Goal: Task Accomplishment & Management: Manage account settings

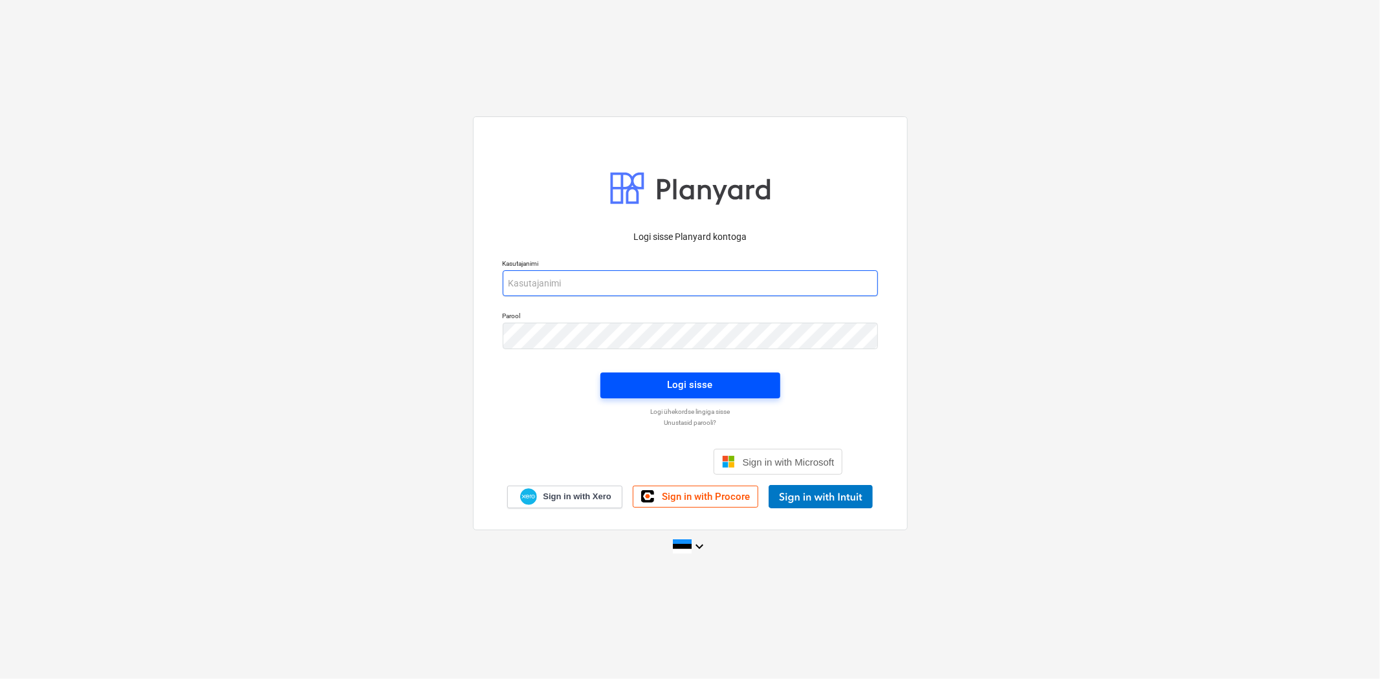
type input "[EMAIL_ADDRESS][DOMAIN_NAME]"
click at [613, 386] on button "Logi sisse" at bounding box center [690, 386] width 180 height 26
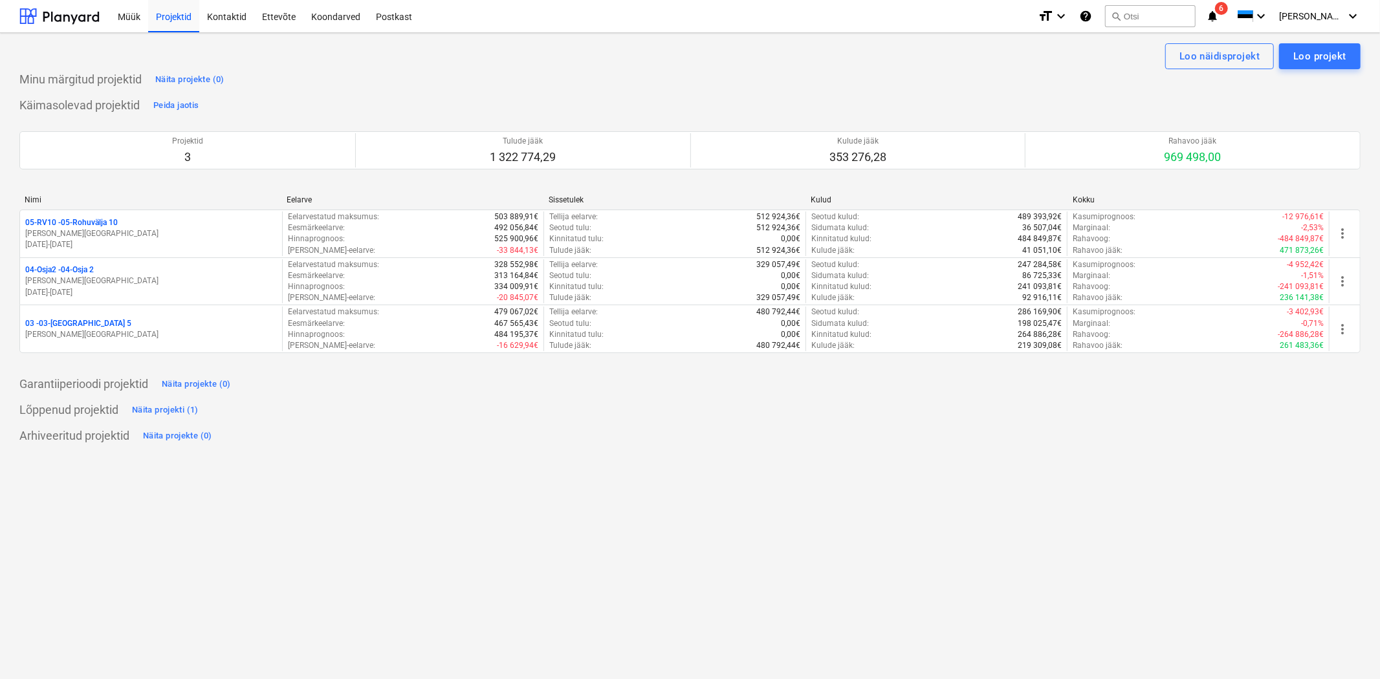
click at [1219, 14] on icon "notifications" at bounding box center [1212, 16] width 13 height 16
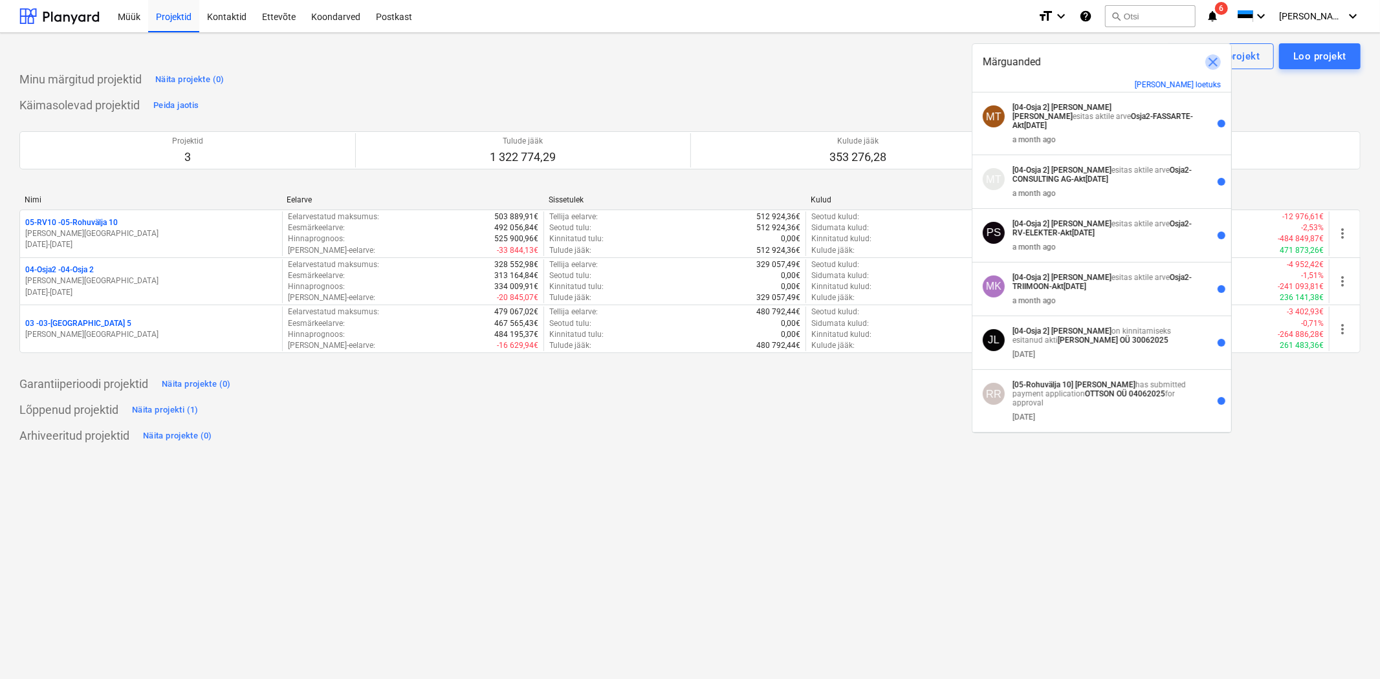
click at [1209, 56] on span "close" at bounding box center [1213, 62] width 16 height 16
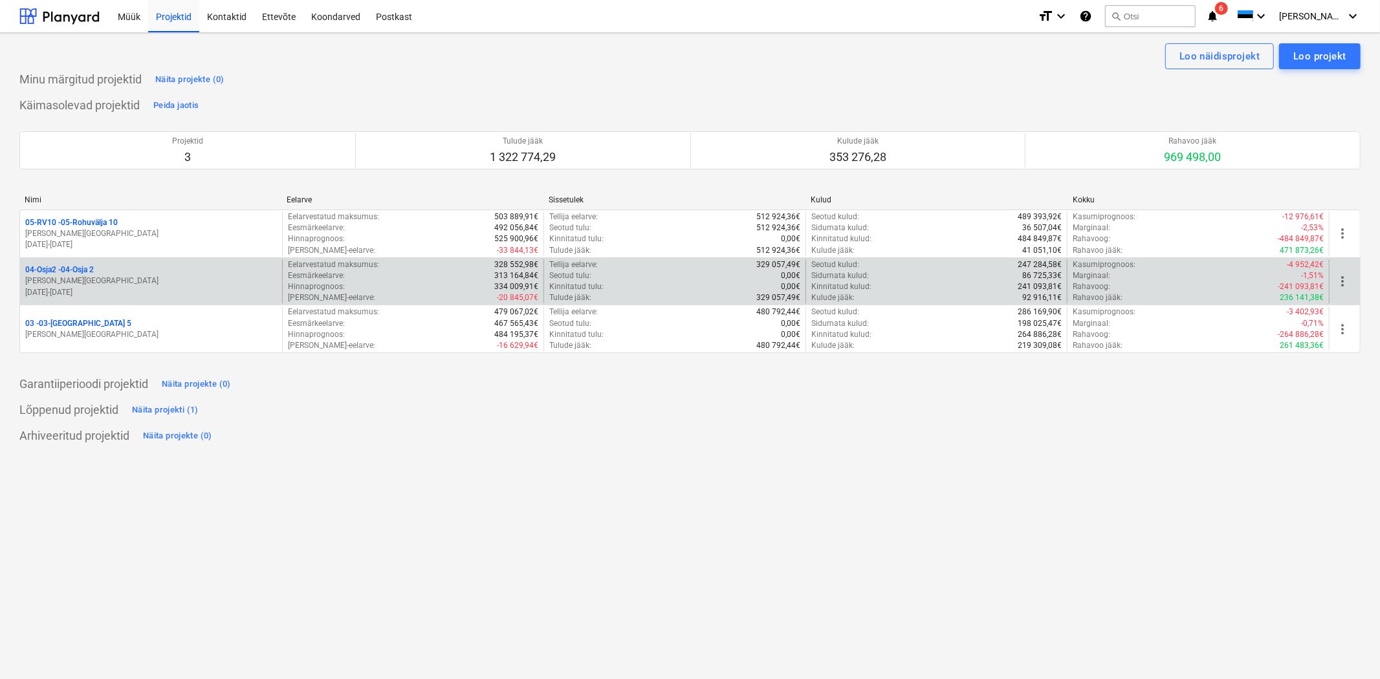
click at [81, 270] on p "04-Osja2 - 04-Osja 2" at bounding box center [59, 270] width 69 height 11
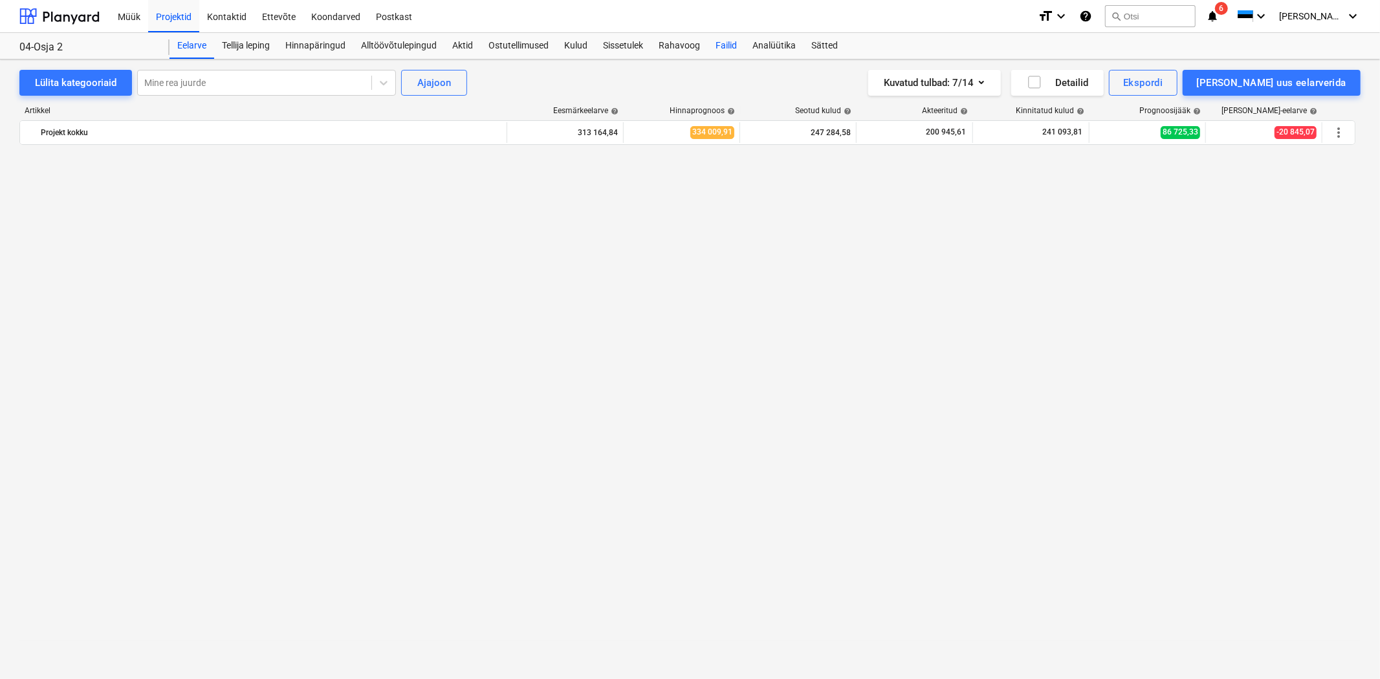
scroll to position [7809, 0]
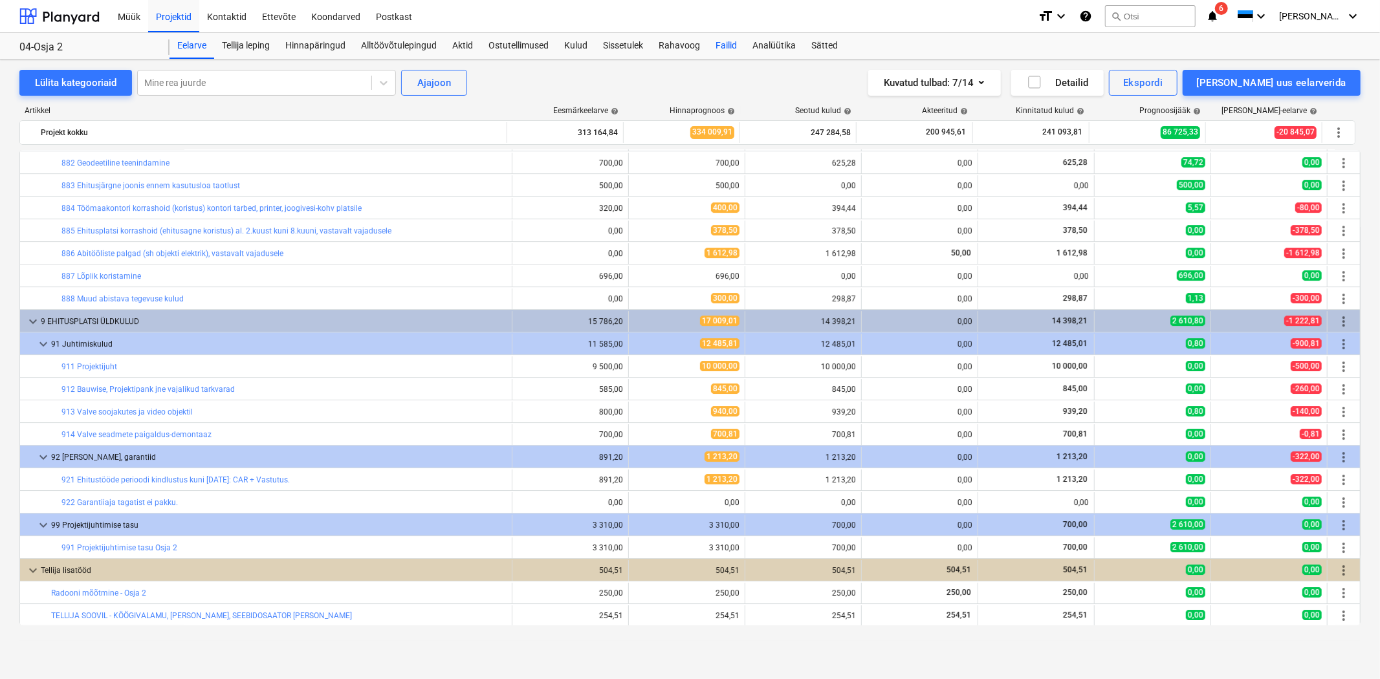
click at [716, 44] on div "Failid" at bounding box center [726, 46] width 37 height 26
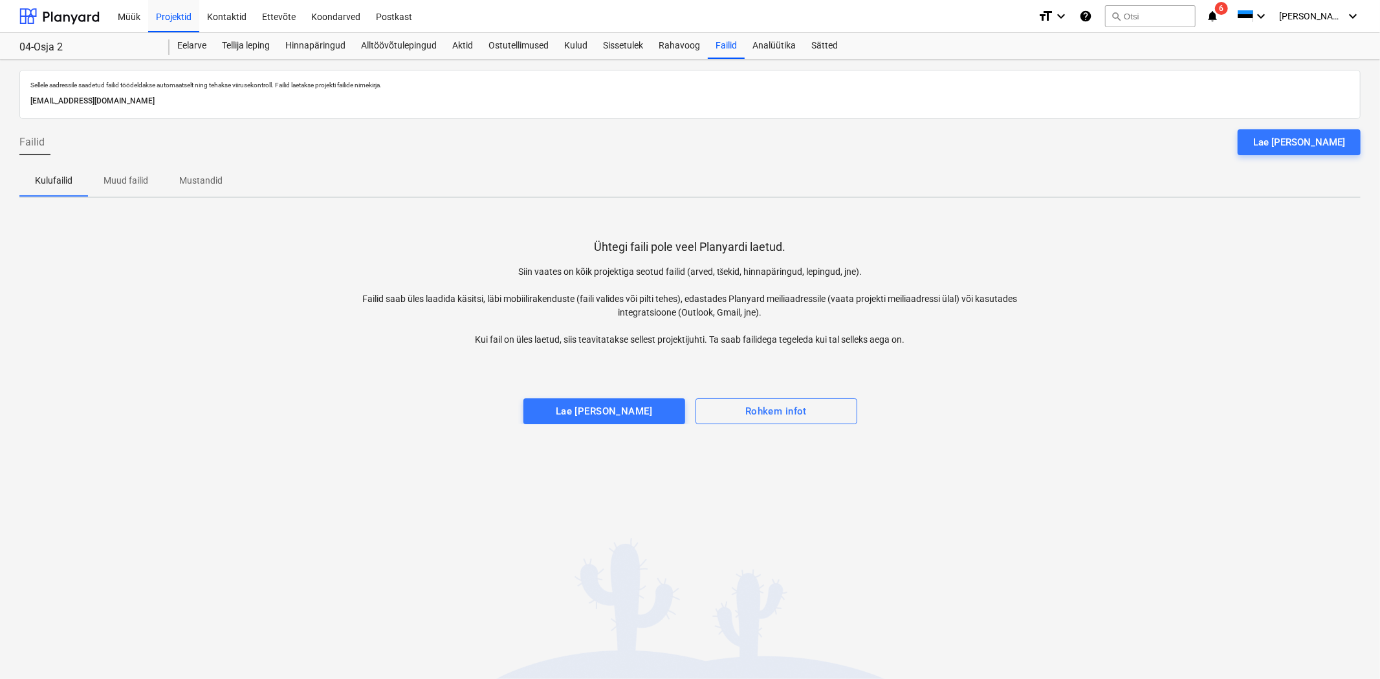
click at [1278, 149] on button "Lae [PERSON_NAME]" at bounding box center [1298, 142] width 123 height 26
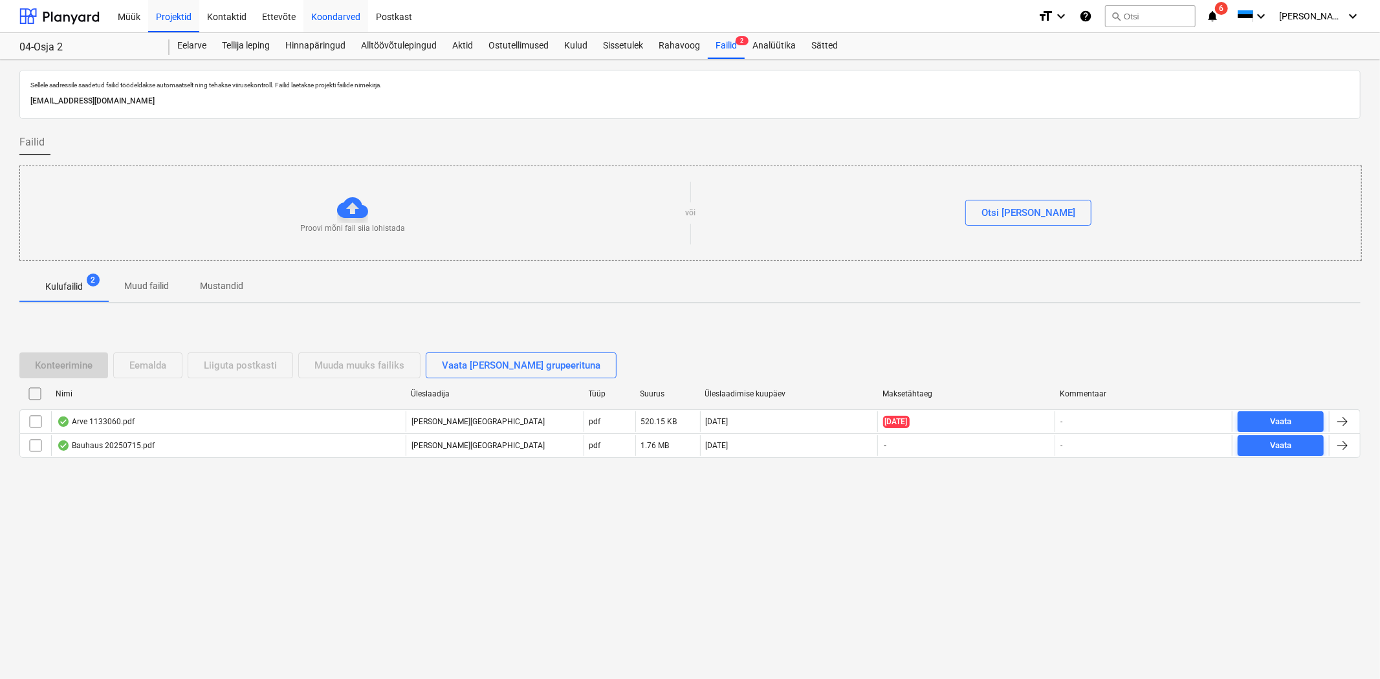
click at [350, 16] on div "Koondarved" at bounding box center [335, 15] width 65 height 33
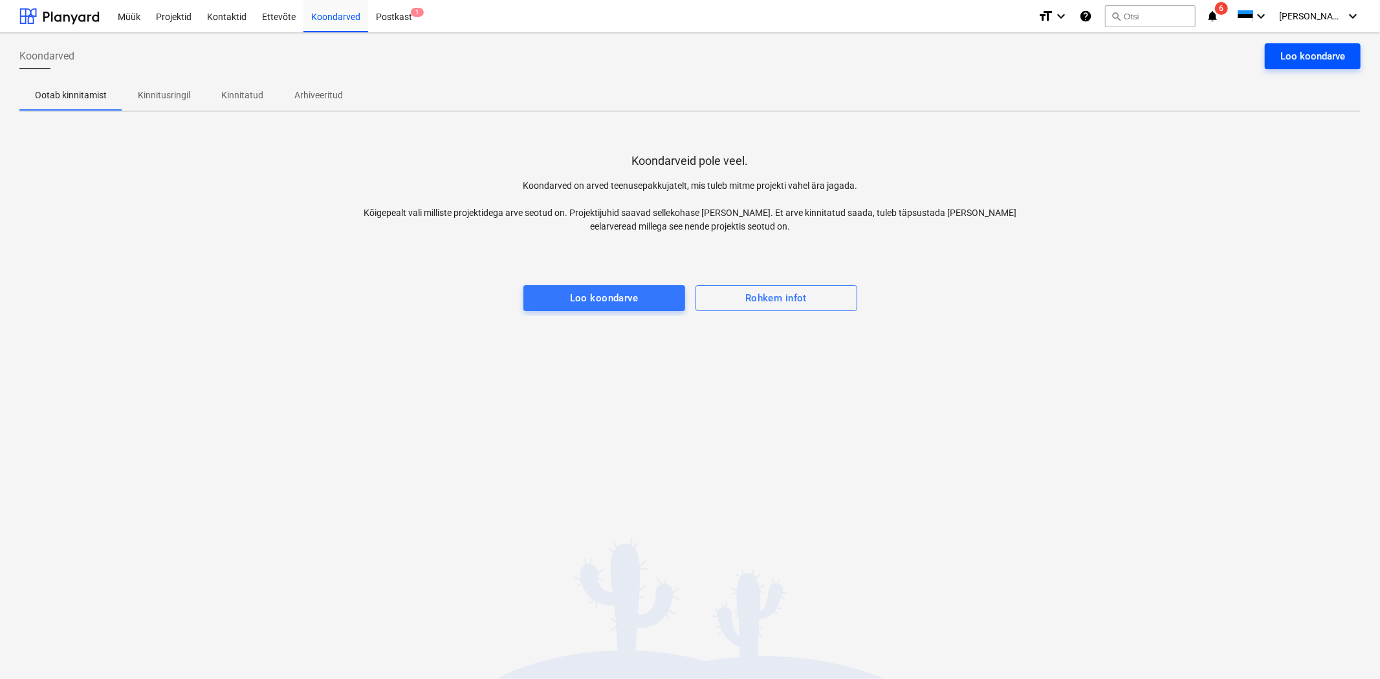
click at [1285, 58] on div "Loo koondarve" at bounding box center [1312, 56] width 65 height 17
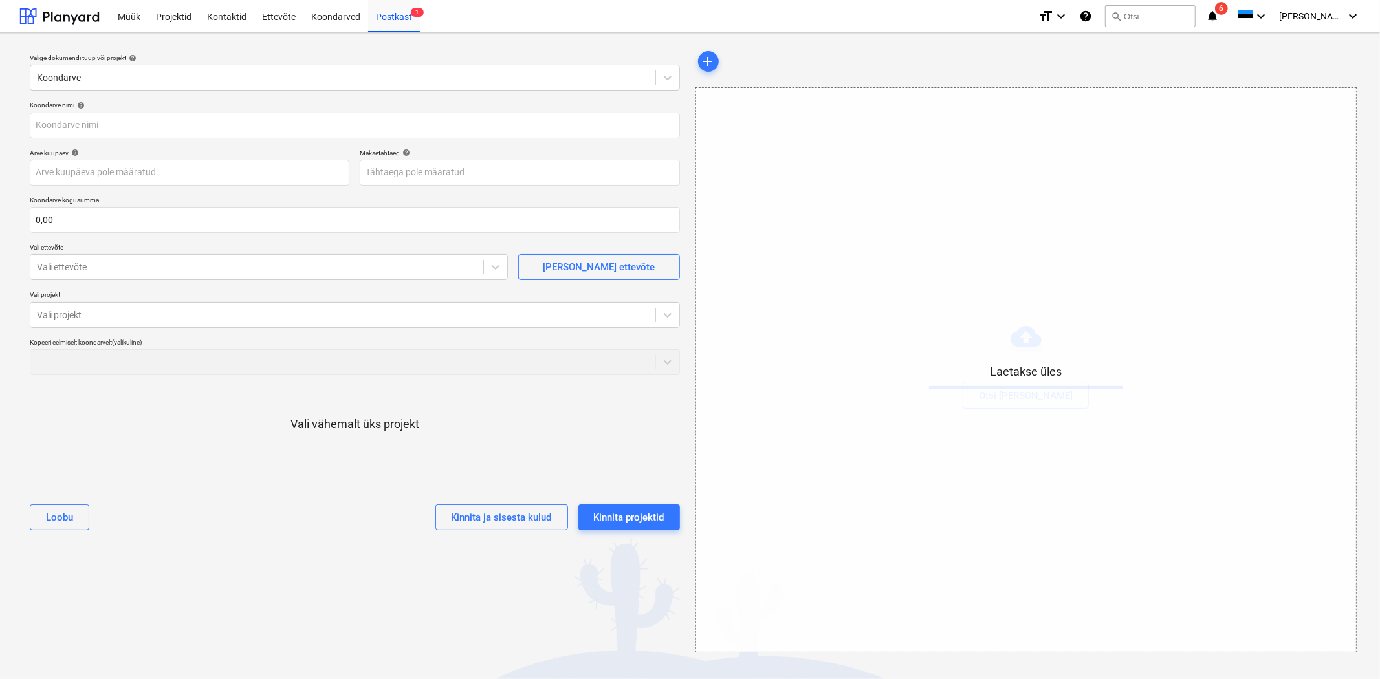
click at [1217, 222] on div "Laetakse üles" at bounding box center [1026, 370] width 660 height 564
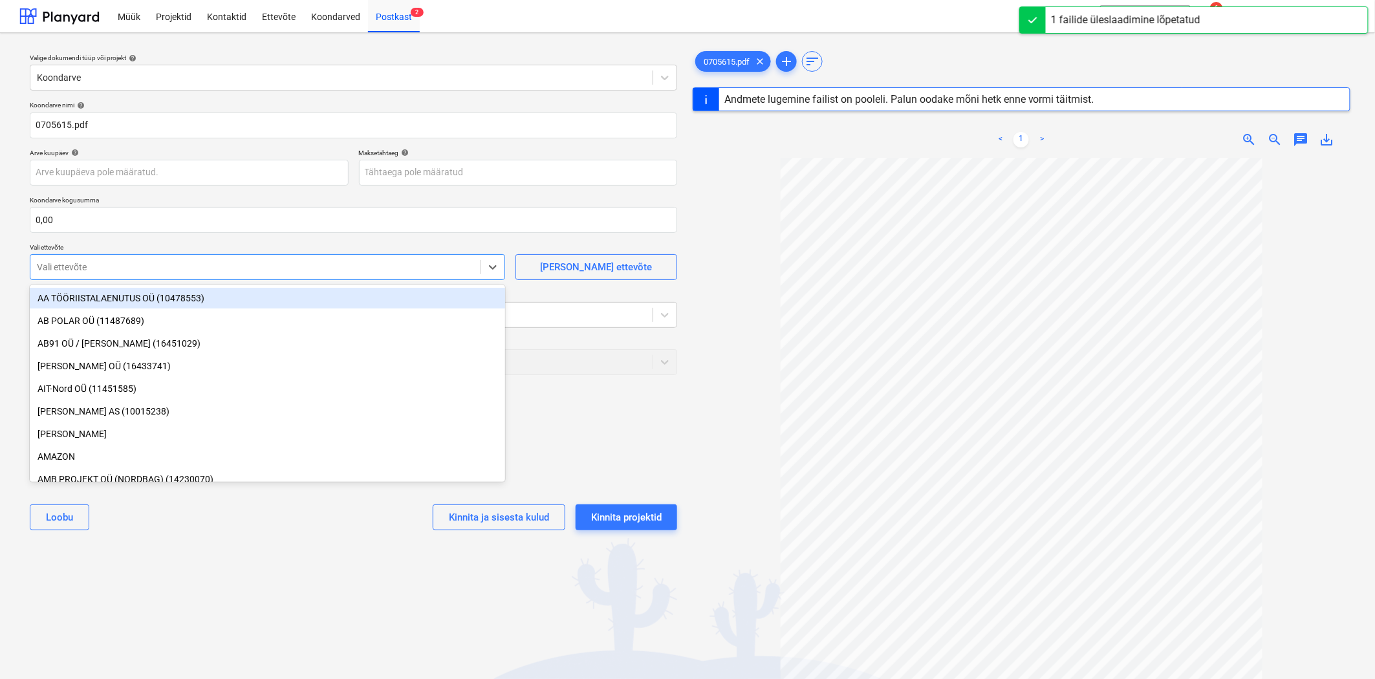
click at [65, 267] on div at bounding box center [255, 267] width 437 height 13
type input "0705615"
type input "[DATE]"
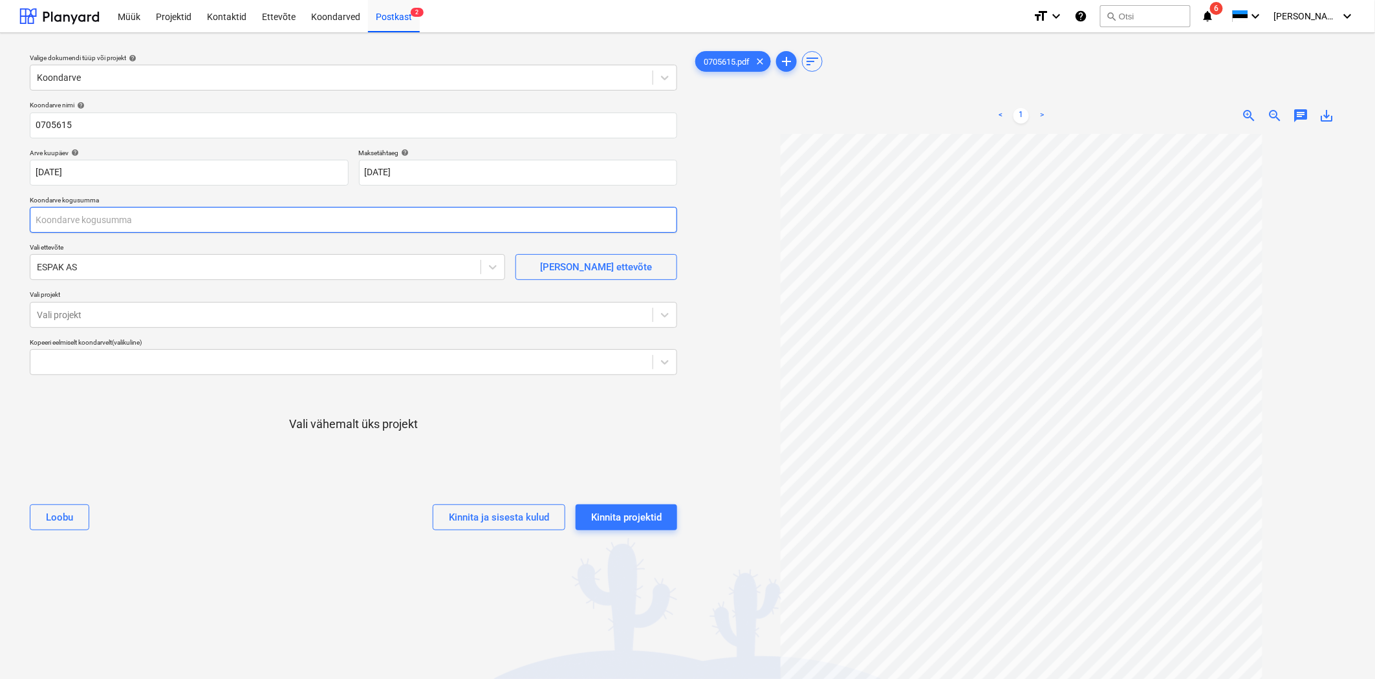
click at [69, 231] on input "text" at bounding box center [353, 220] width 647 height 26
type input "42,18"
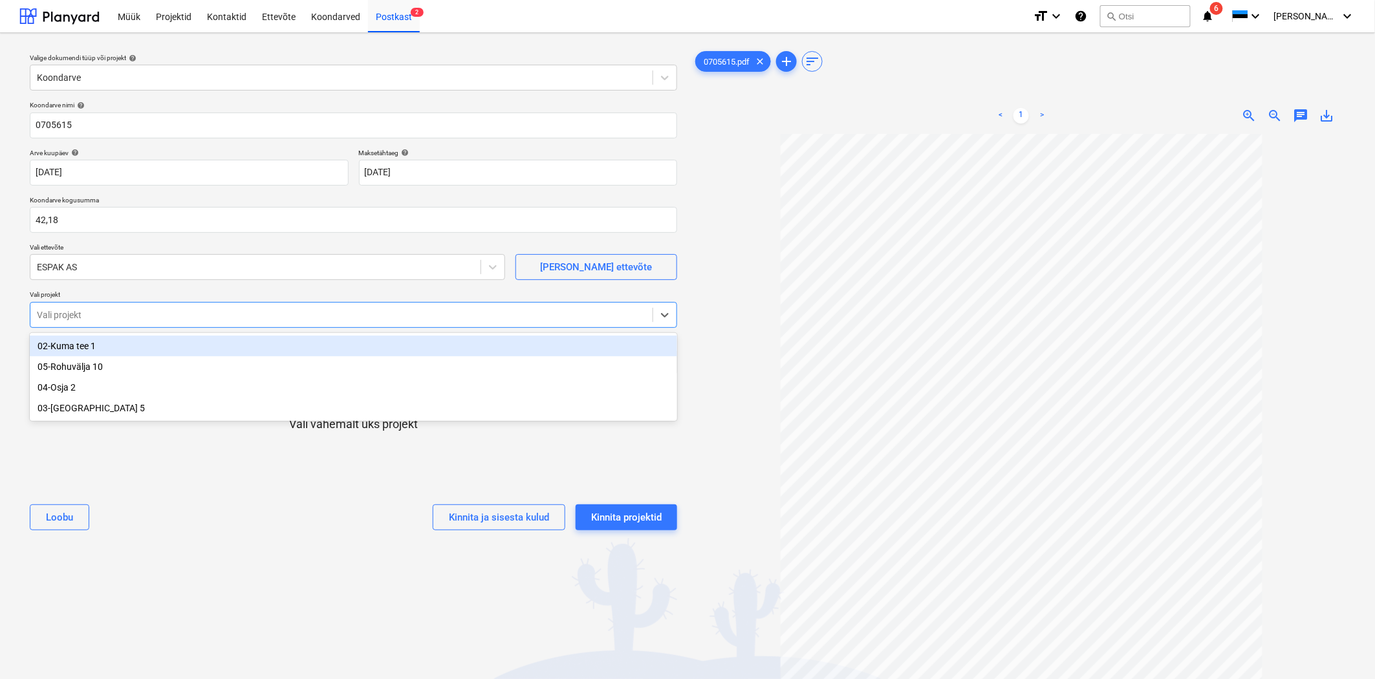
click at [67, 312] on div at bounding box center [341, 315] width 609 height 13
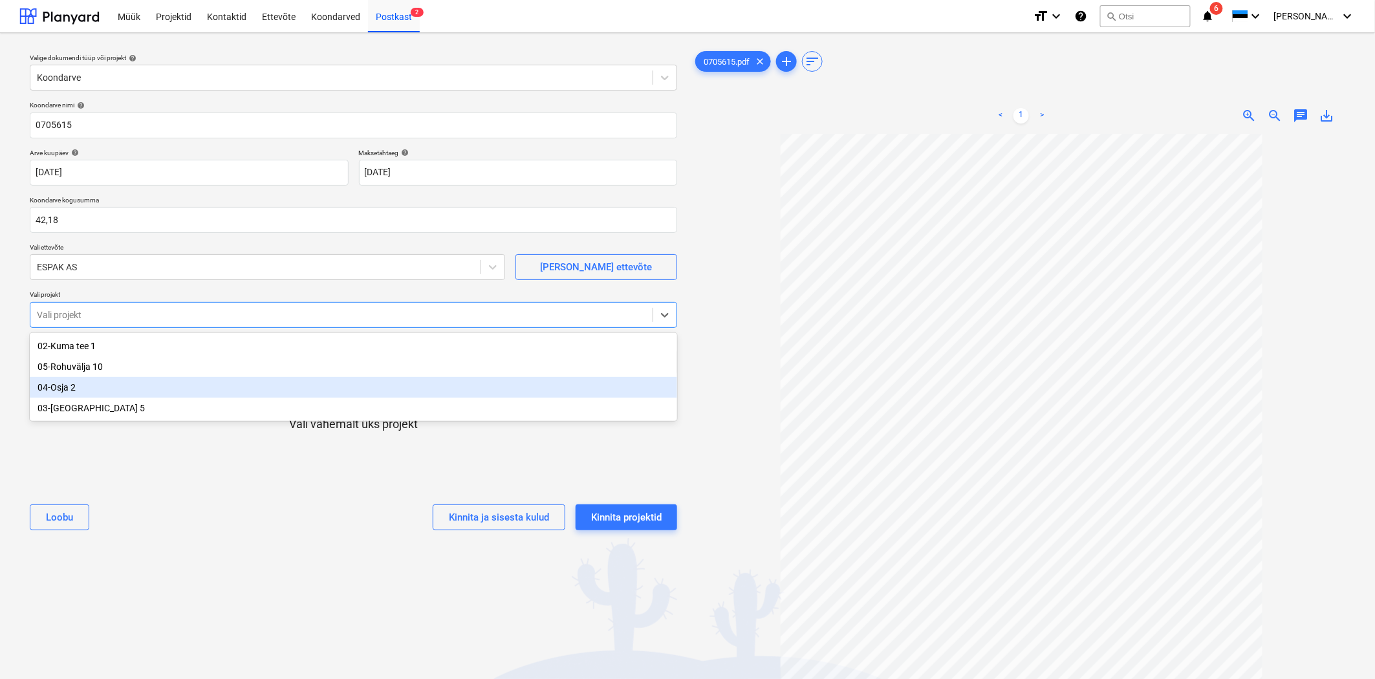
click at [66, 384] on div "04-Osja 2" at bounding box center [353, 387] width 647 height 21
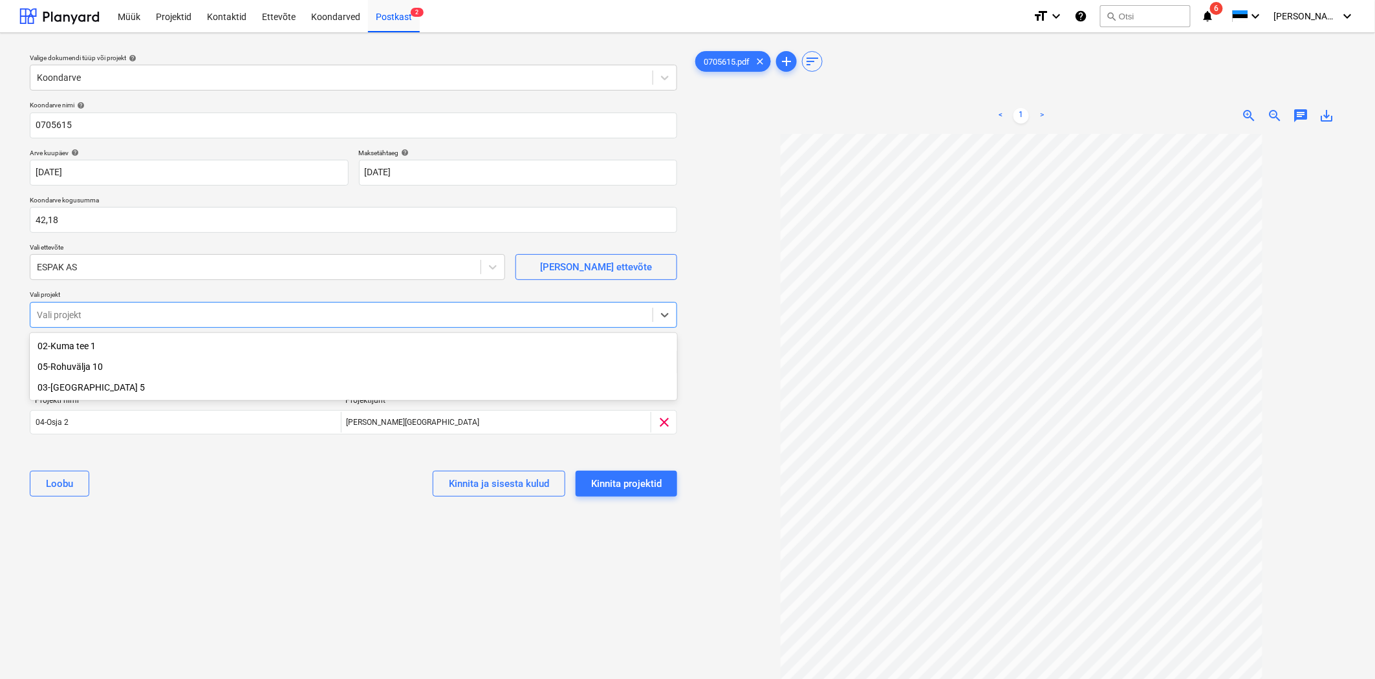
click at [66, 384] on div "03-[GEOGRAPHIC_DATA] 5" at bounding box center [353, 387] width 647 height 21
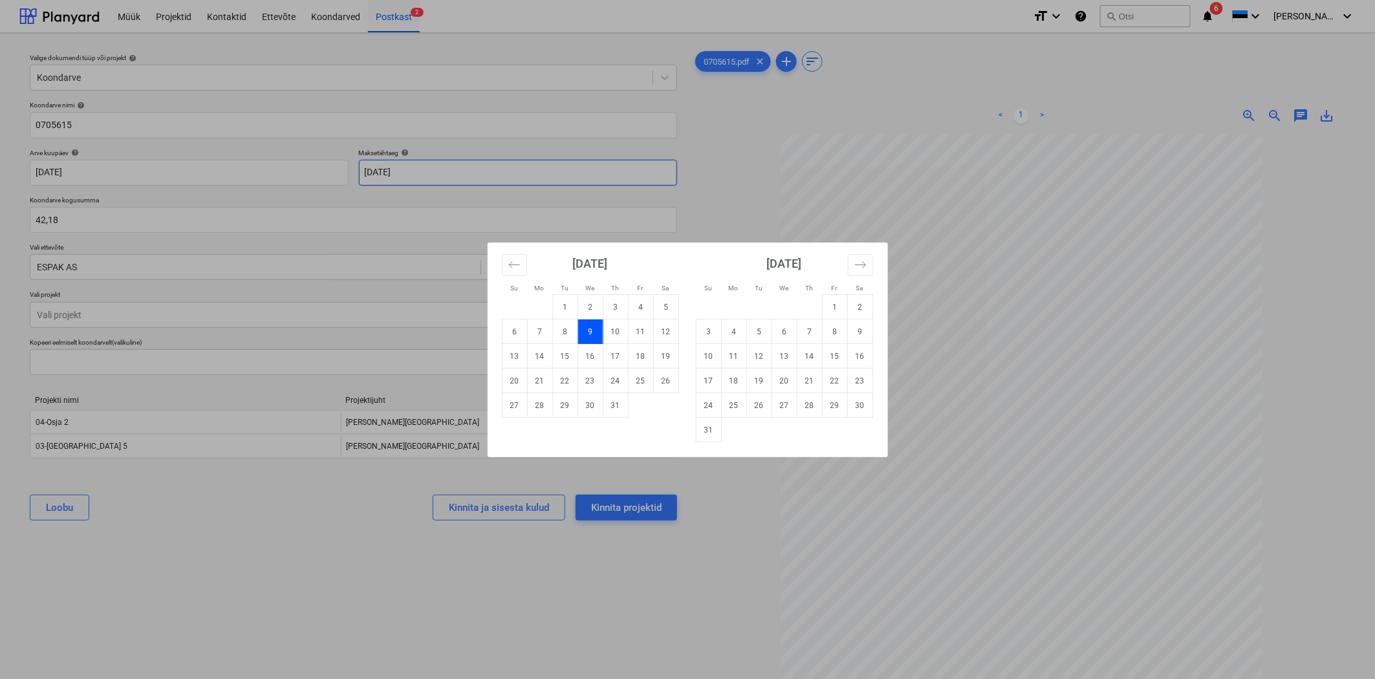
click at [444, 166] on body "Müük Projektid Kontaktid Ettevõte Koondarved Postkast 2 format_size keyboard_ar…" at bounding box center [687, 339] width 1375 height 679
click at [858, 261] on icon "Move forward to switch to the next month." at bounding box center [860, 265] width 12 height 12
click at [666, 379] on td "23" at bounding box center [665, 381] width 25 height 25
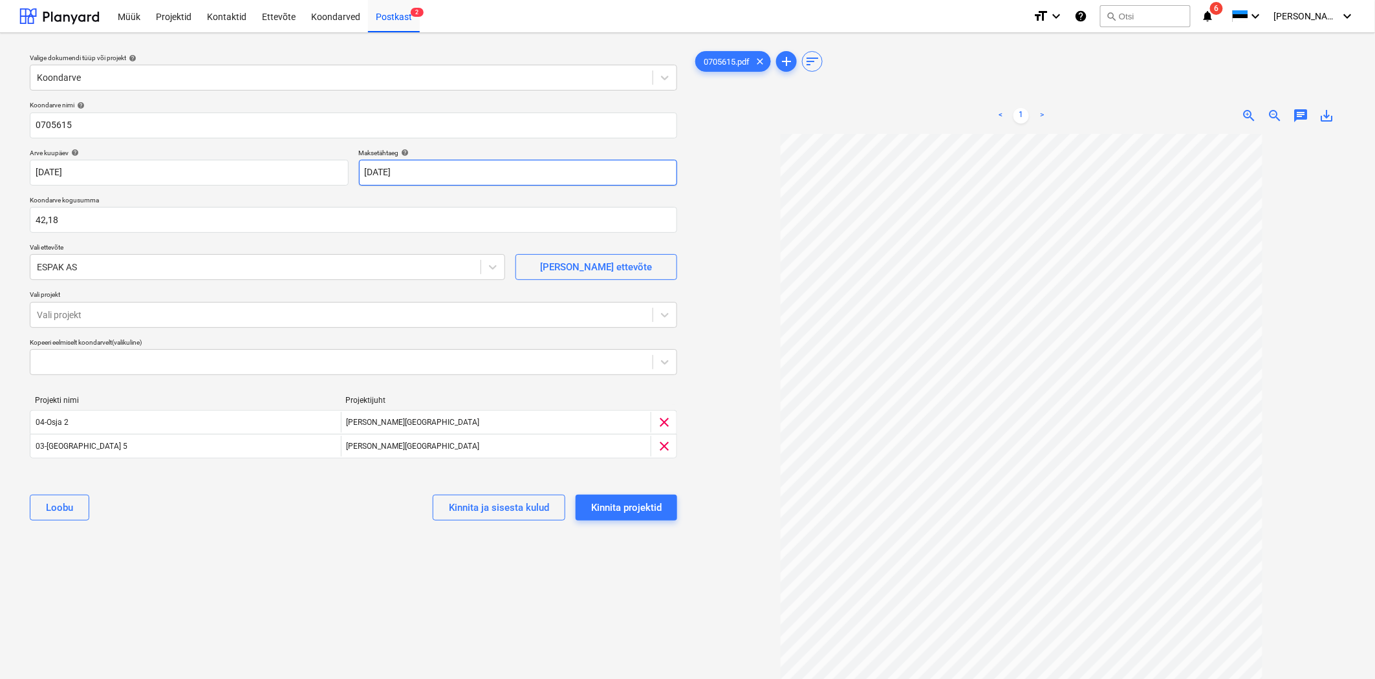
click at [488, 167] on body "Müük Projektid Kontaktid Ettevõte Koondarved Postkast 2 format_size keyboard_ar…" at bounding box center [687, 339] width 1375 height 679
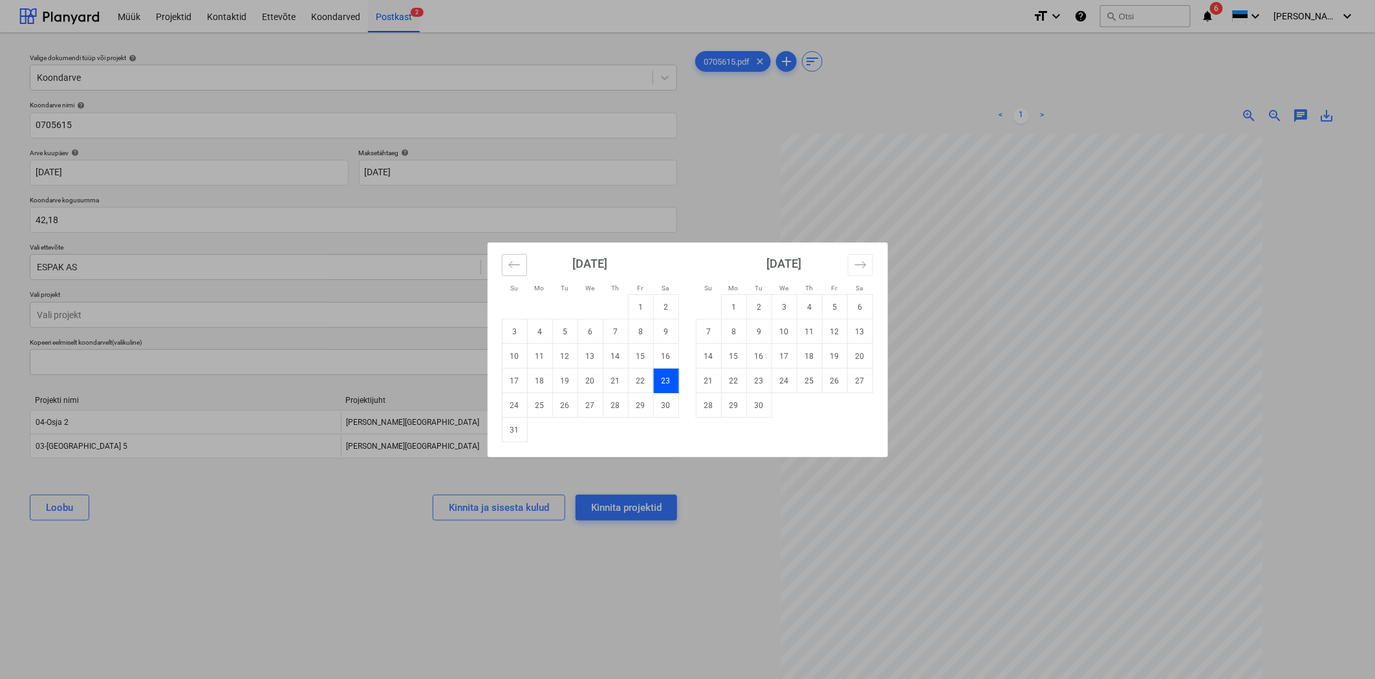
click at [512, 274] on button "Move backward to switch to the previous month." at bounding box center [514, 265] width 25 height 22
click at [578, 383] on td "23" at bounding box center [590, 381] width 25 height 25
type input "[DATE]"
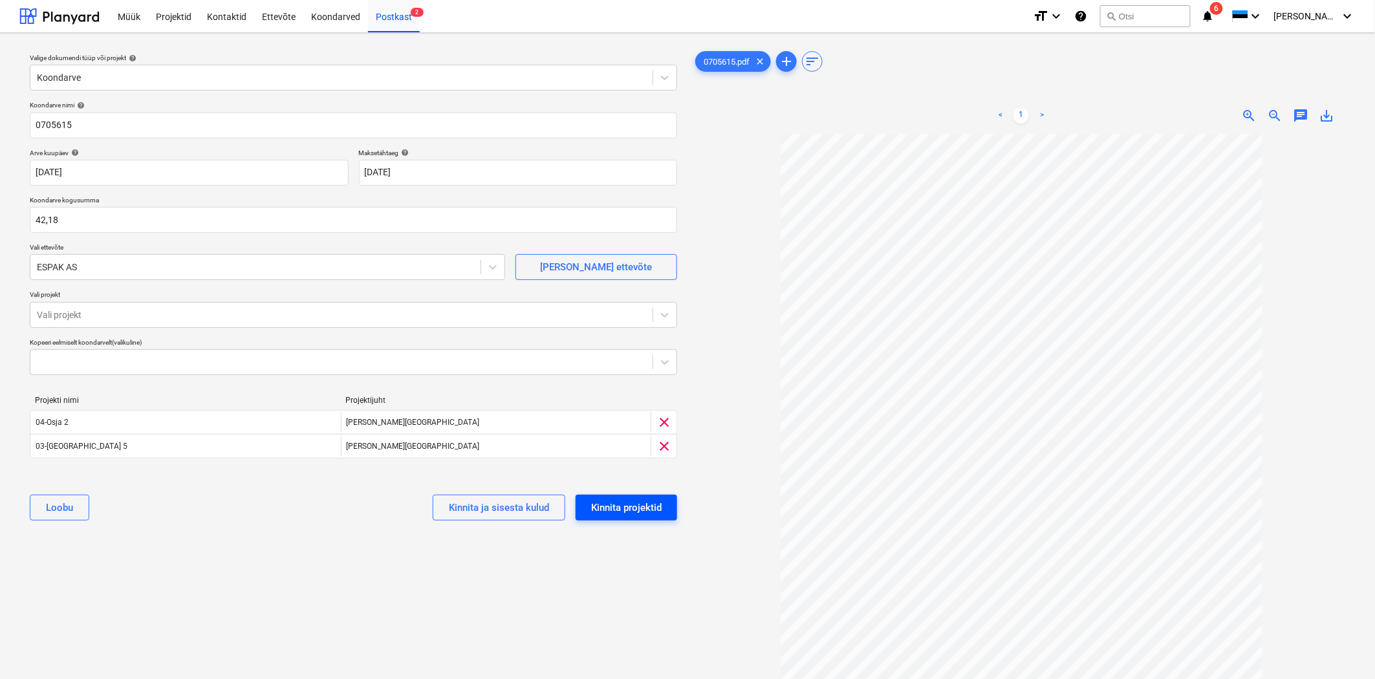
click at [605, 499] on button "Kinnita projektid" at bounding box center [627, 508] width 102 height 26
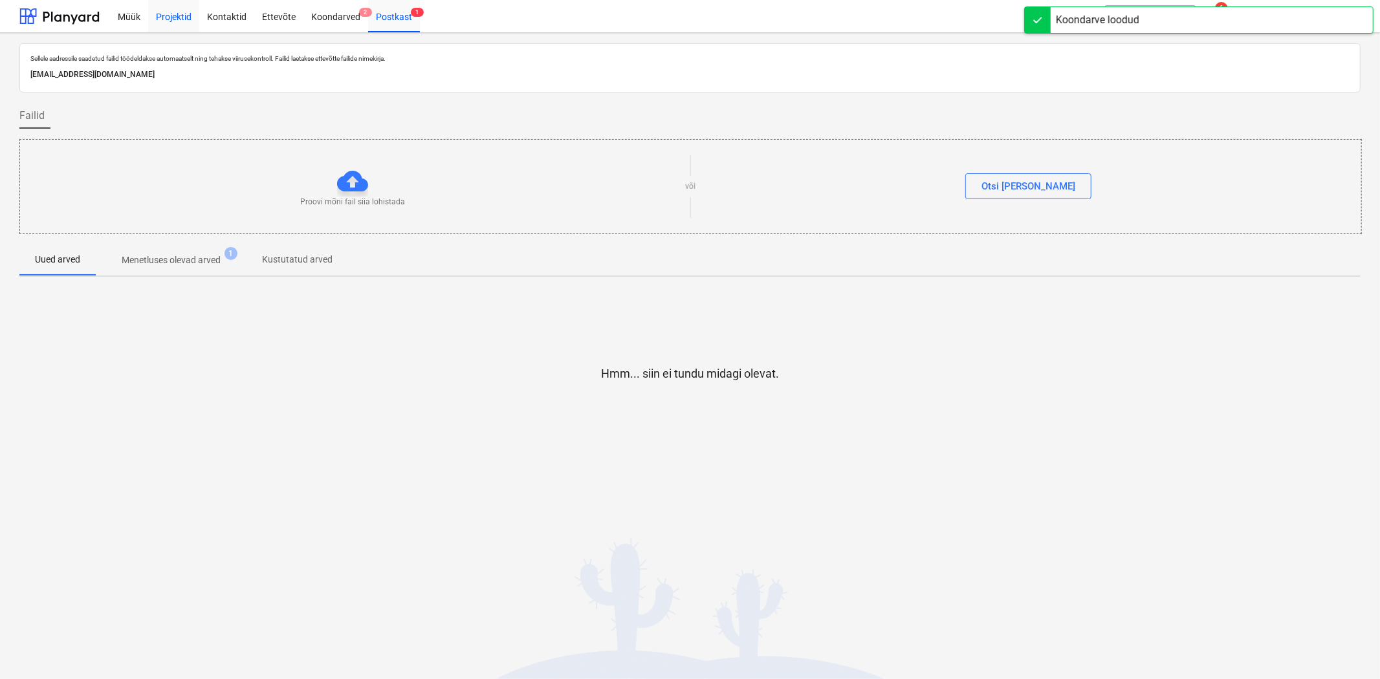
click at [175, 20] on div "Projektid" at bounding box center [173, 15] width 51 height 33
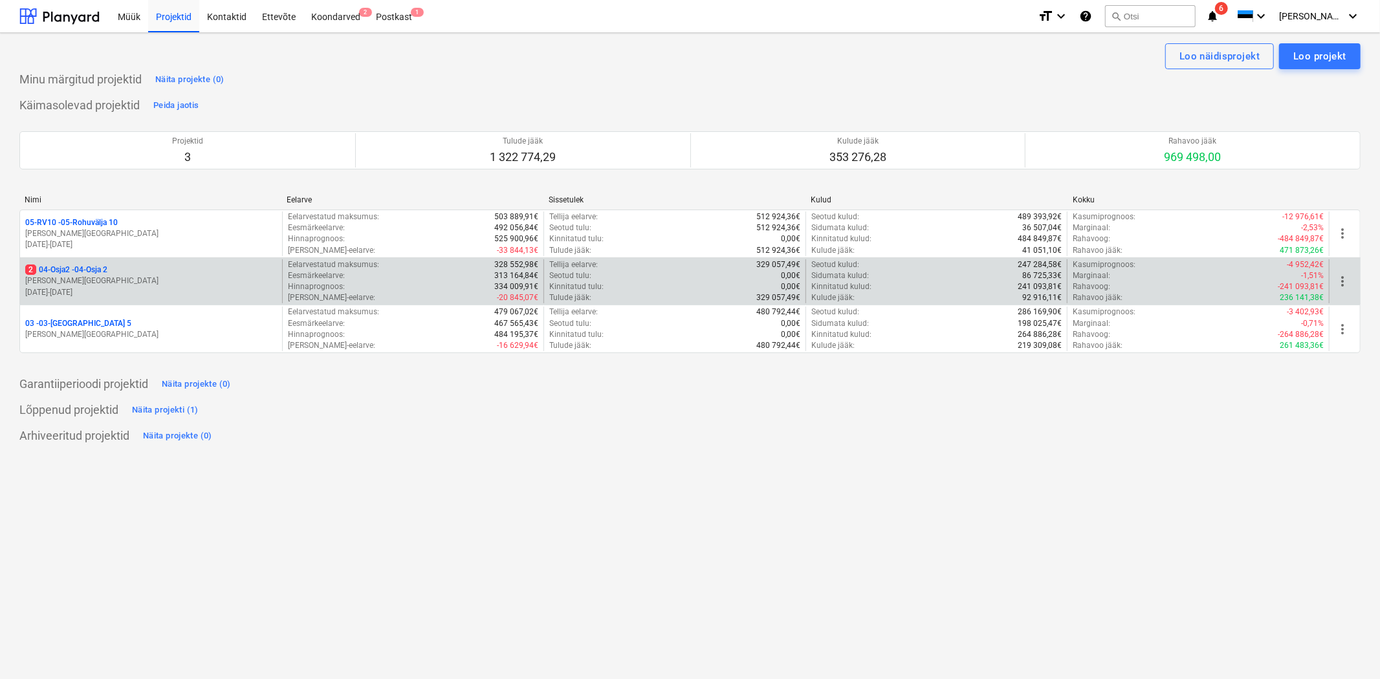
click at [104, 270] on p "2 04-Osja2 - 04-Osja 2" at bounding box center [66, 270] width 82 height 11
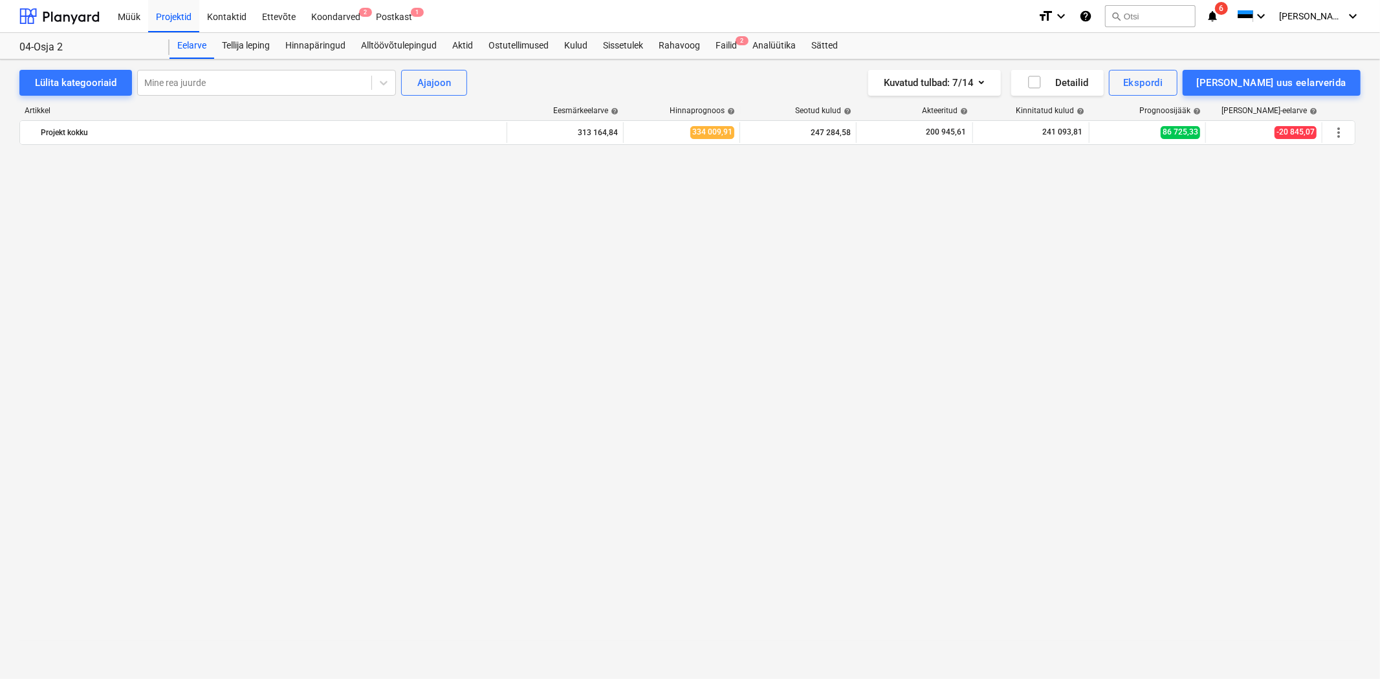
drag, startPoint x: 738, startPoint y: 47, endPoint x: 1212, endPoint y: 52, distance: 474.1
click at [738, 47] on div "Failid 2" at bounding box center [726, 46] width 37 height 26
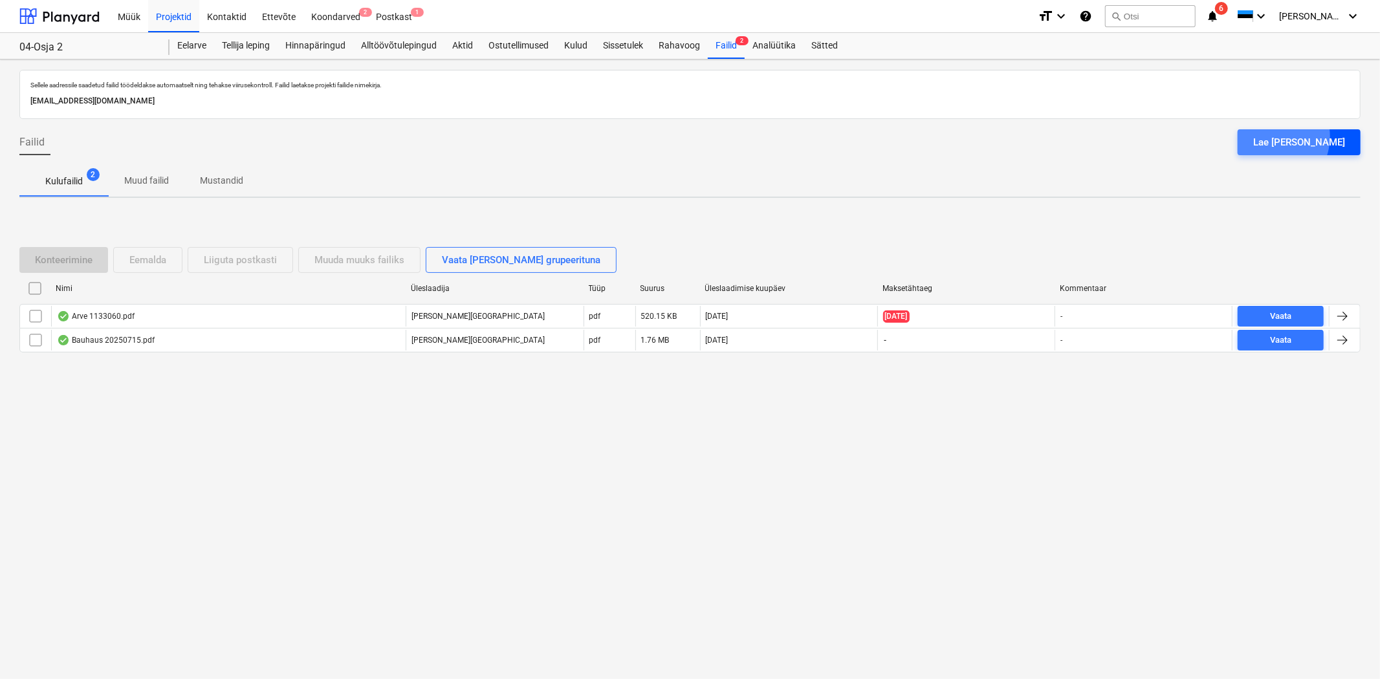
click at [1302, 136] on div "Lae [PERSON_NAME]" at bounding box center [1299, 142] width 92 height 17
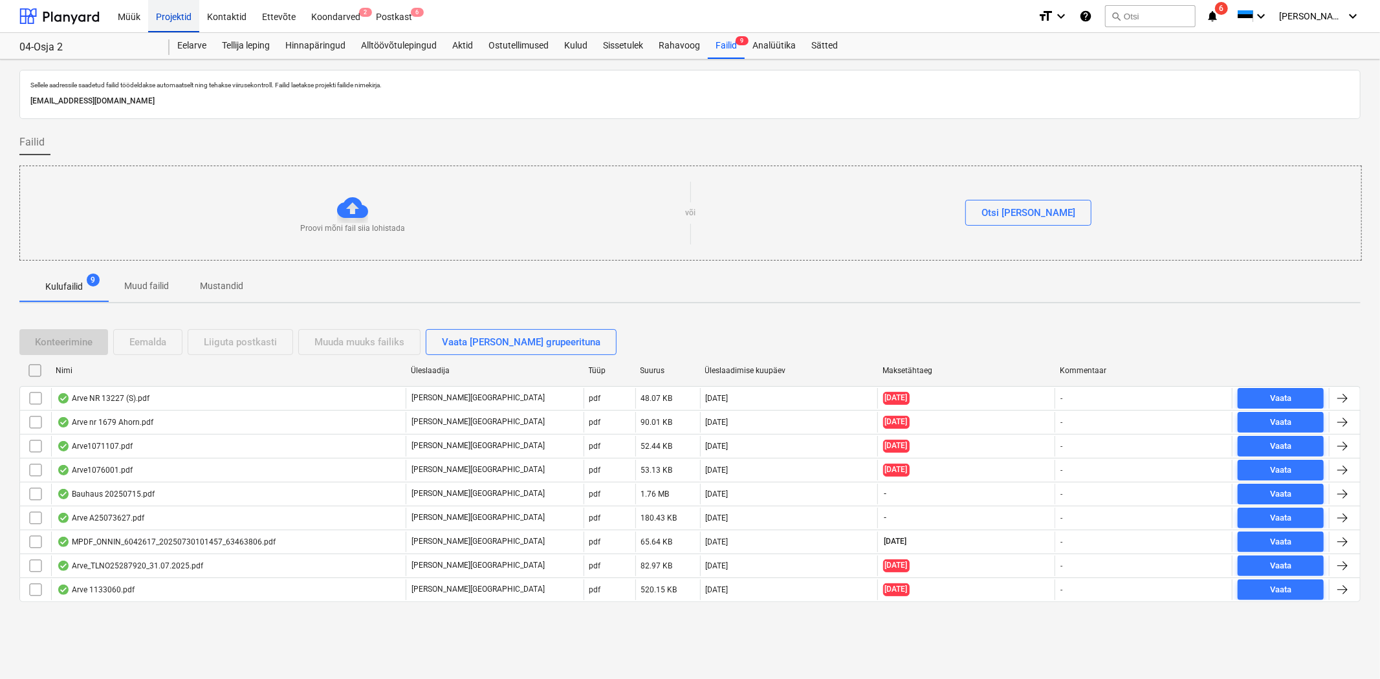
click at [184, 10] on div "Projektid" at bounding box center [173, 15] width 51 height 33
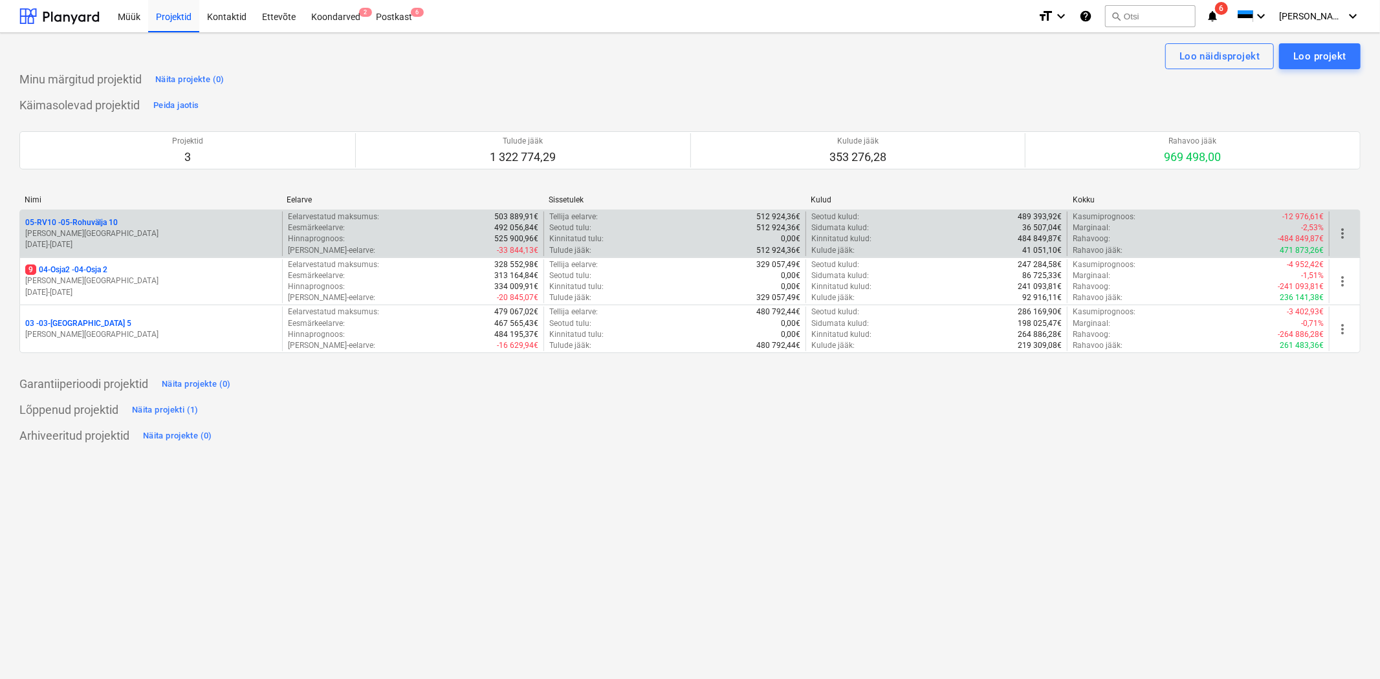
click at [47, 215] on div "05-RV10 - 05-Rohuvälja 10 [PERSON_NAME] [DATE] - [DATE]" at bounding box center [151, 233] width 262 height 45
click at [48, 223] on p "05-RV10 - 05-Rohuvälja 10" at bounding box center [71, 222] width 92 height 11
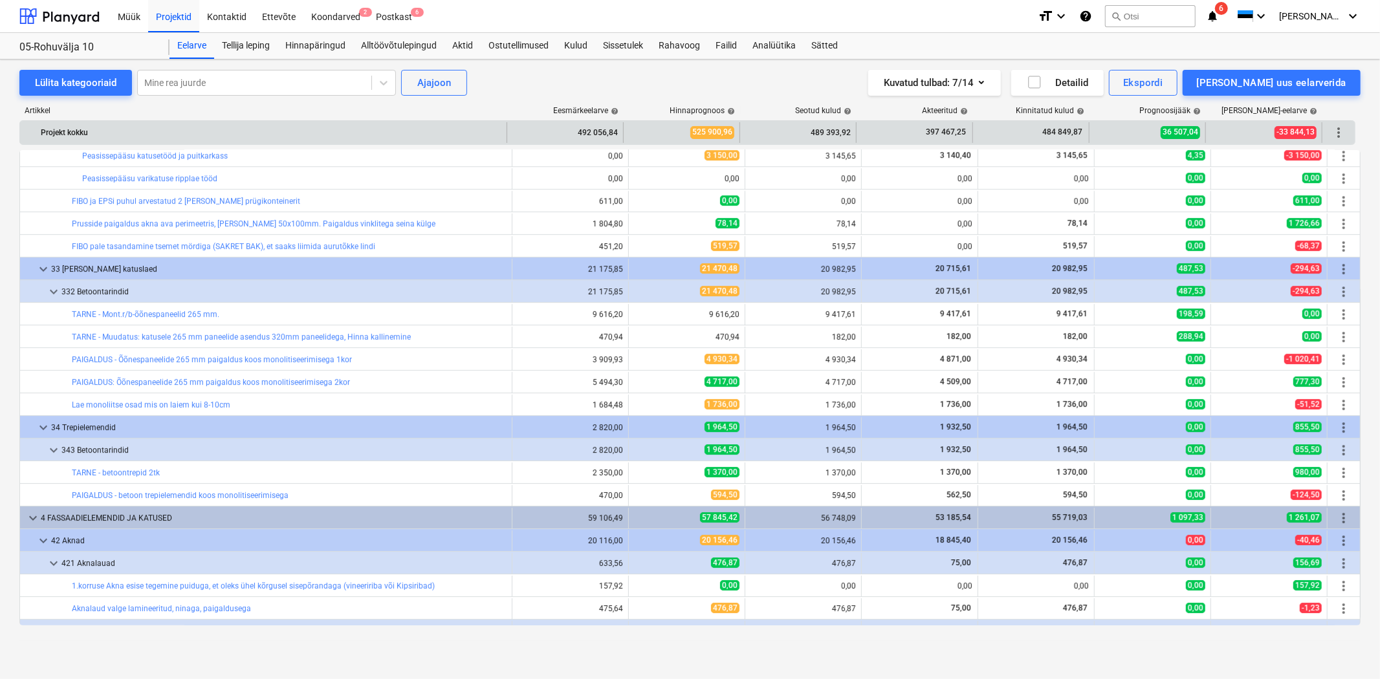
scroll to position [3765, 0]
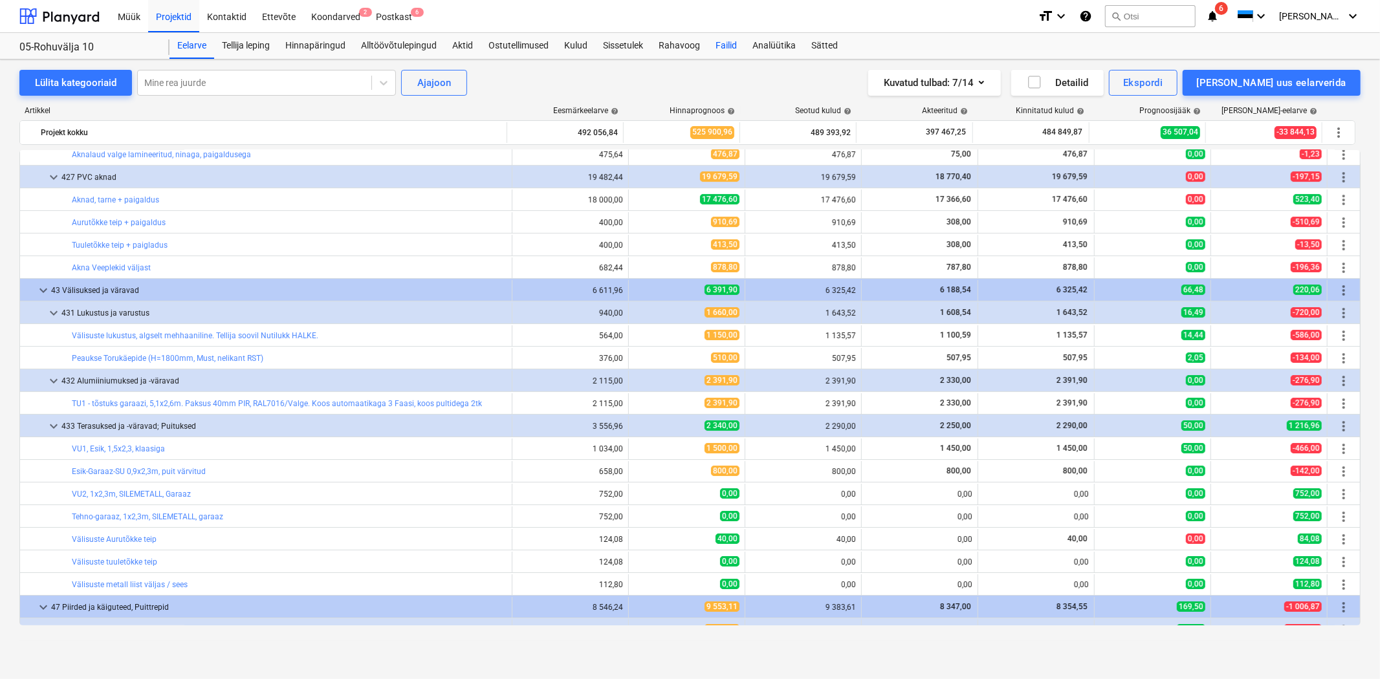
click at [738, 41] on div "Failid" at bounding box center [726, 46] width 37 height 26
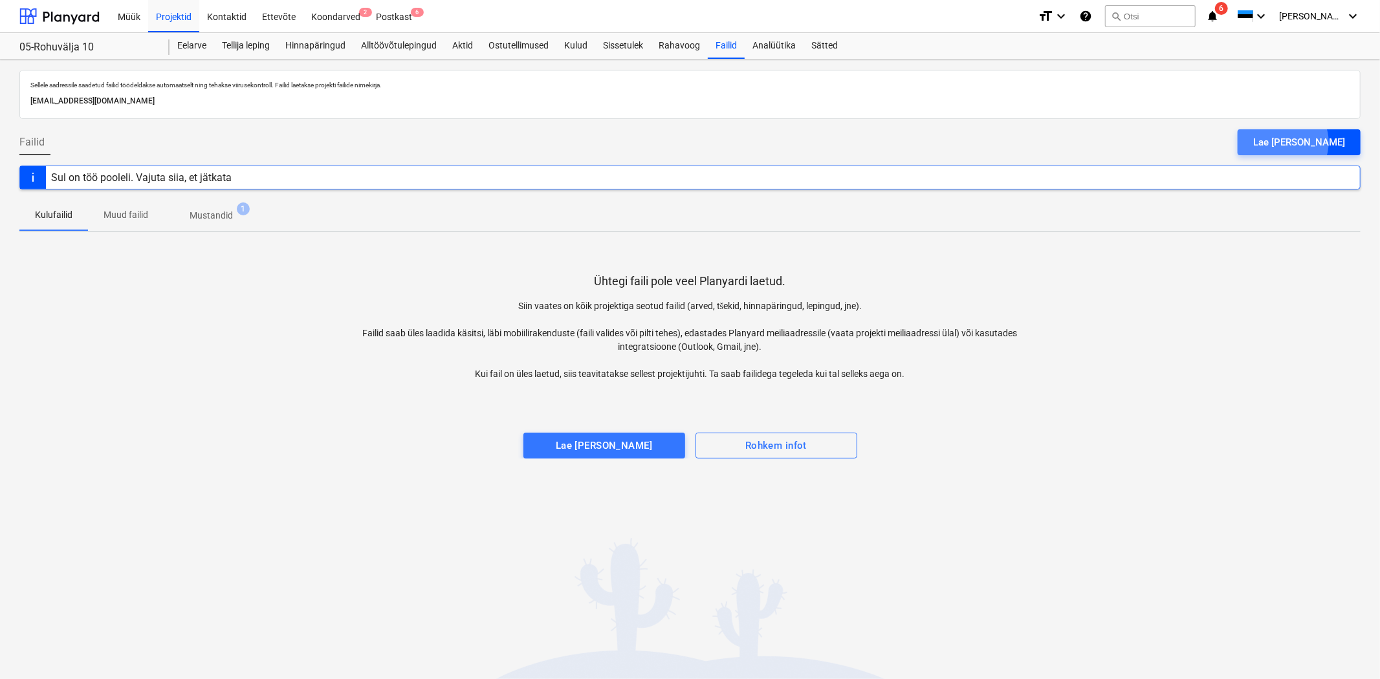
click at [1314, 142] on div "Lae [PERSON_NAME]" at bounding box center [1299, 142] width 92 height 17
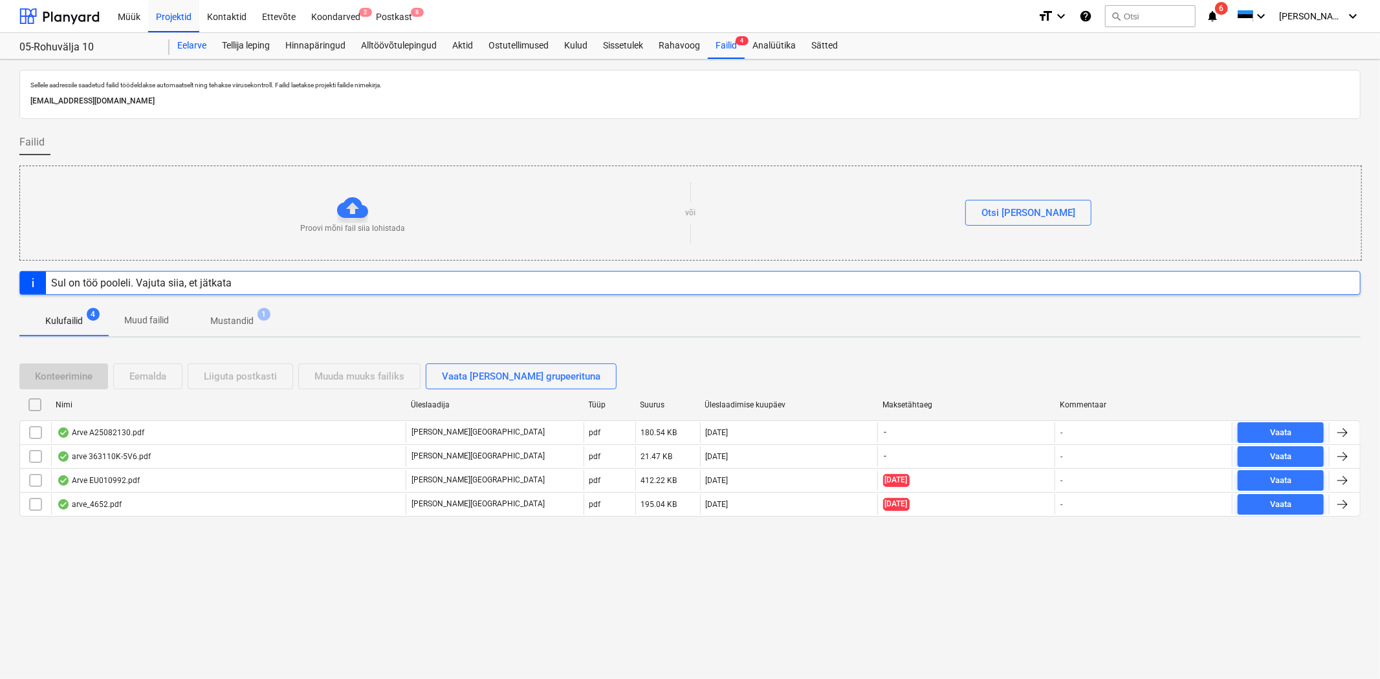
click at [208, 37] on div "Eelarve" at bounding box center [191, 46] width 45 height 26
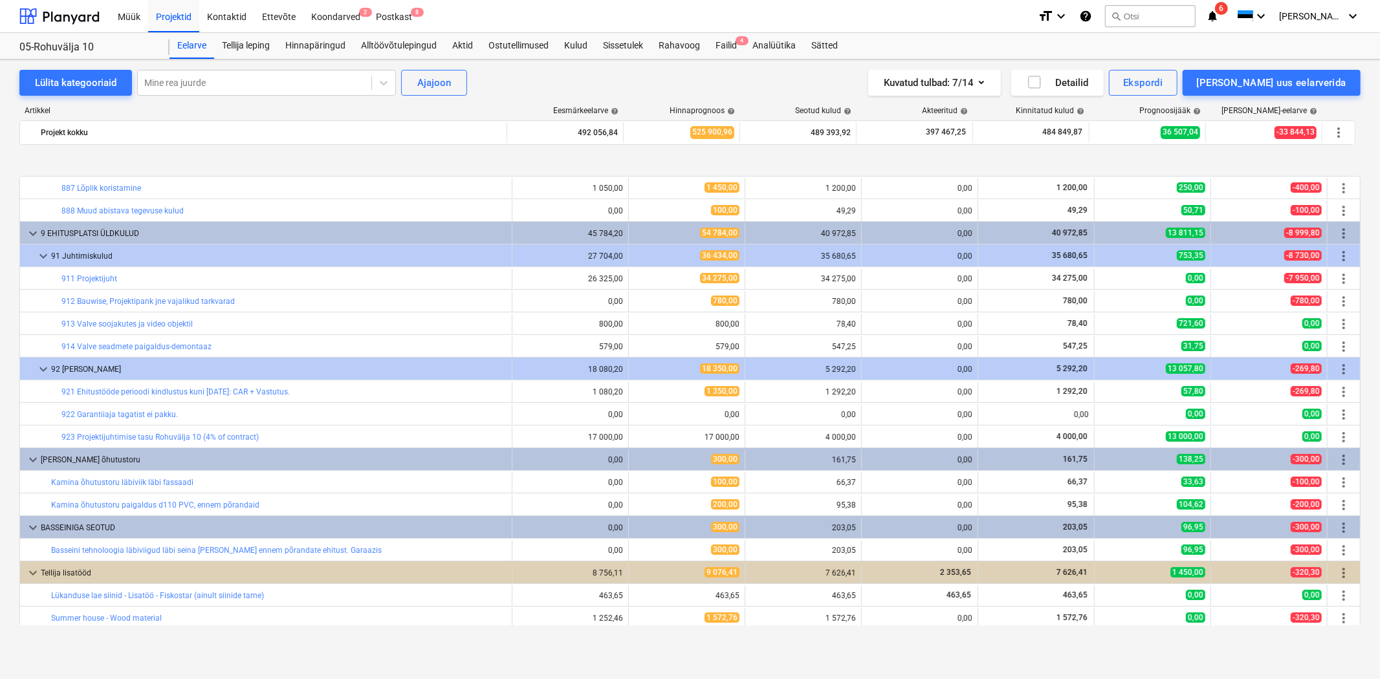
scroll to position [8398, 0]
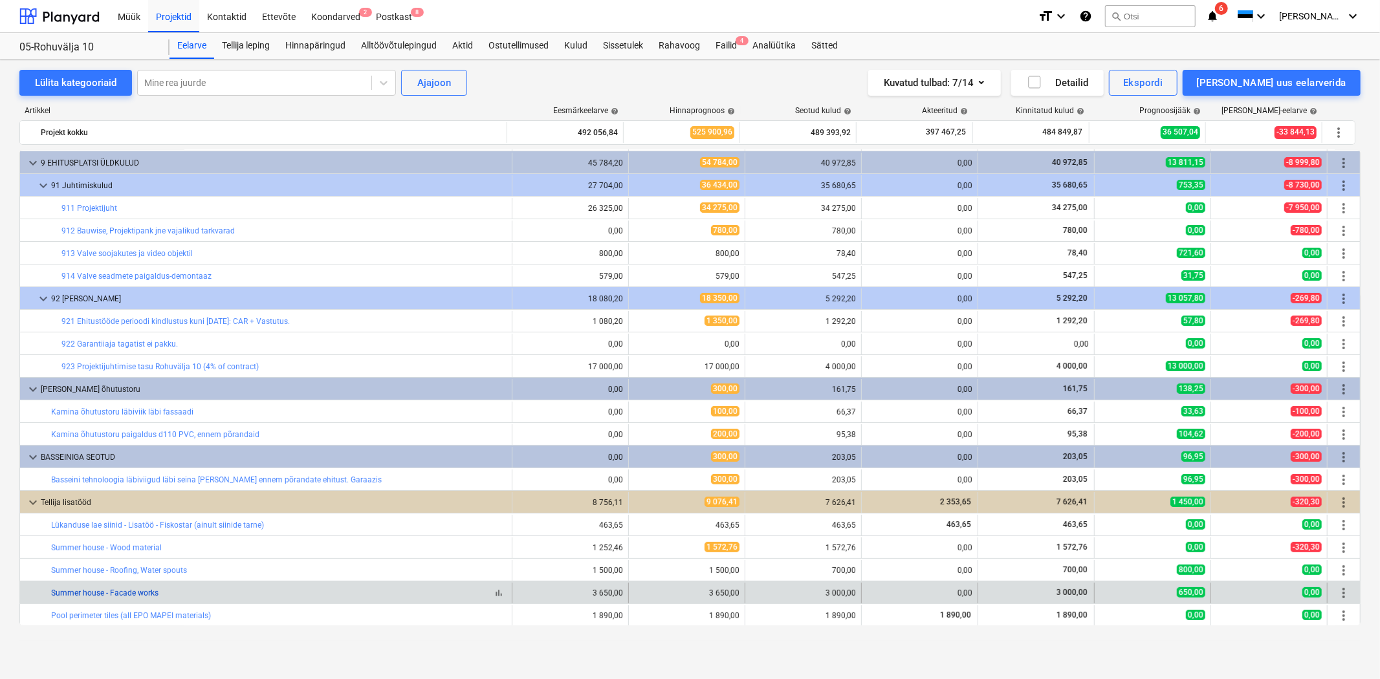
click at [126, 592] on link "Summer house - Facade works" at bounding box center [104, 593] width 107 height 9
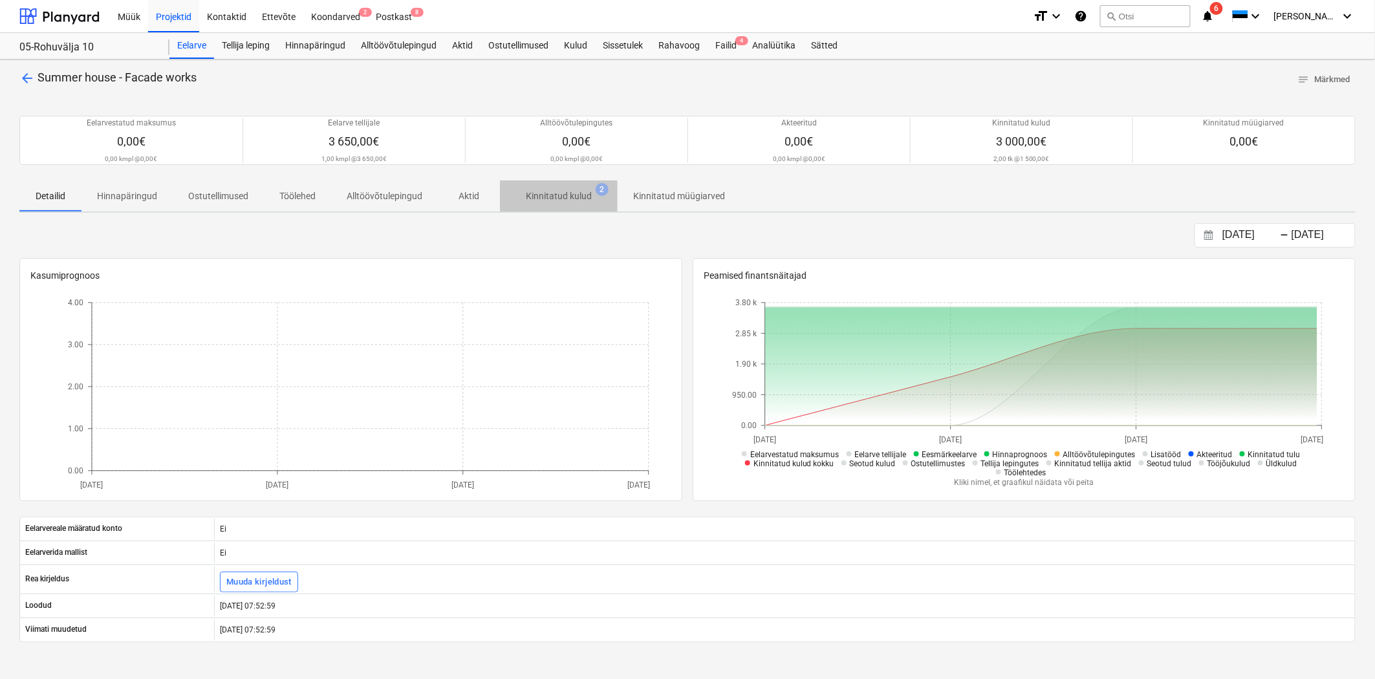
click at [548, 196] on p "Kinnitatud kulud" at bounding box center [559, 197] width 66 height 14
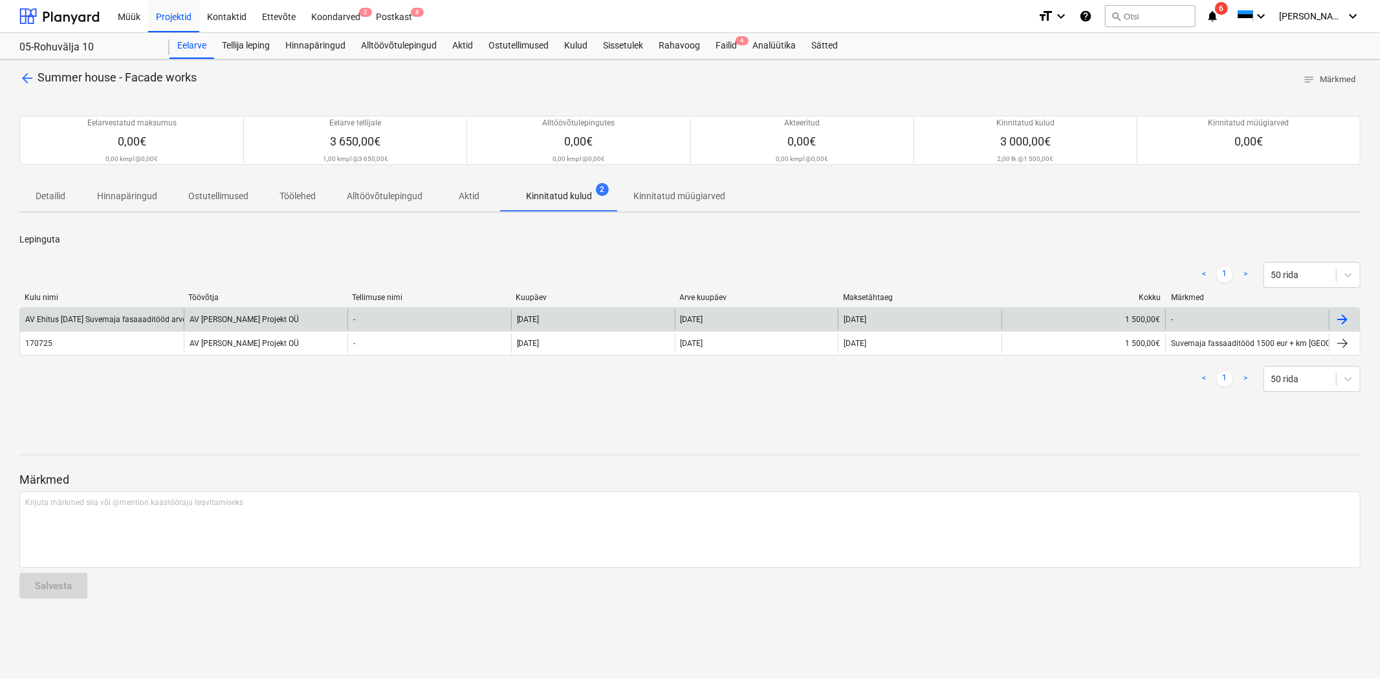
click at [146, 320] on div "AV Ehitus [DATE] Suvemaja fasaaaditööd arve.pdf" at bounding box center [112, 319] width 175 height 9
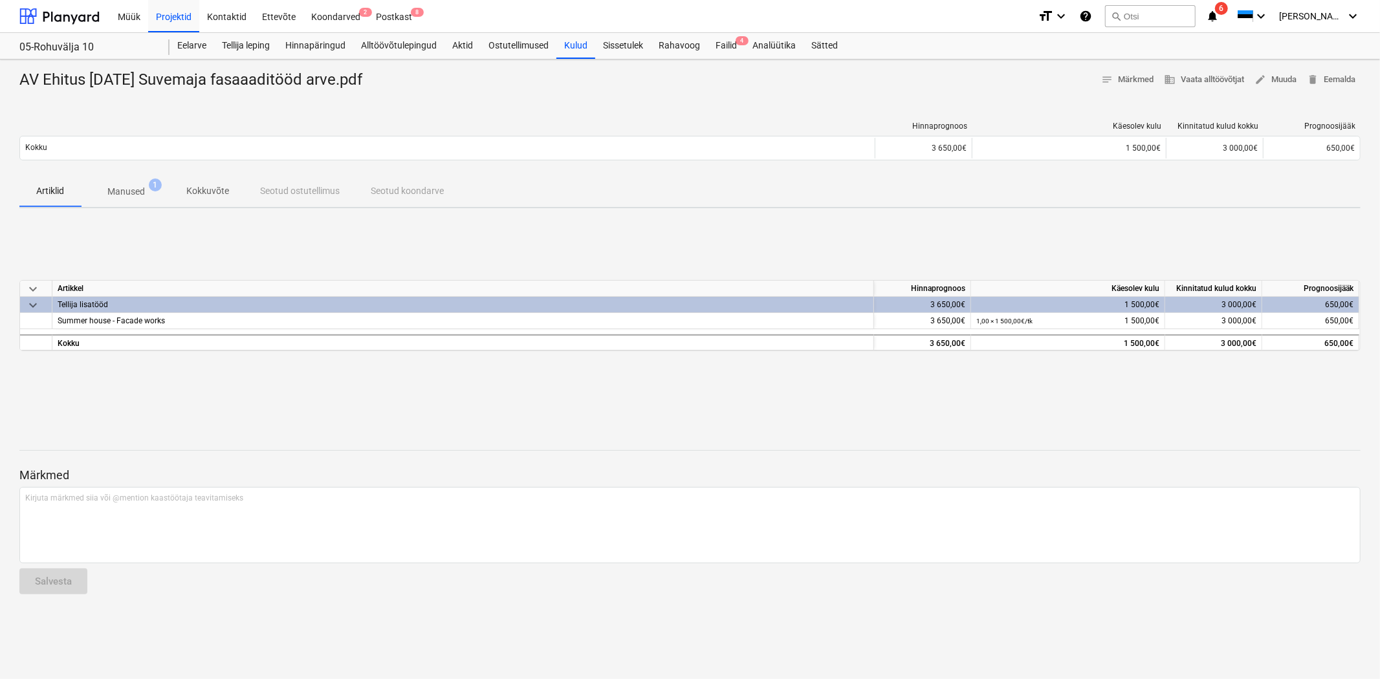
click at [151, 190] on span "1" at bounding box center [155, 185] width 13 height 13
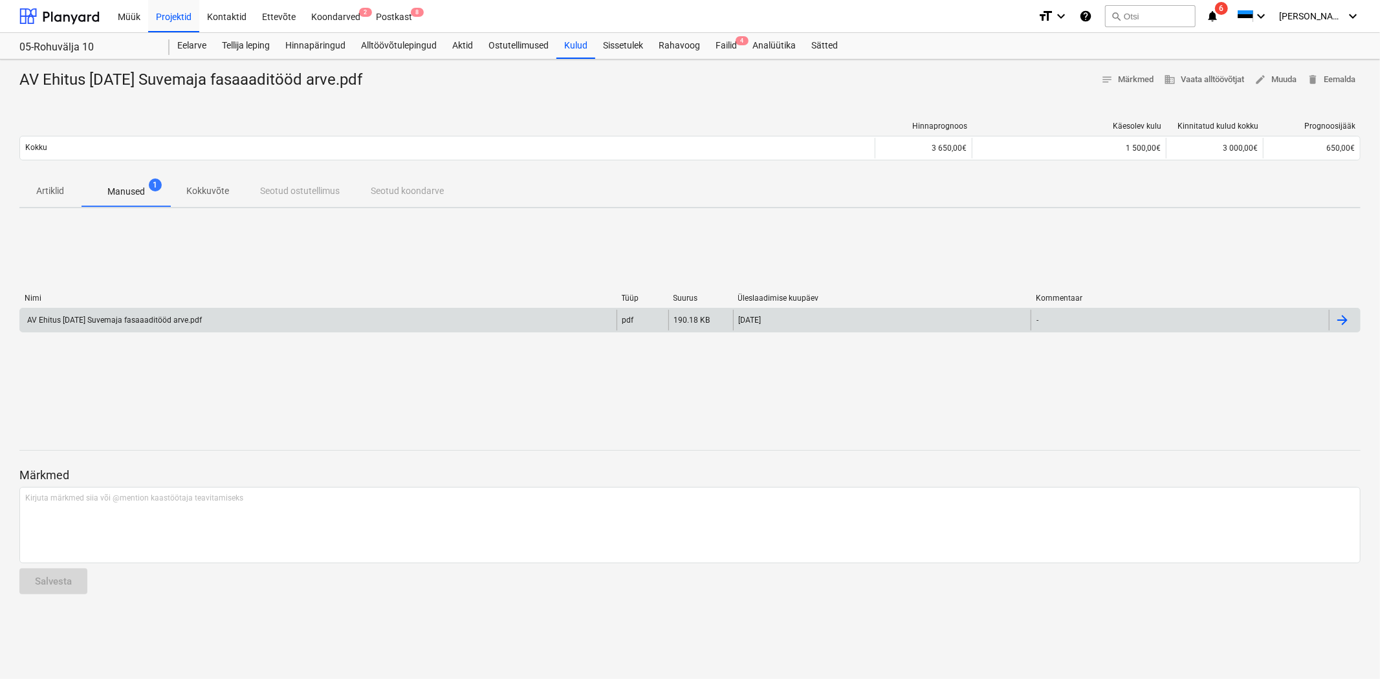
click at [191, 316] on div "AV Ehitus [DATE] Suvemaja fasaaaditööd arve.pdf" at bounding box center [113, 320] width 177 height 9
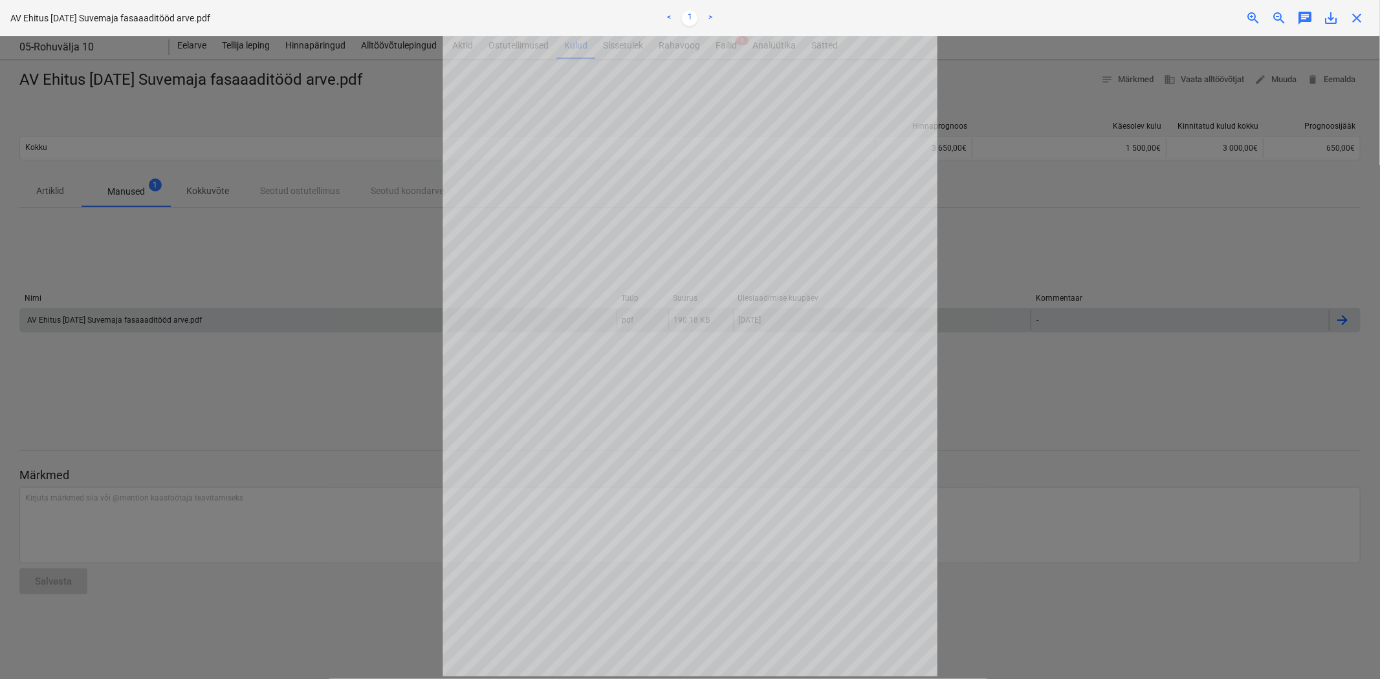
click at [977, 184] on div at bounding box center [690, 357] width 1380 height 643
click at [1365, 17] on div "close" at bounding box center [1356, 18] width 26 height 16
click at [1357, 17] on span "close" at bounding box center [1357, 18] width 16 height 16
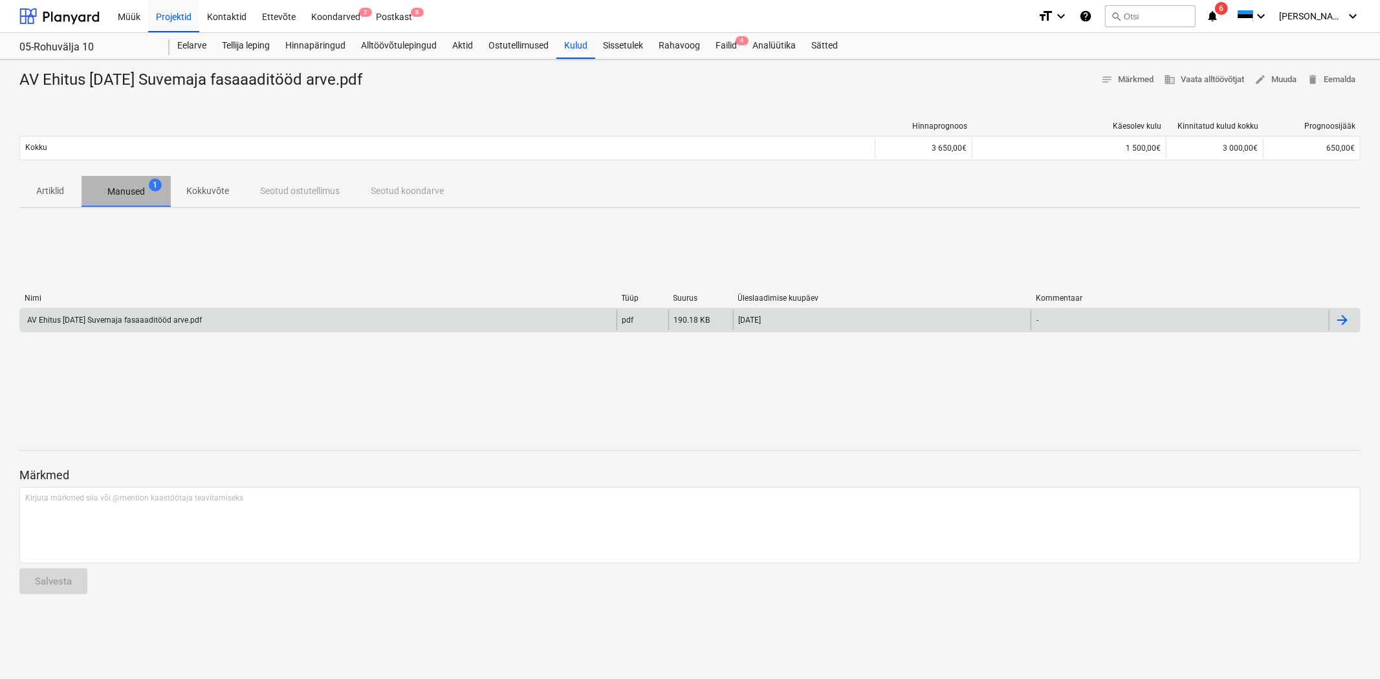
click at [137, 186] on p "Manused" at bounding box center [126, 192] width 38 height 14
click at [149, 316] on div "AV Ehitus [DATE] Suvemaja fasaaaditööd arve.pdf" at bounding box center [113, 320] width 177 height 9
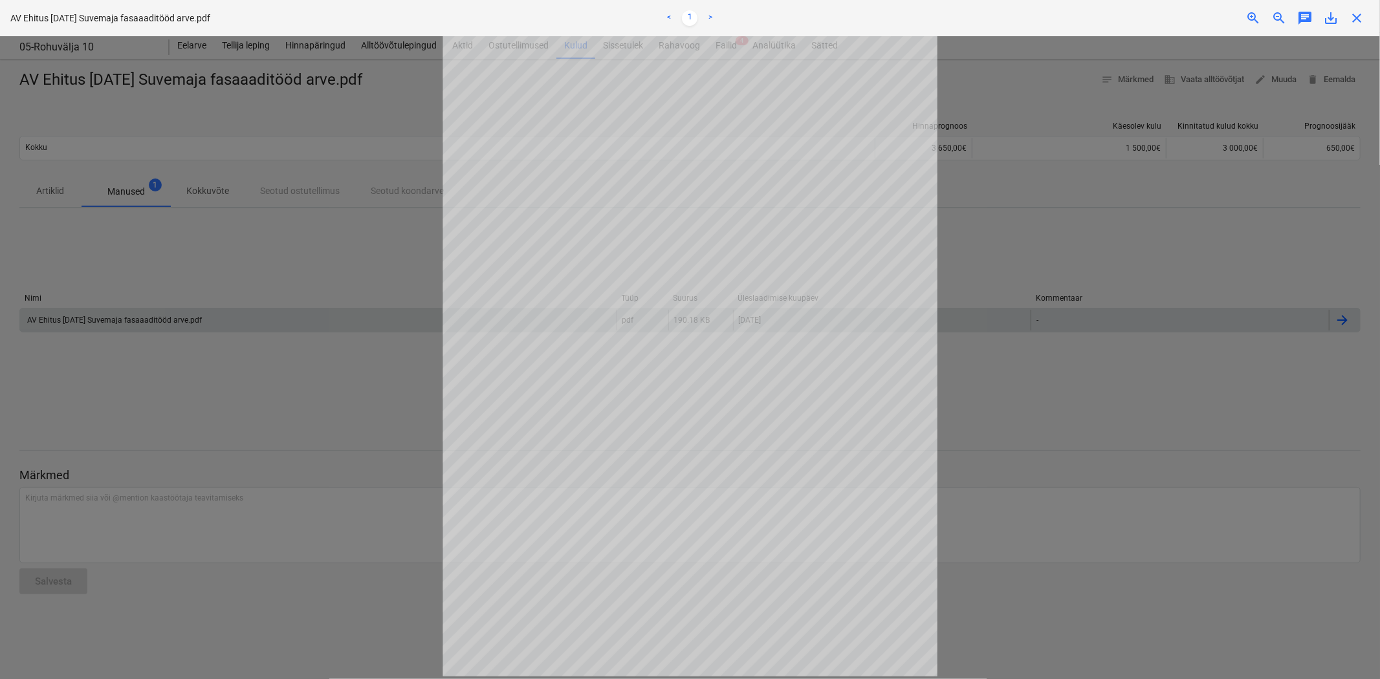
click at [1026, 208] on div at bounding box center [690, 357] width 1380 height 643
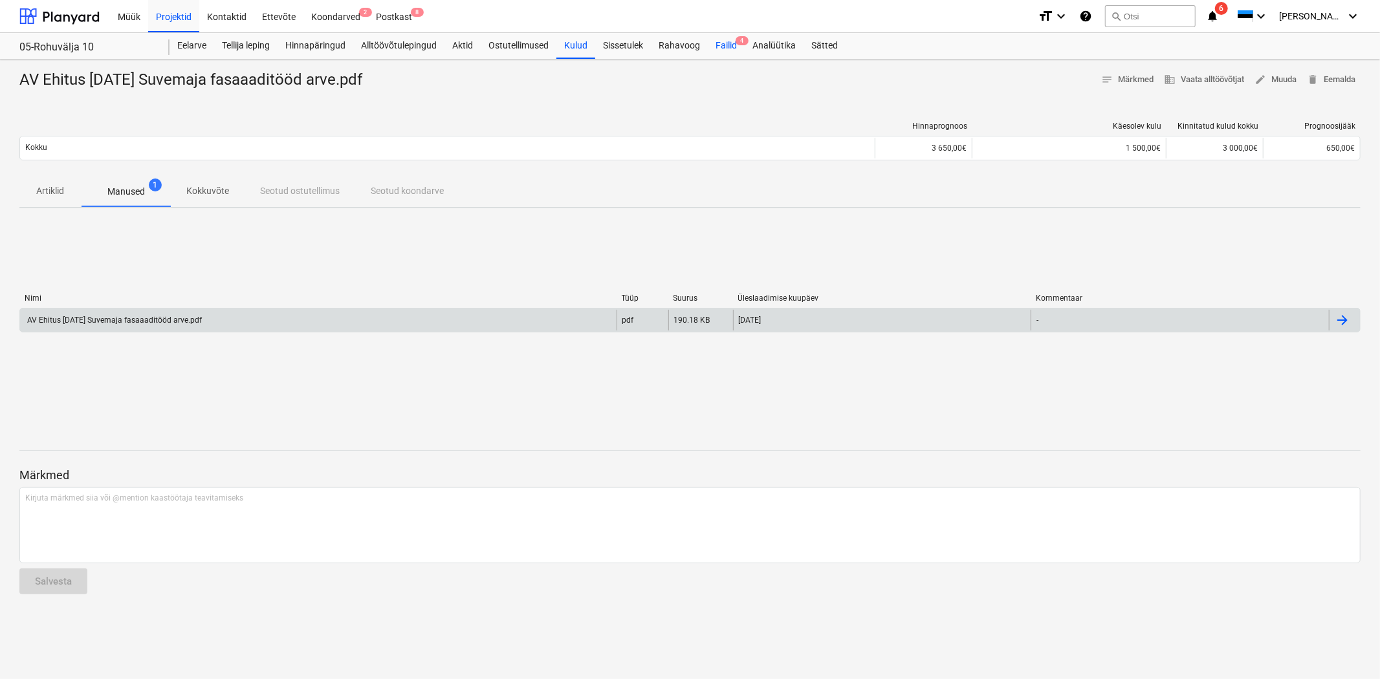
click at [726, 42] on div "Failid 4" at bounding box center [726, 46] width 37 height 26
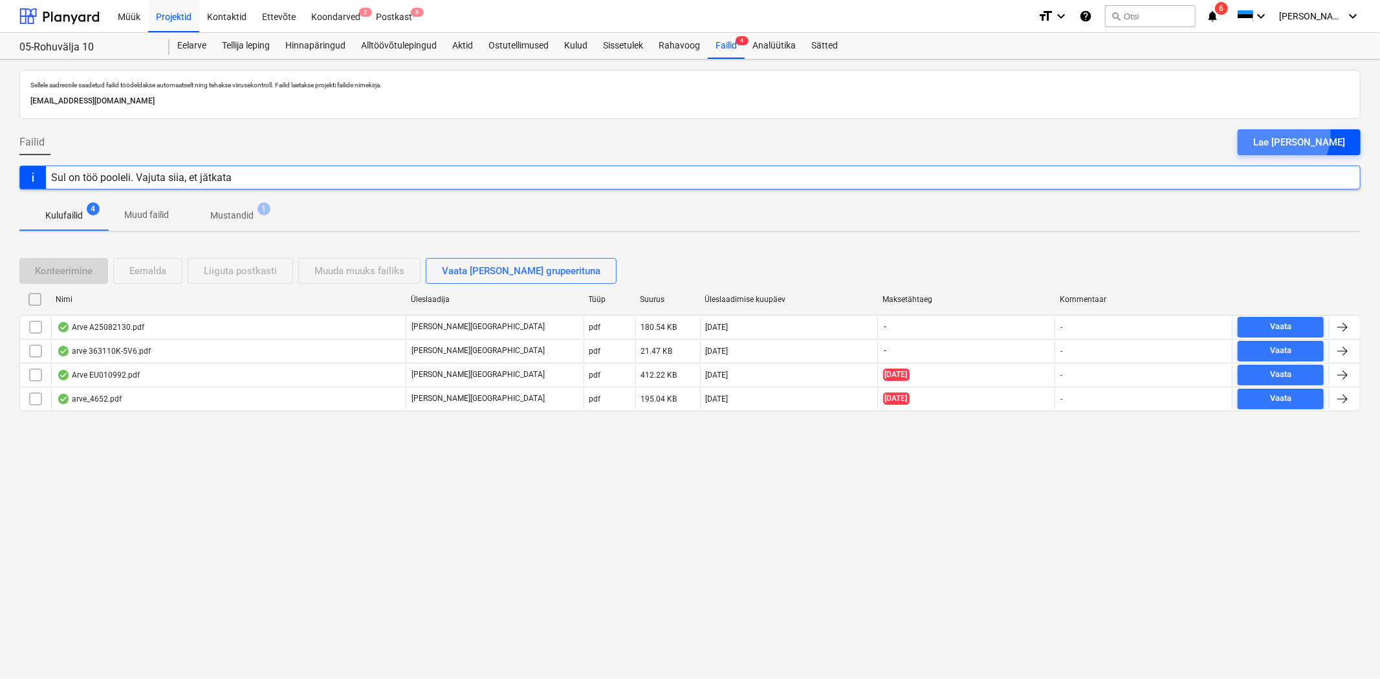
click at [1309, 135] on div "Lae [PERSON_NAME]" at bounding box center [1299, 142] width 92 height 17
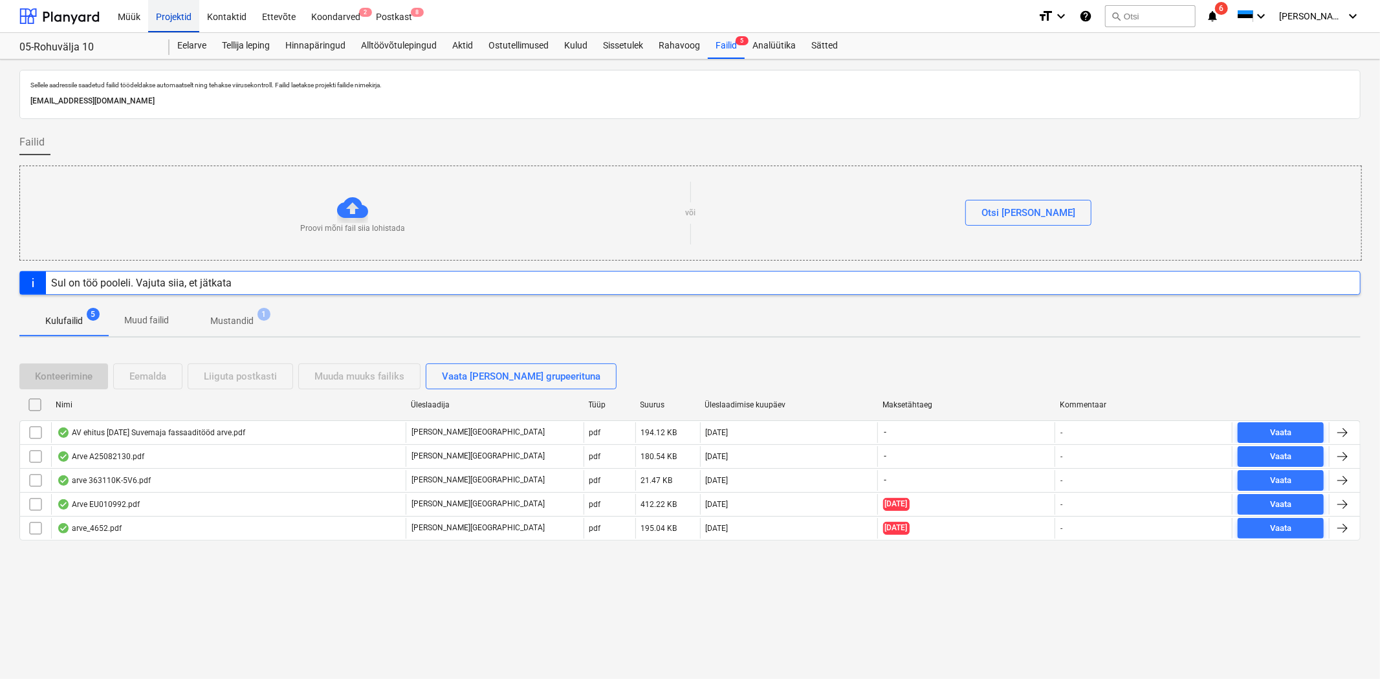
click at [191, 9] on div "Projektid" at bounding box center [173, 15] width 51 height 33
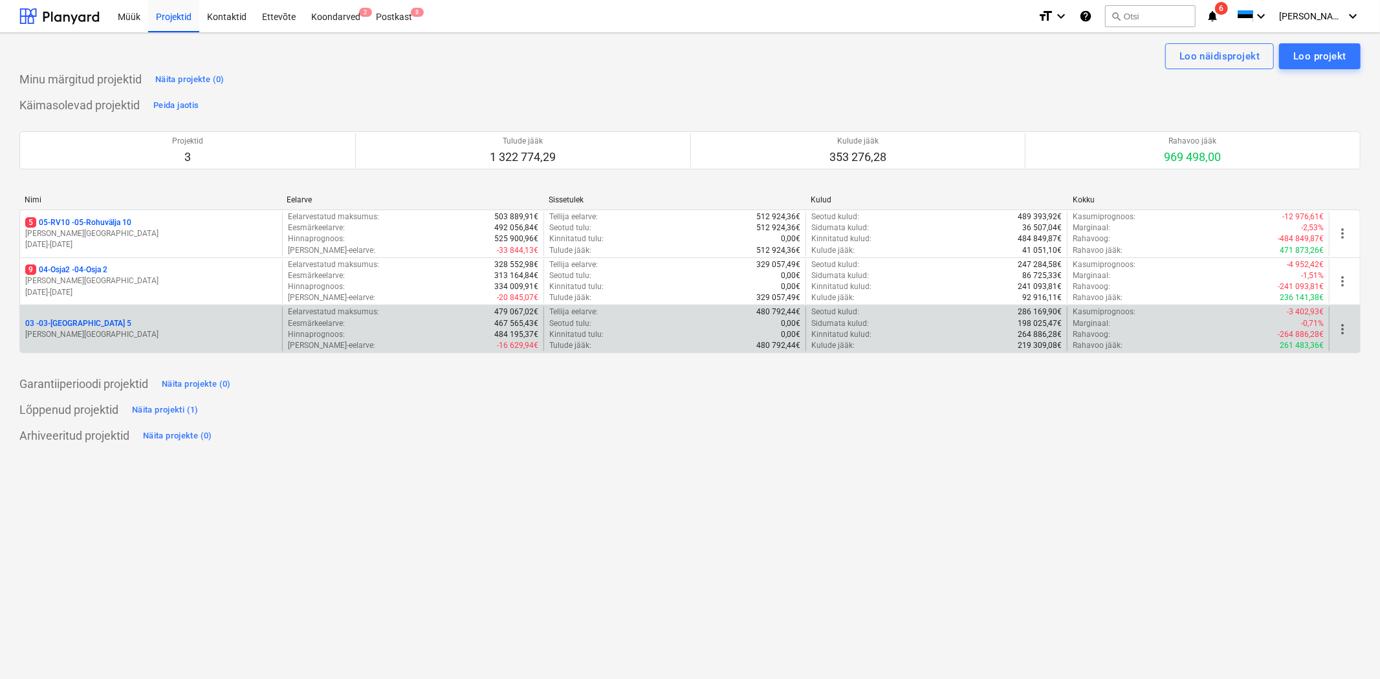
click at [74, 325] on p "03 - 03-[GEOGRAPHIC_DATA] 5" at bounding box center [78, 323] width 106 height 11
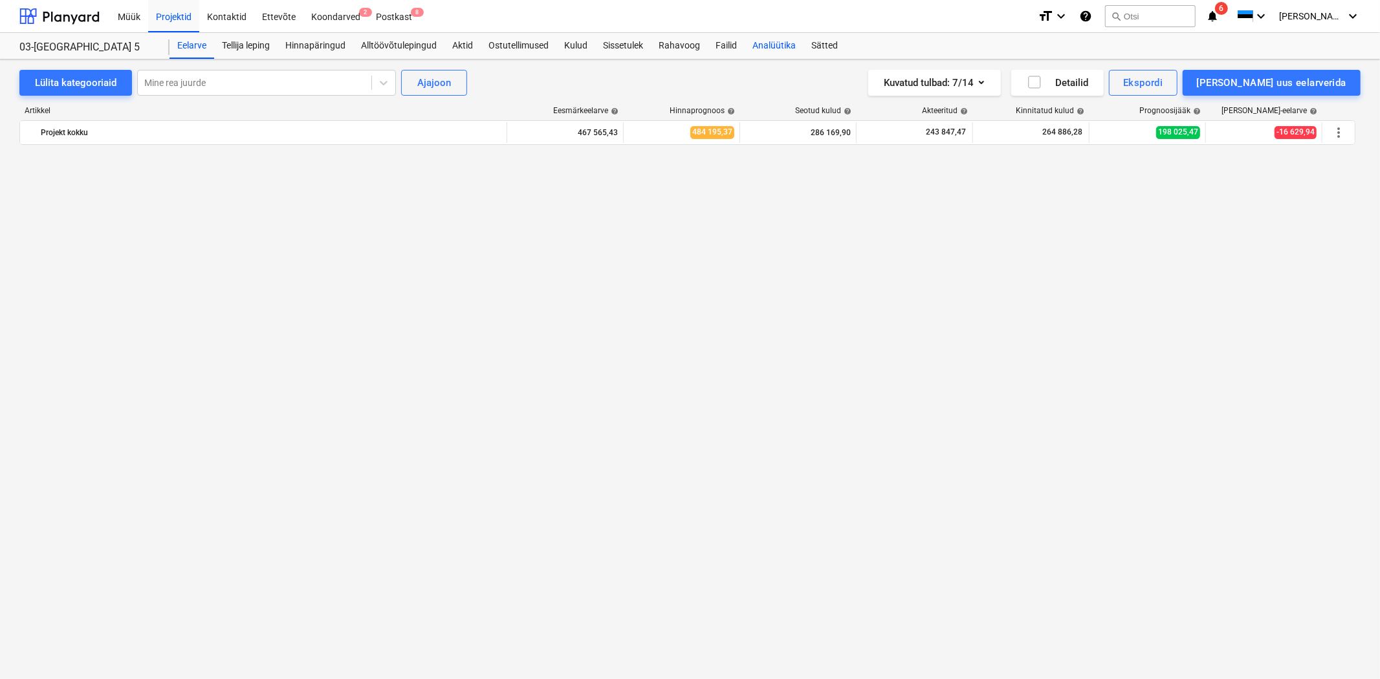
scroll to position [7843, 0]
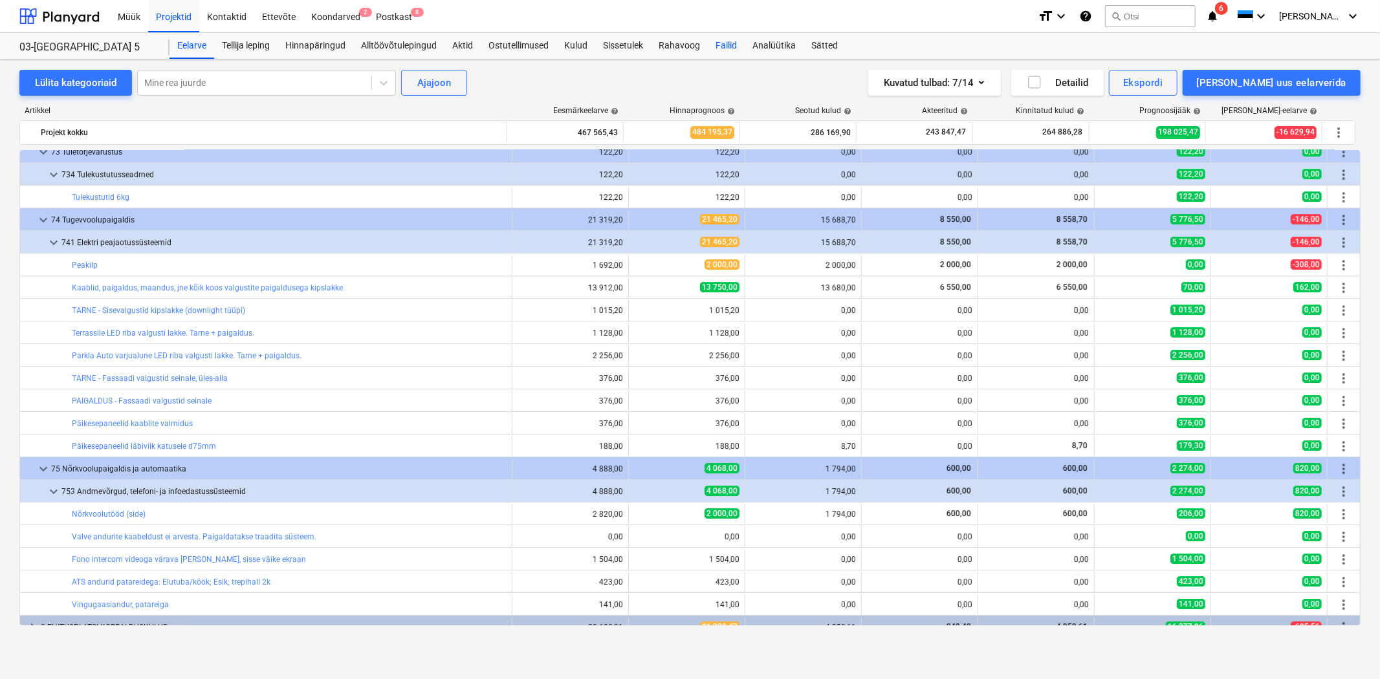
click at [728, 44] on div "Failid" at bounding box center [726, 46] width 37 height 26
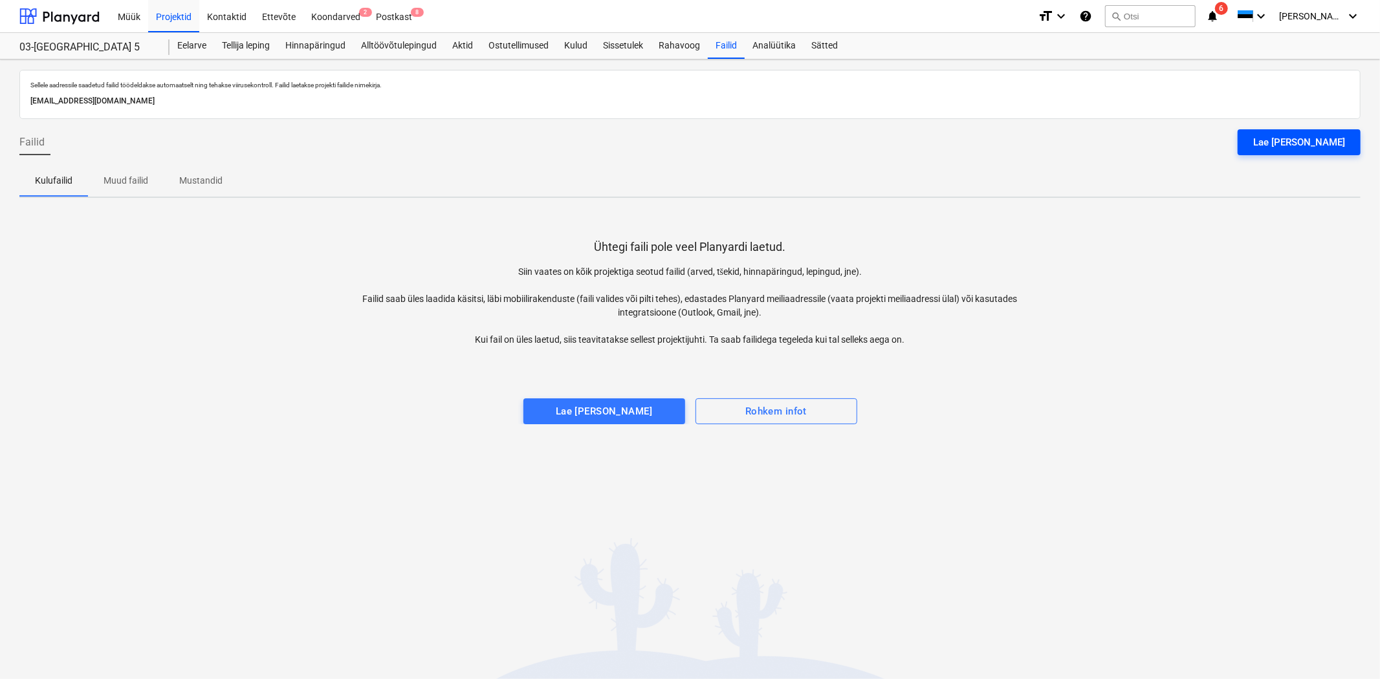
click at [1312, 136] on div "Lae [PERSON_NAME]" at bounding box center [1299, 142] width 92 height 17
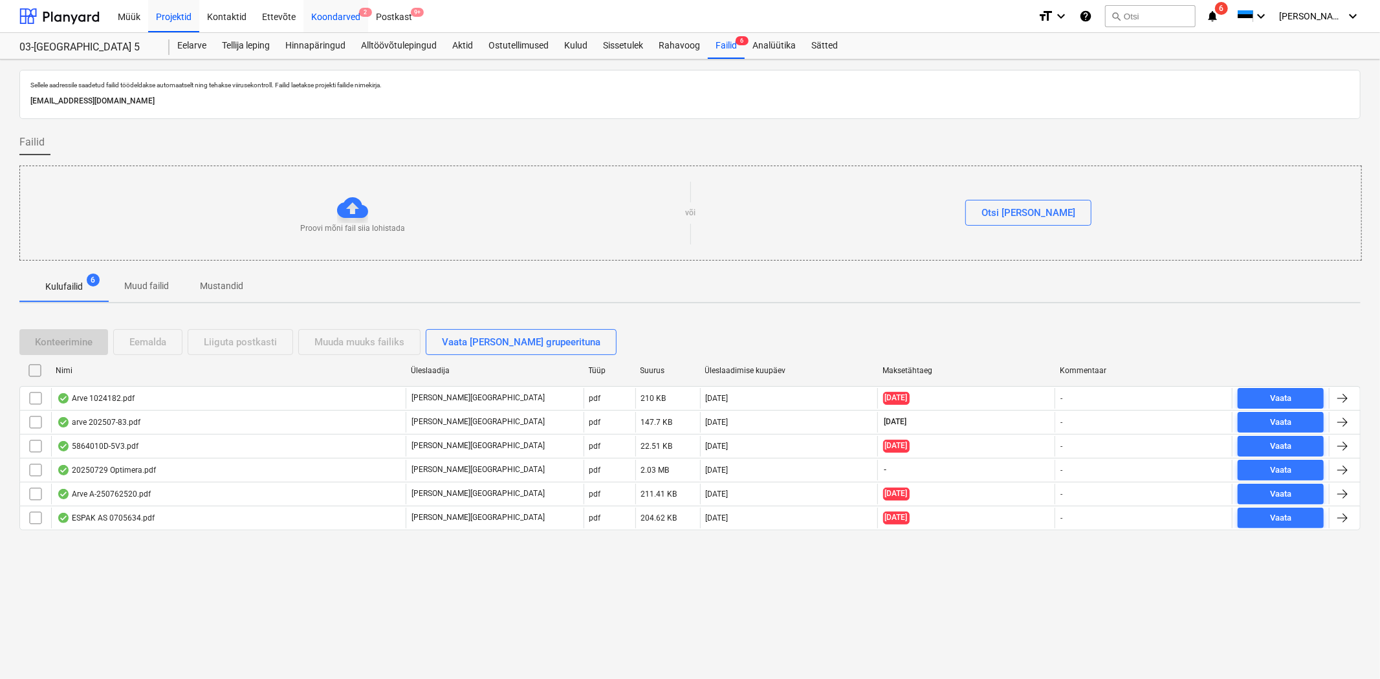
click at [335, 23] on div "Koondarved 2" at bounding box center [335, 15] width 65 height 33
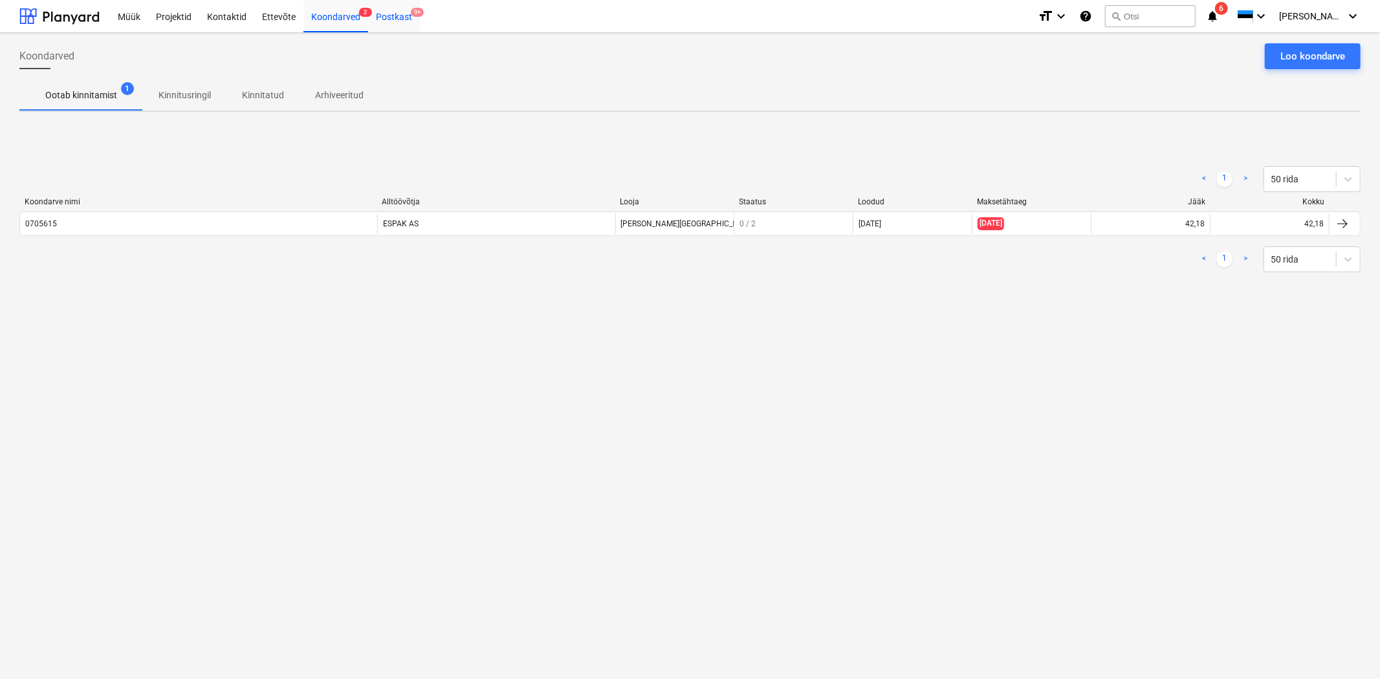
click at [398, 12] on div "Postkast 9+" at bounding box center [394, 15] width 52 height 33
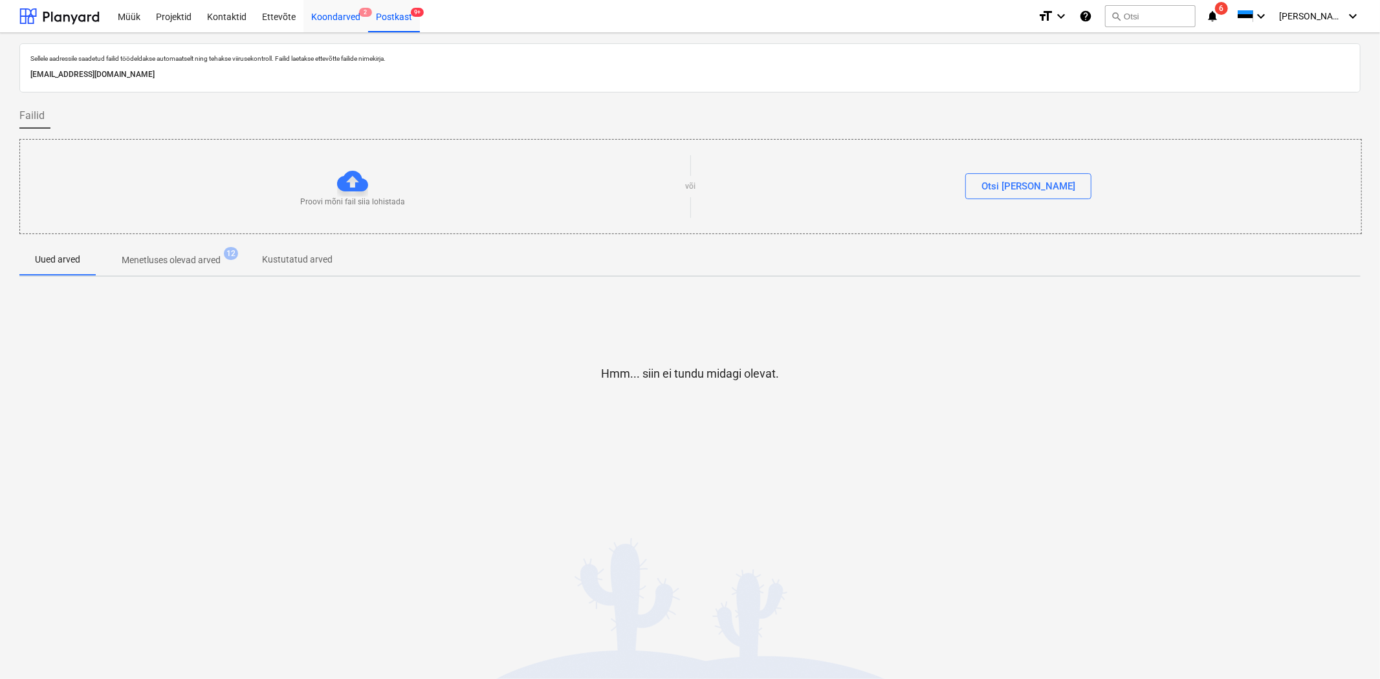
click at [332, 11] on div "Koondarved 2" at bounding box center [335, 15] width 65 height 33
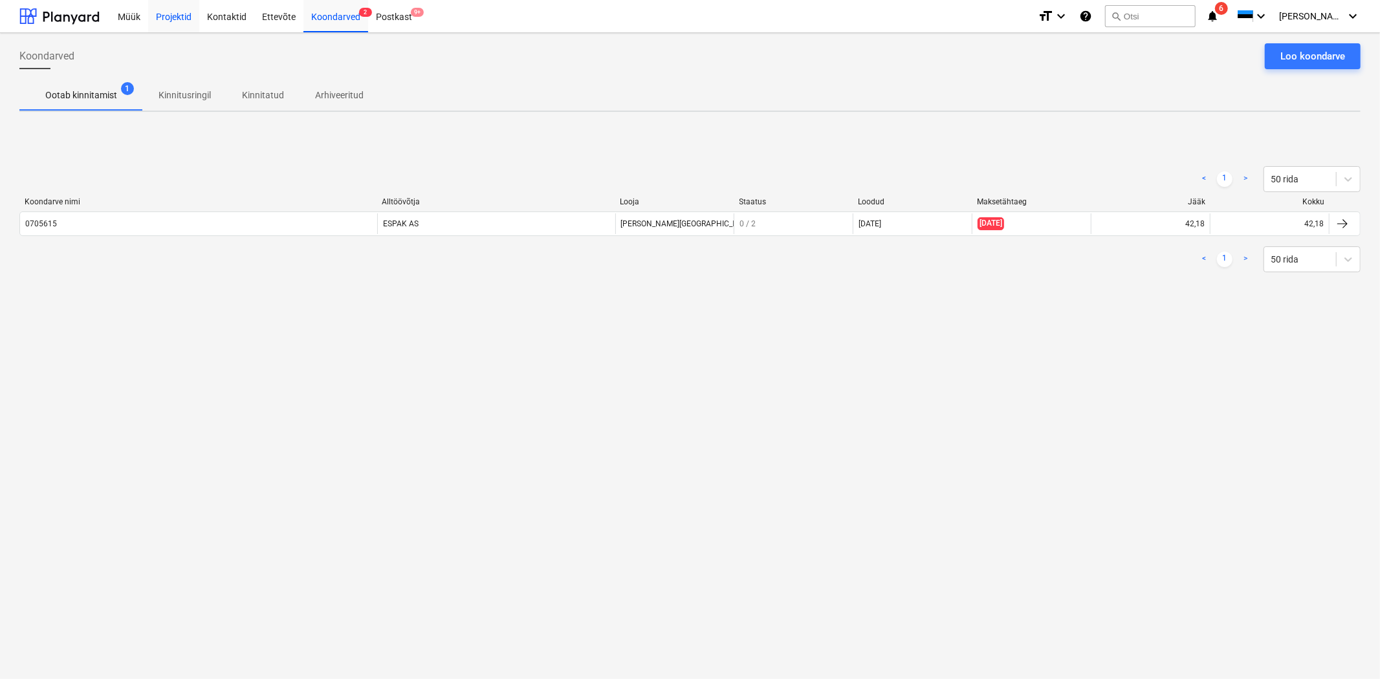
click at [158, 12] on div "Projektid" at bounding box center [173, 15] width 51 height 33
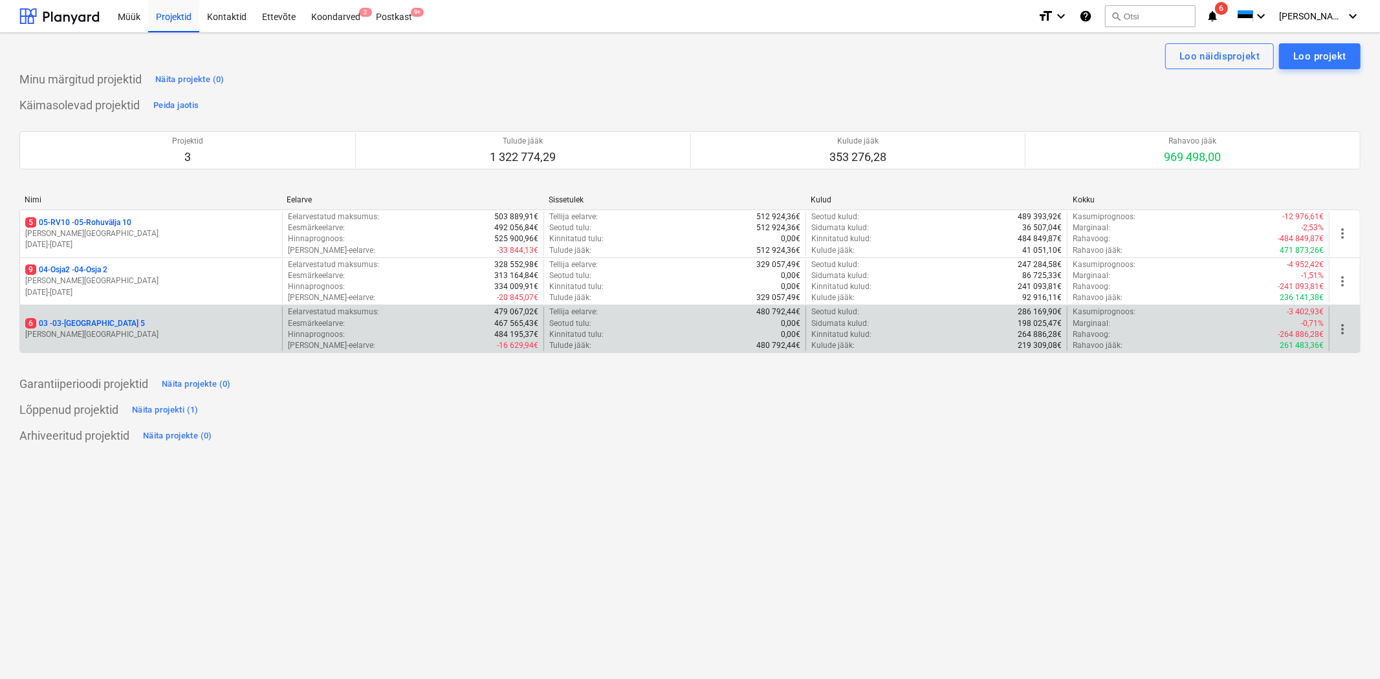
click at [62, 329] on p "6 03 - 03-[GEOGRAPHIC_DATA] 5" at bounding box center [85, 323] width 120 height 11
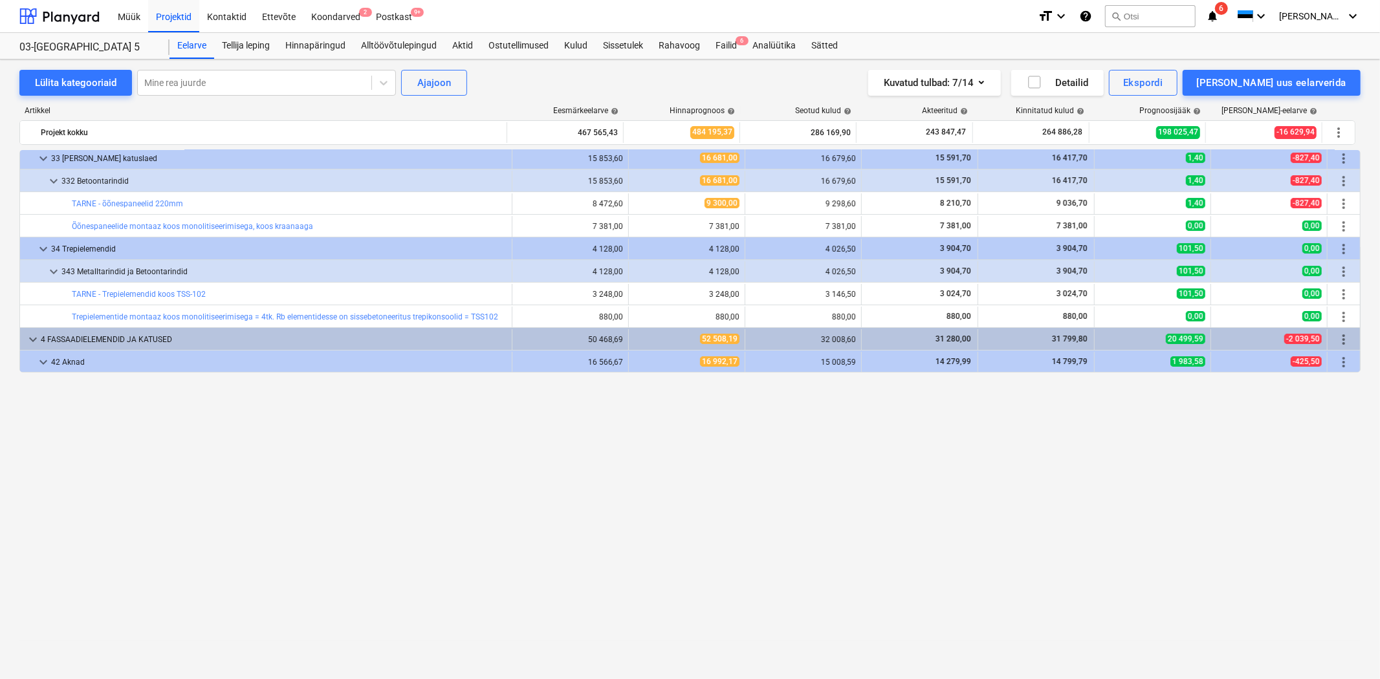
scroll to position [3723, 0]
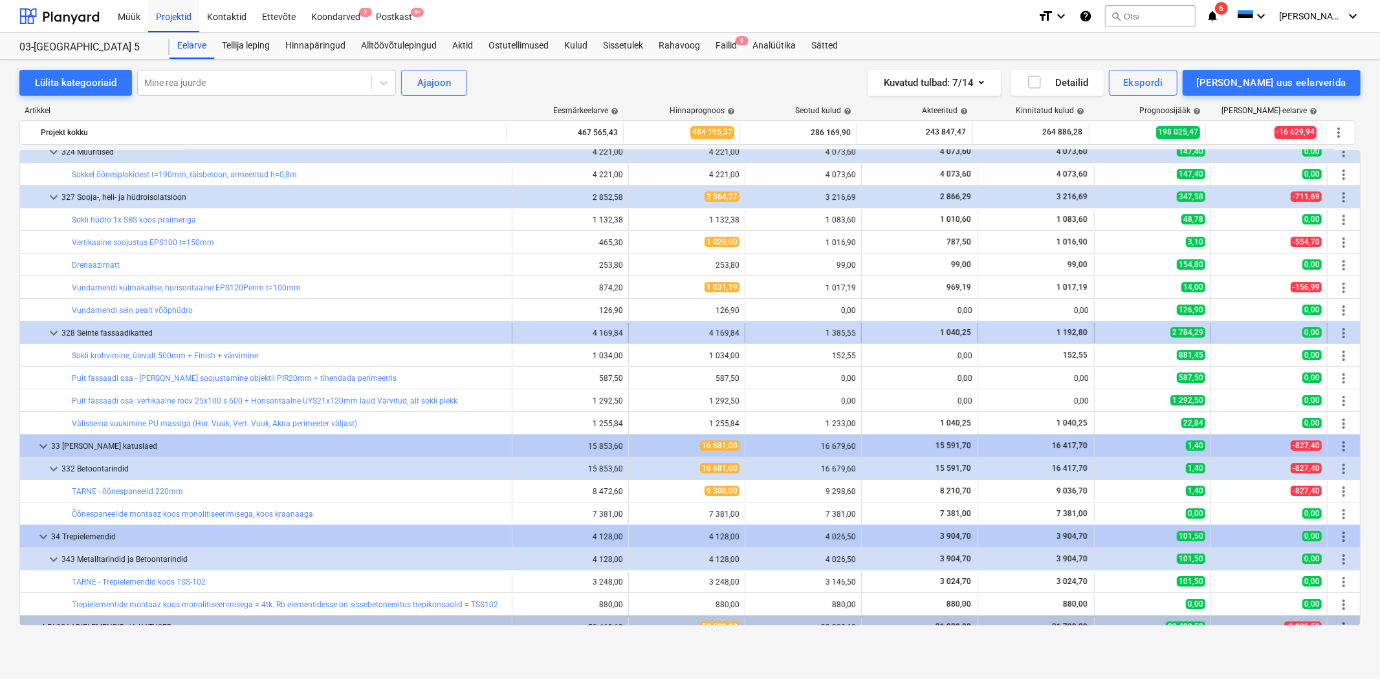
click at [1336, 327] on span "more_vert" at bounding box center [1344, 333] width 16 height 16
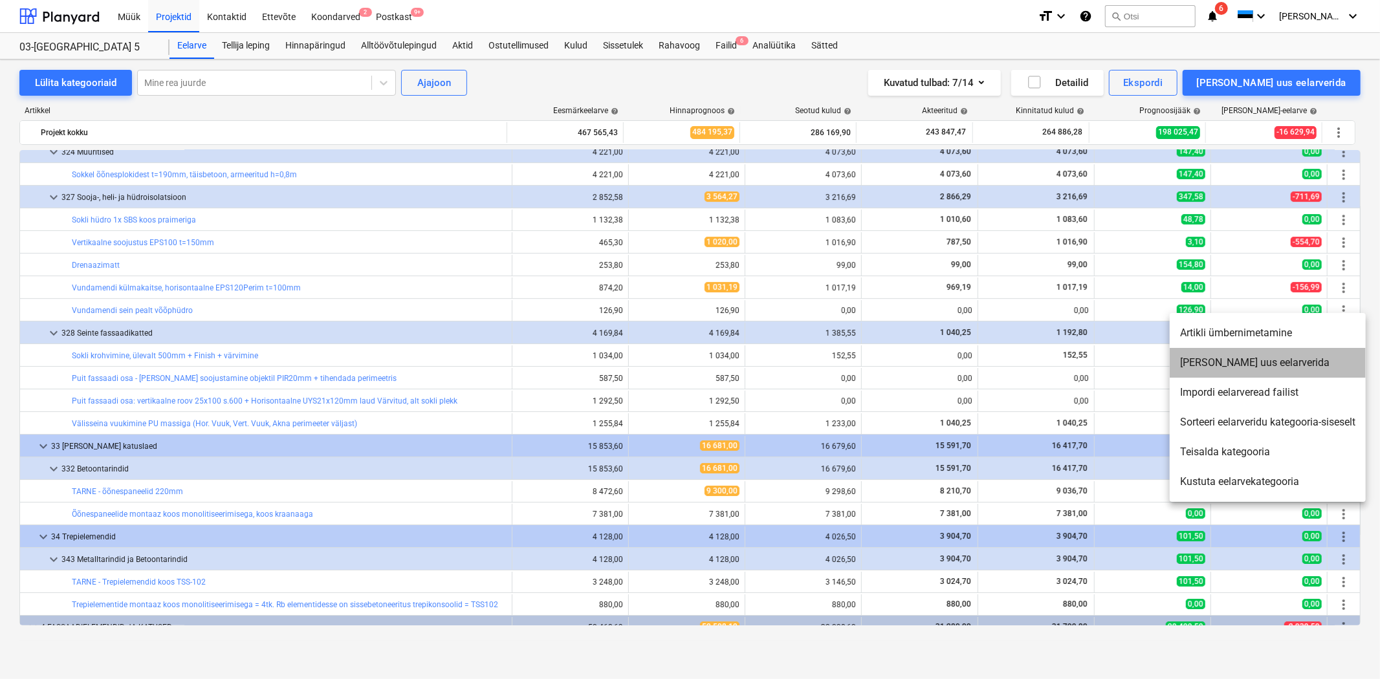
click at [1238, 363] on li "[PERSON_NAME] uus eelarverida" at bounding box center [1267, 363] width 196 height 30
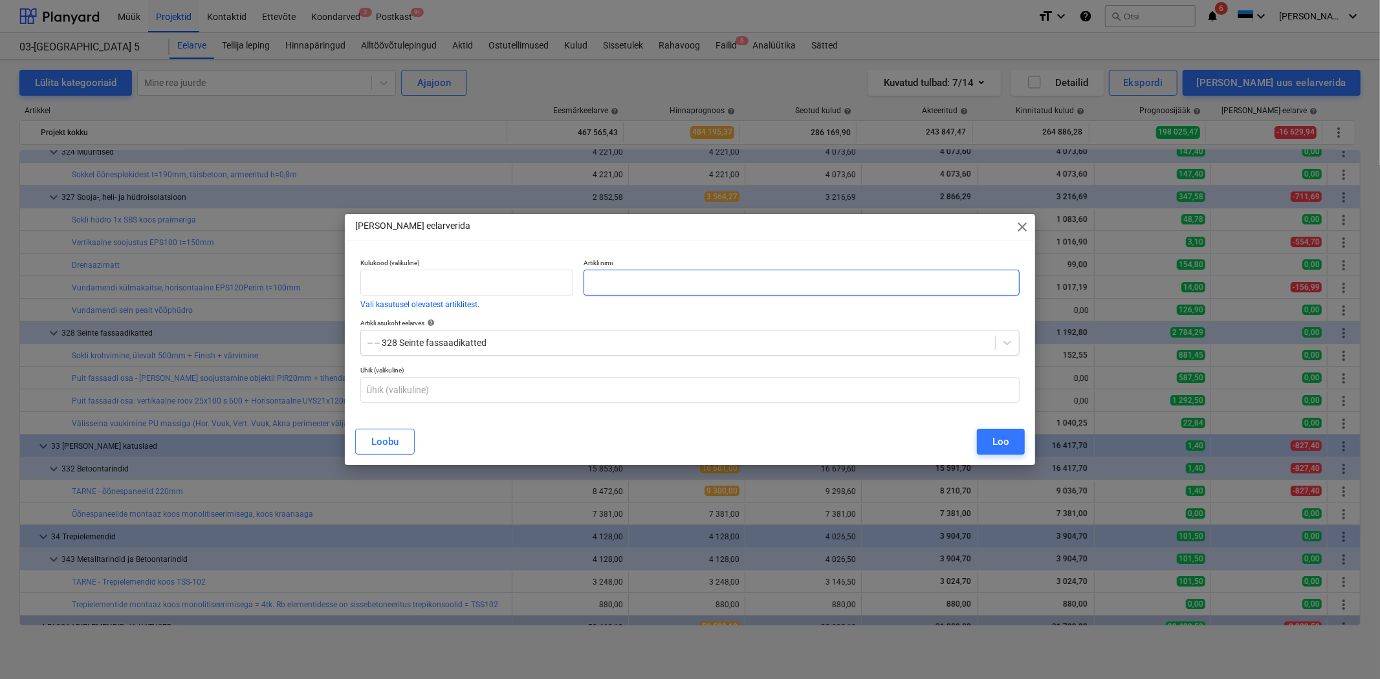
click at [616, 272] on input "text" at bounding box center [801, 283] width 436 height 26
type input "Betoon fassaadi värvimine"
click at [451, 390] on input "text" at bounding box center [689, 390] width 659 height 26
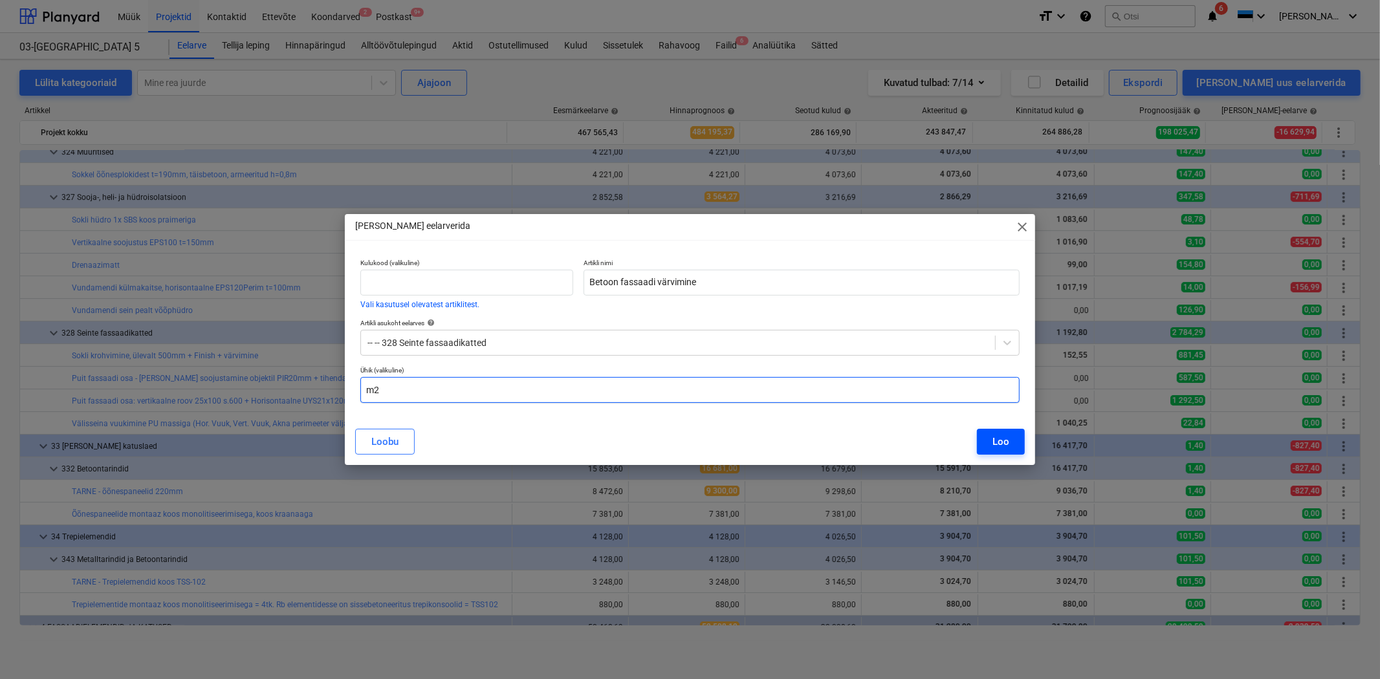
type input "m2"
click at [993, 436] on div "Loo" at bounding box center [1000, 441] width 17 height 17
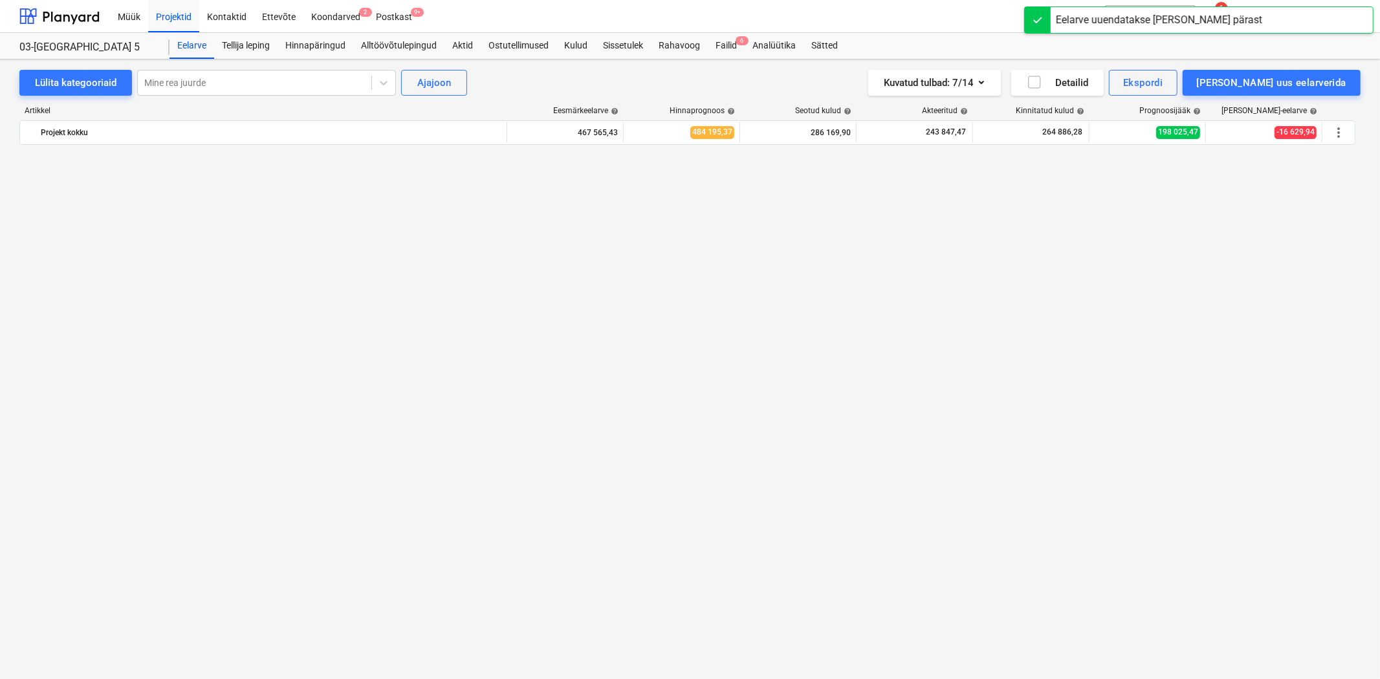
scroll to position [3723, 0]
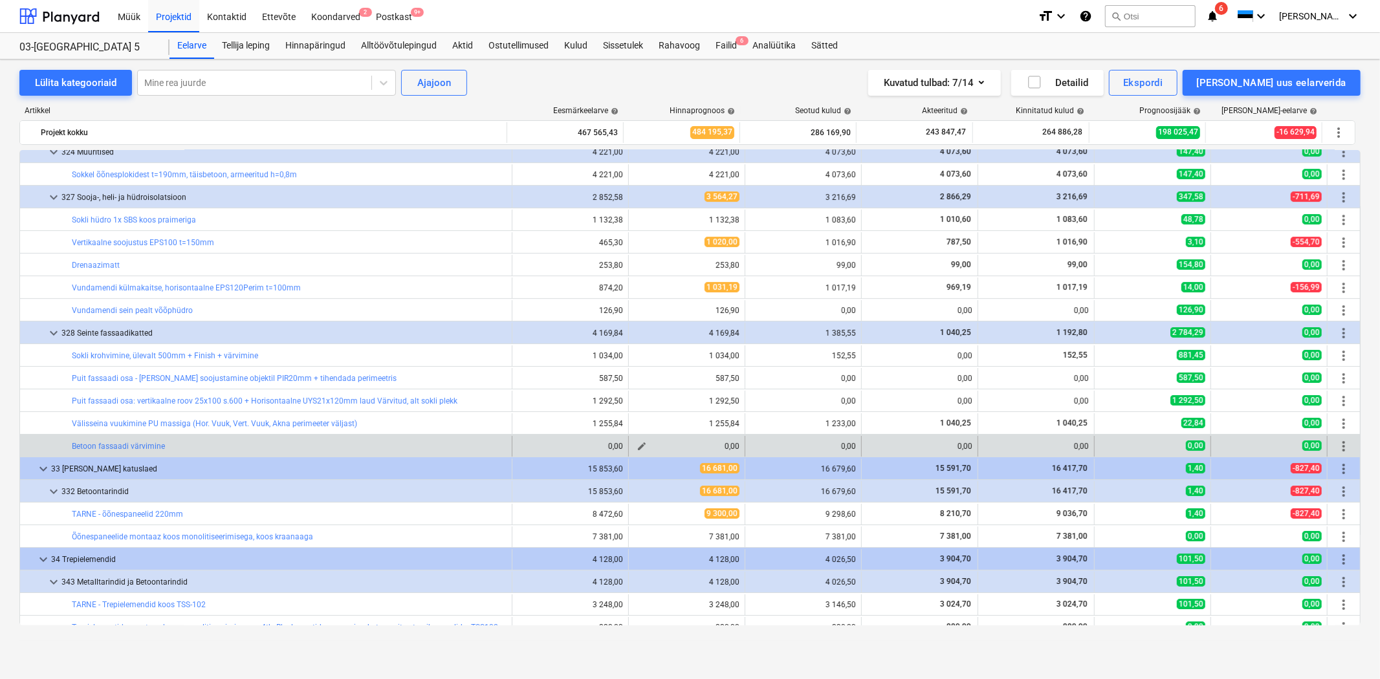
click at [636, 447] on span "edit" at bounding box center [641, 446] width 10 height 10
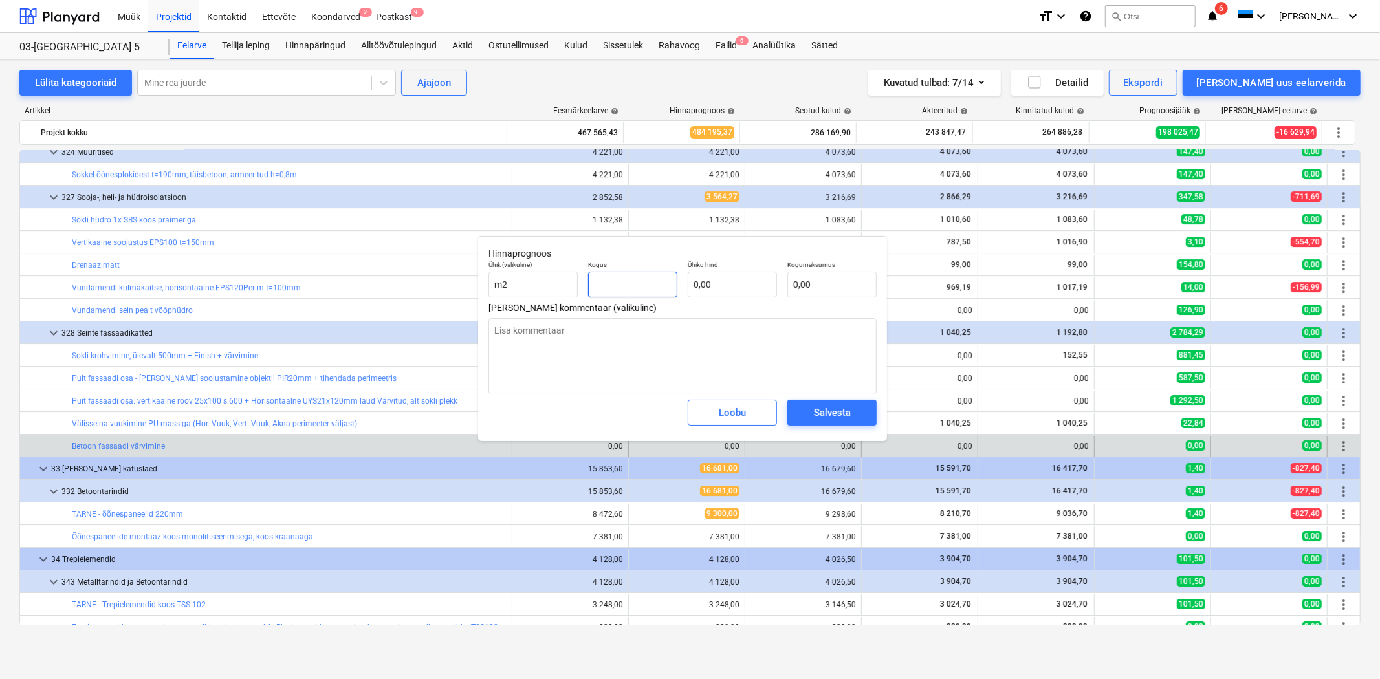
click at [644, 287] on input "text" at bounding box center [632, 285] width 89 height 26
type input "3"
type textarea "x"
type input "31"
type textarea "x"
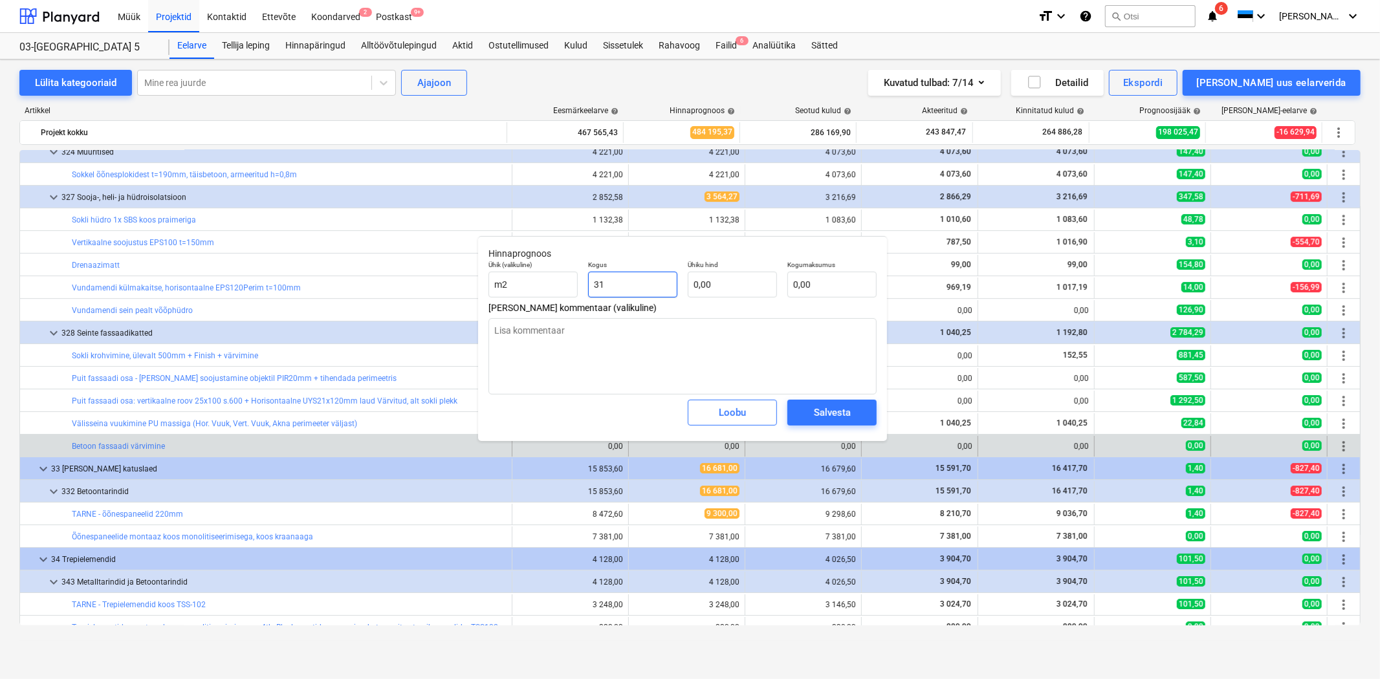
type input "315"
type textarea "x"
type input "31"
type textarea "x"
type input "310"
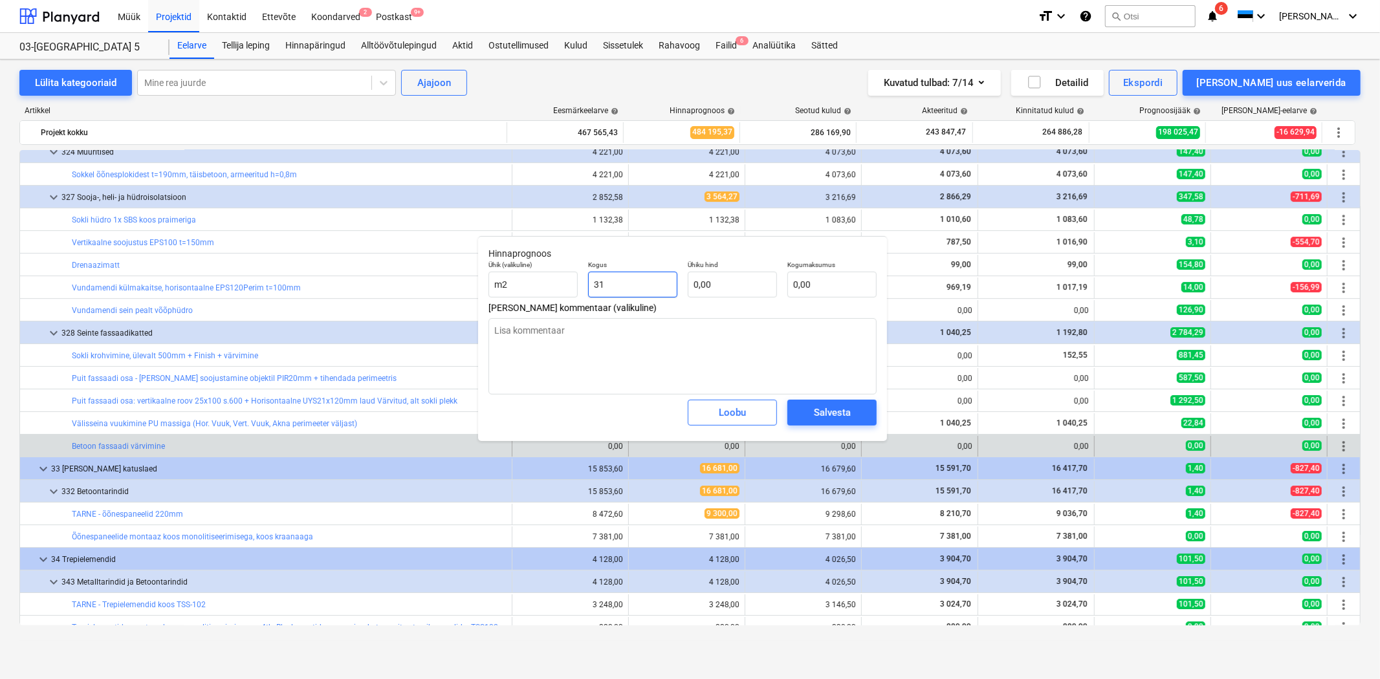
type textarea "x"
type input "310,00"
type textarea "x"
click at [707, 283] on input "text" at bounding box center [732, 285] width 89 height 26
type input "1"
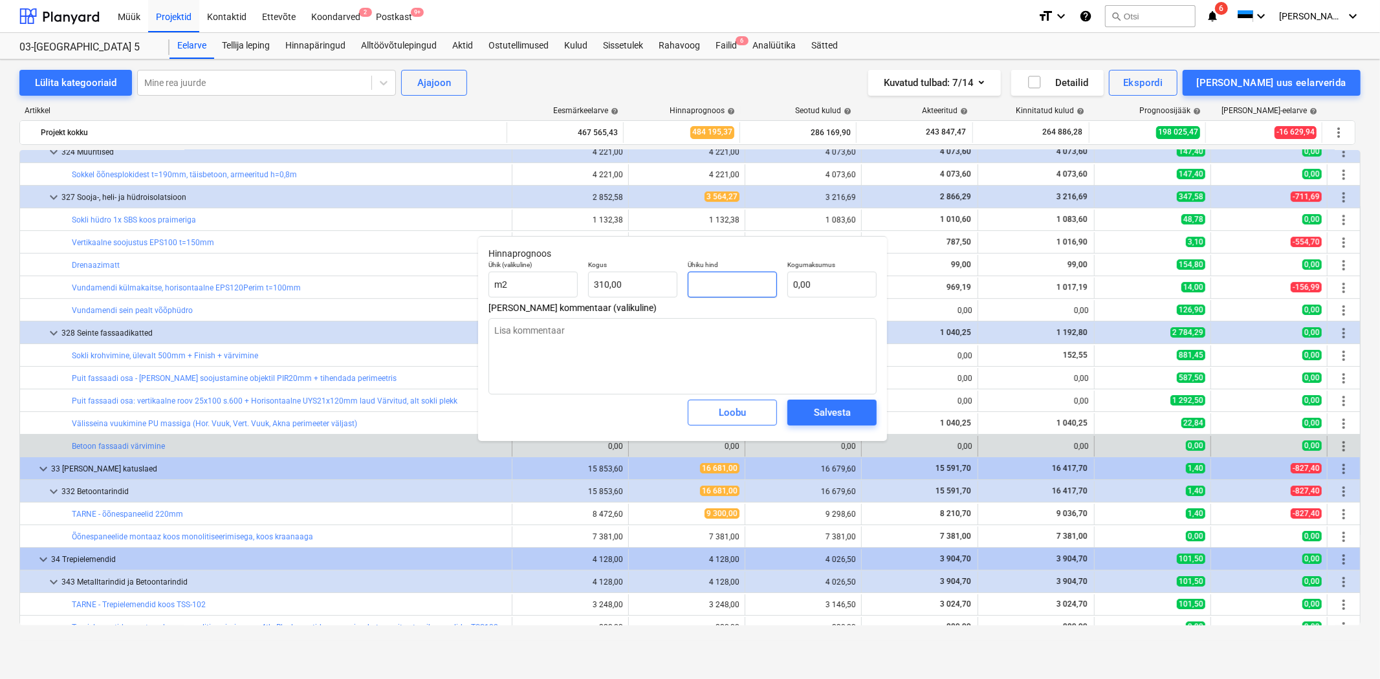
type textarea "x"
type input "310,00"
type input "15"
type textarea "x"
type input "4 650,00"
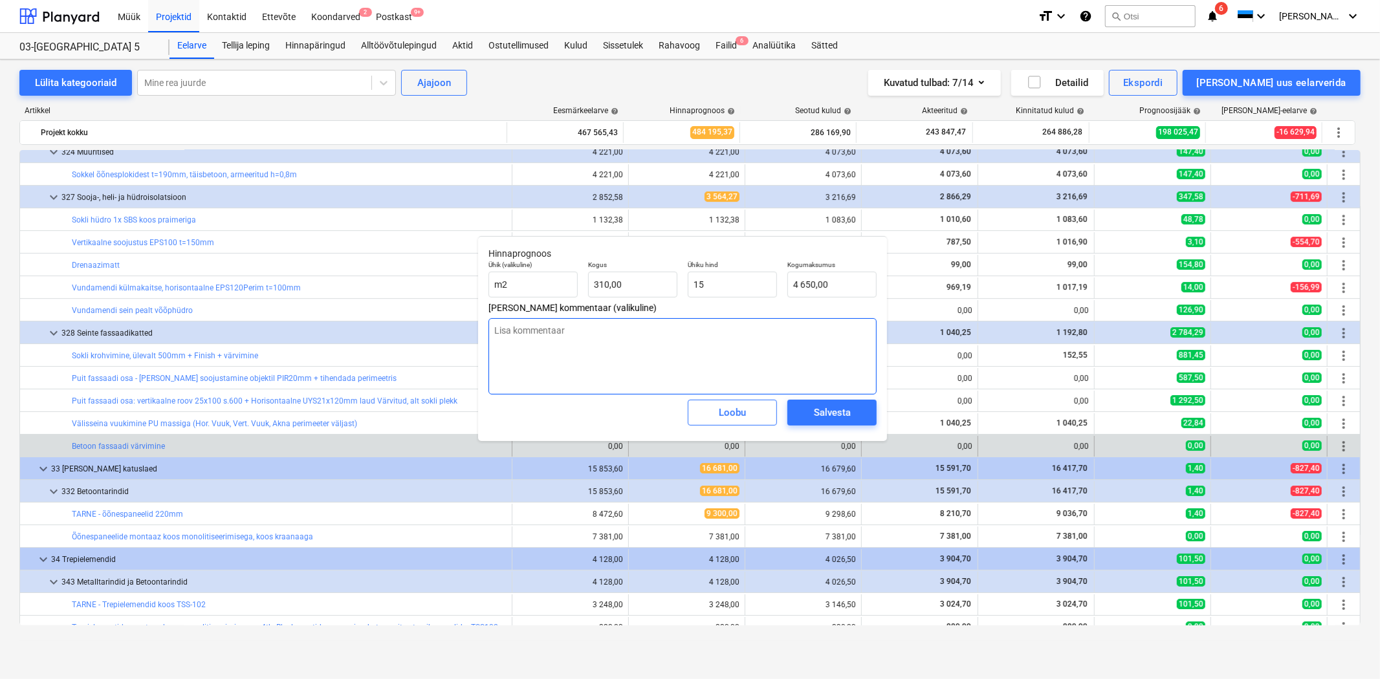
type input "15,00"
type textarea "x"
click at [741, 347] on textarea at bounding box center [682, 356] width 388 height 76
type textarea "F"
type textarea "x"
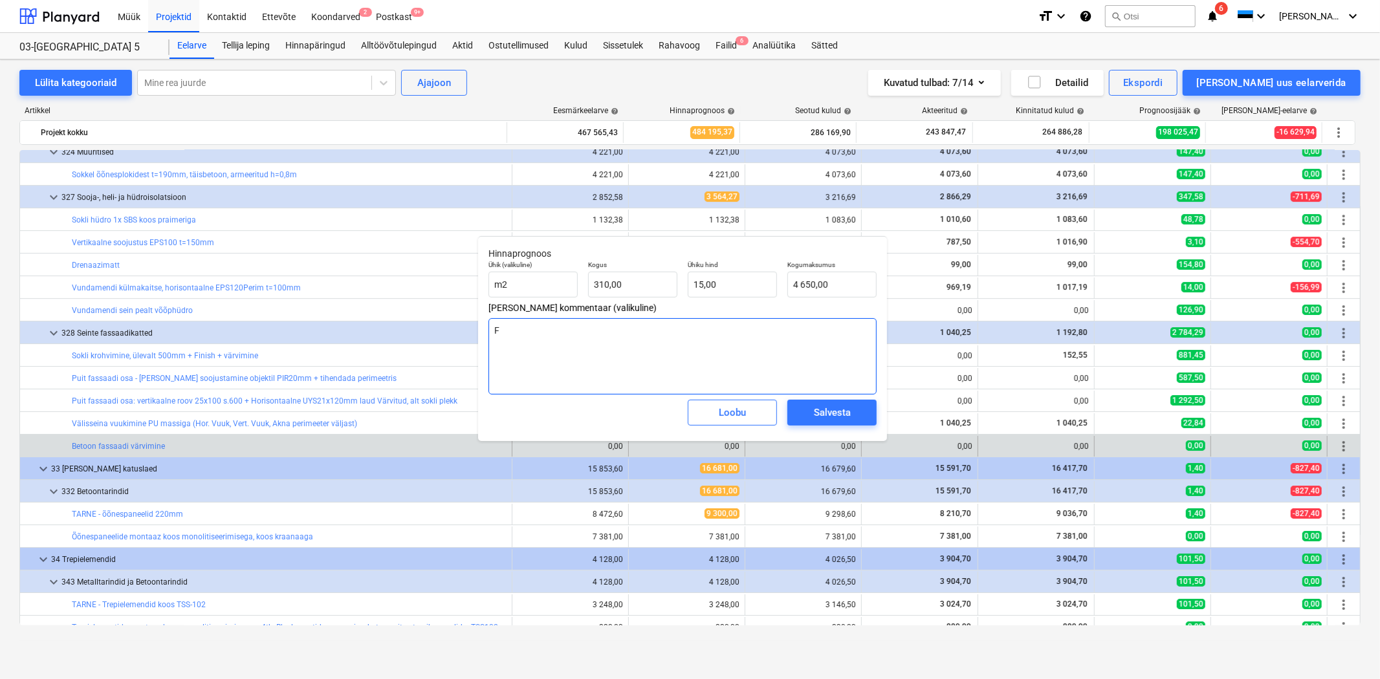
type textarea "x"
type textarea "E"
type textarea "x"
type textarea "Es"
type textarea "x"
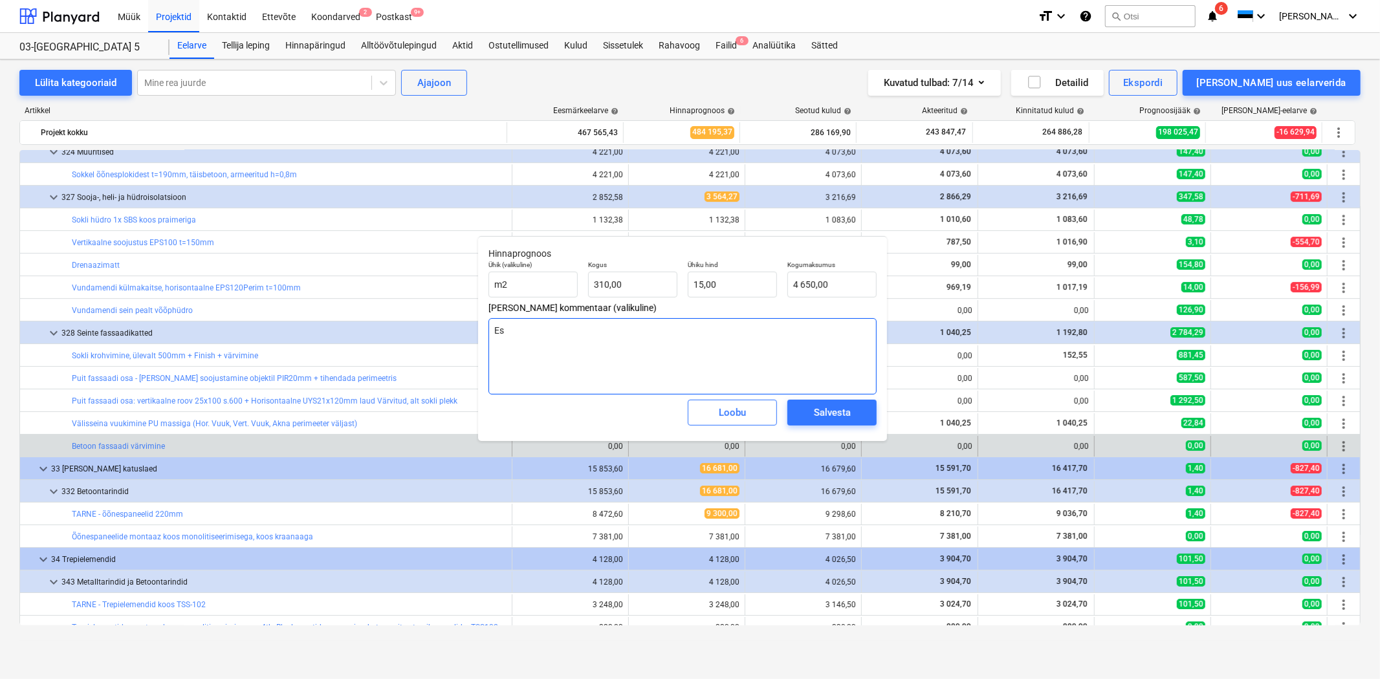
type textarea "Esm"
type textarea "x"
type textarea "Esma"
type textarea "x"
type textarea "Esmas"
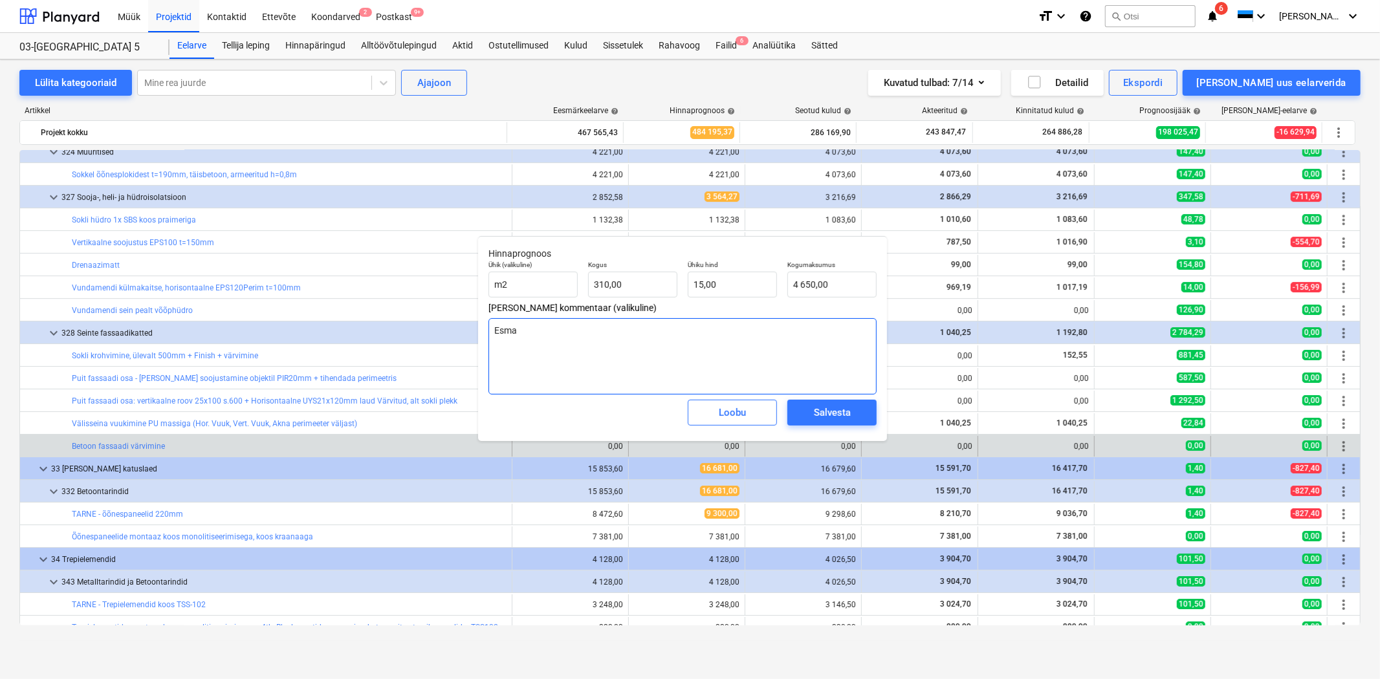
type textarea "x"
type textarea "Esma"
type textarea "x"
type textarea "Esmal"
type textarea "x"
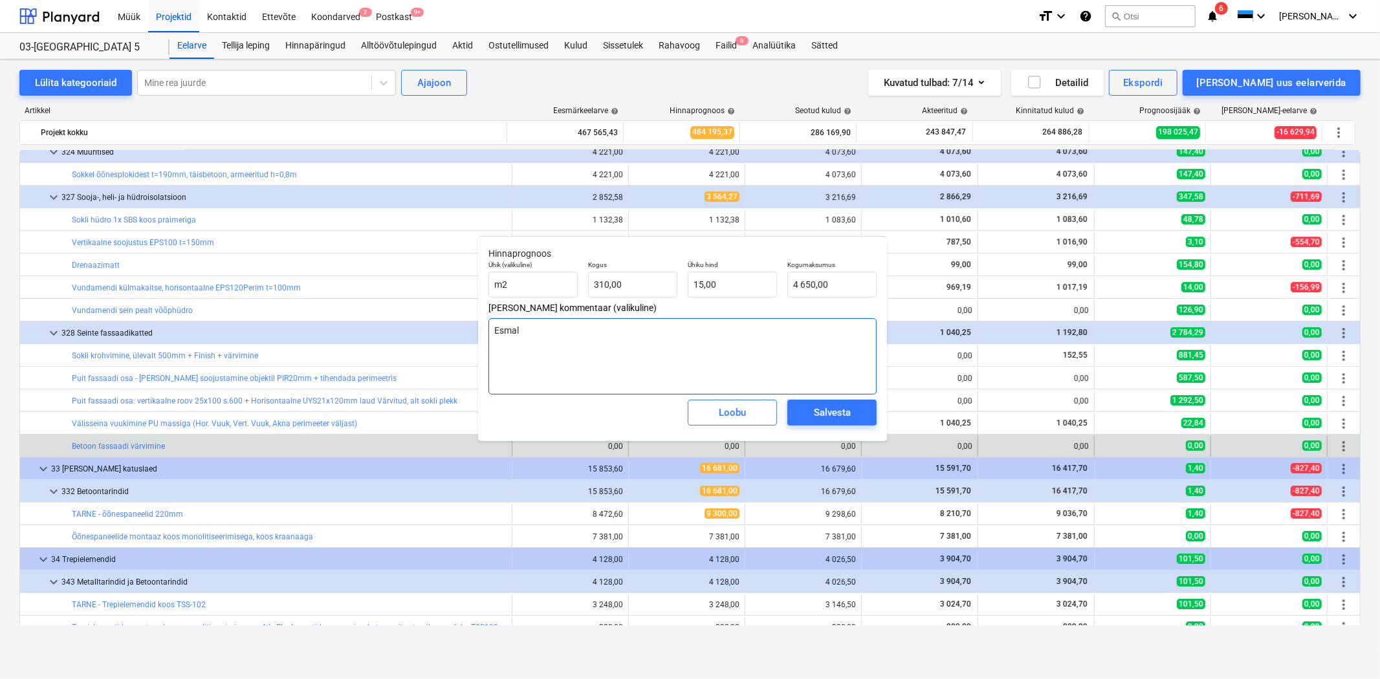
type textarea "Esmalt"
type textarea "x"
type textarea "Esmalt"
type textarea "x"
type textarea "Esmalt e"
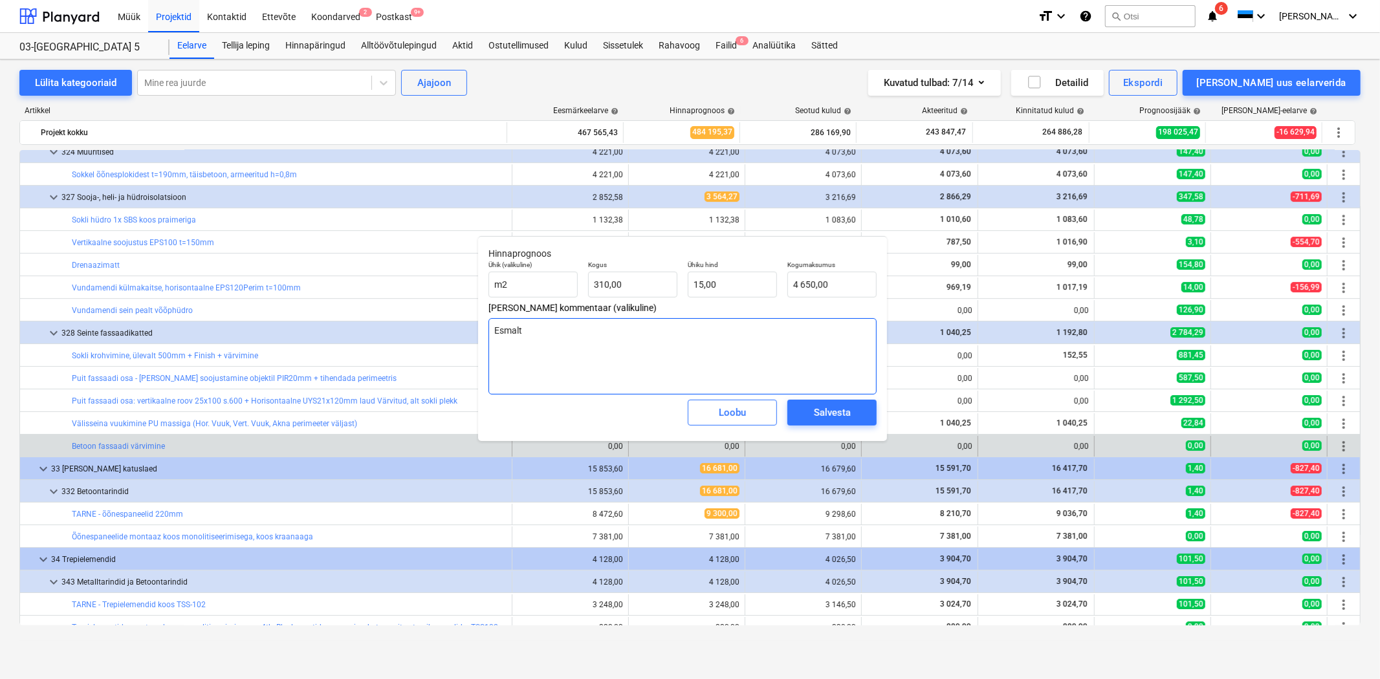
type textarea "x"
type textarea "Esmalt ei"
type textarea "x"
type textarea "Esmalt ei"
type textarea "x"
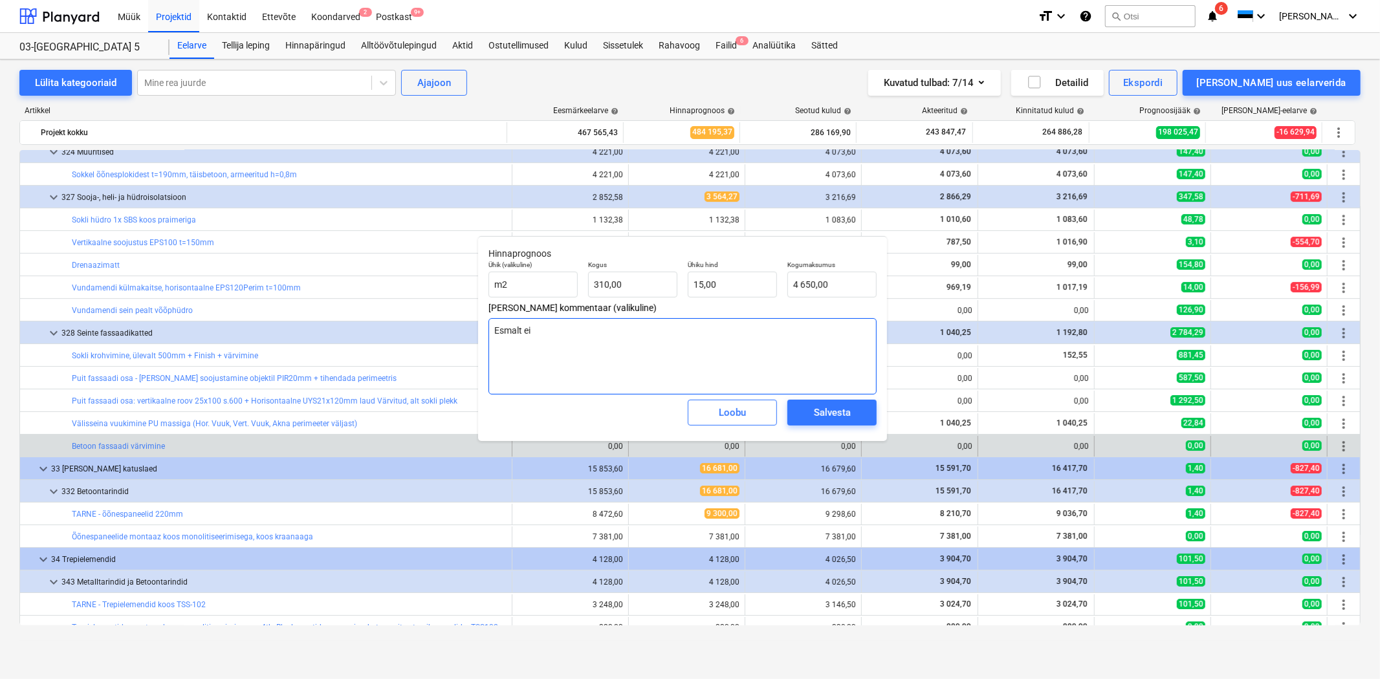
type textarea "Esmalt ei o"
type textarea "x"
type textarea "Esmalt ei ol"
type textarea "x"
type textarea "Esmalt ei oln"
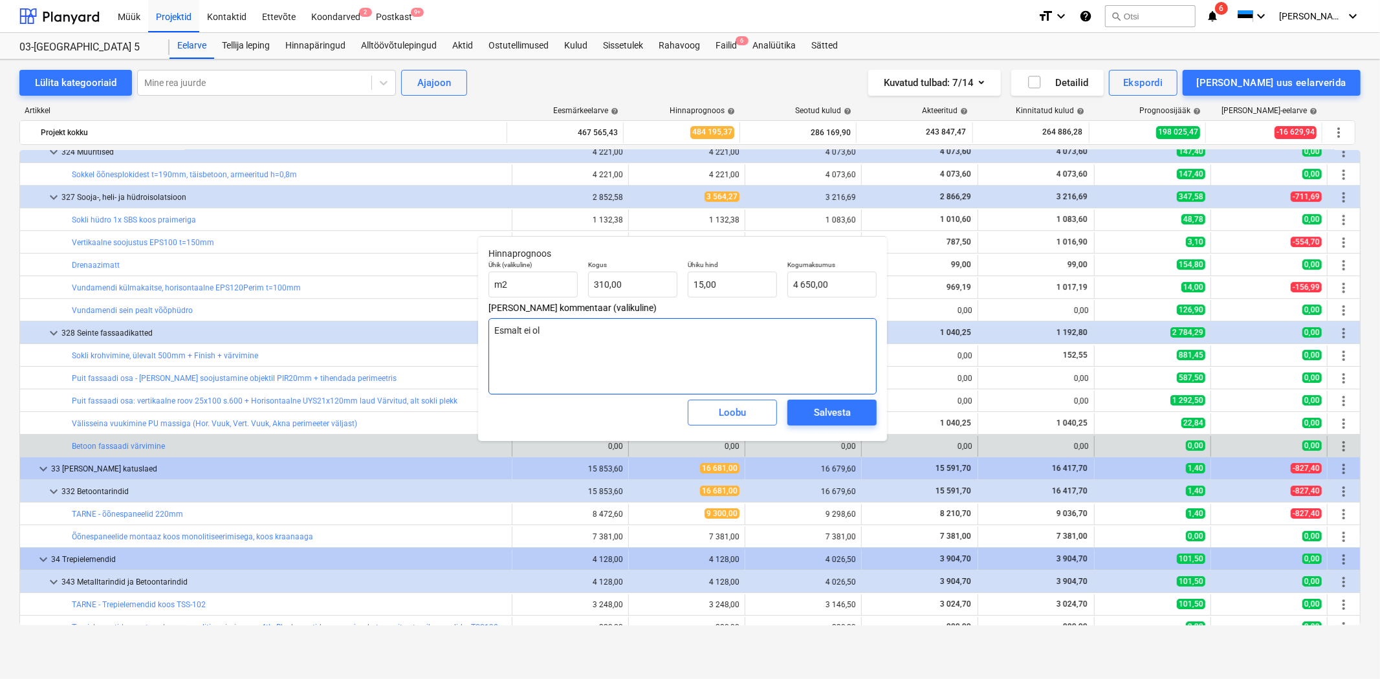
type textarea "x"
type textarea "Esmalt ei olnu"
type textarea "x"
type textarea "Esmalt ei olnud"
type textarea "x"
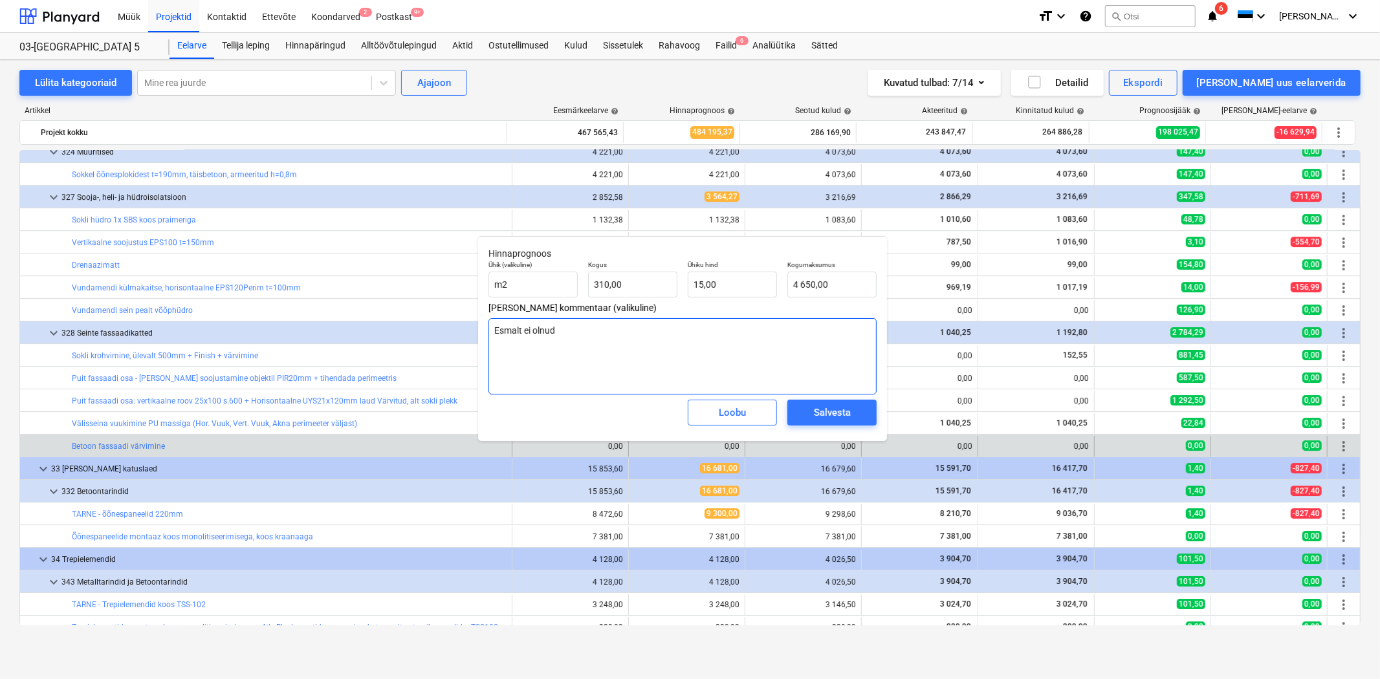
type textarea "Esmalt ei olnud"
type textarea "x"
type textarea "Esmalt ei olnud f"
type textarea "x"
type textarea "Esmalt ei olnud fa"
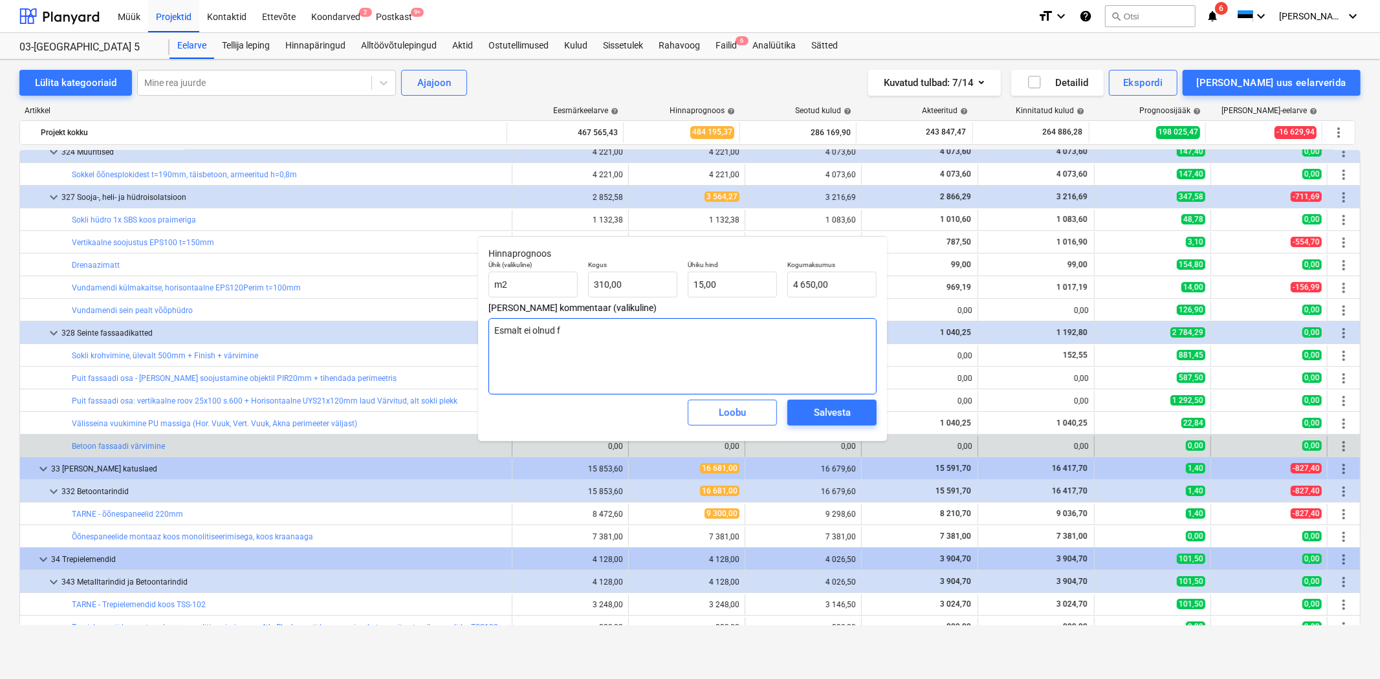
type textarea "x"
type textarea "Esmalt ei olnud fas"
type textarea "x"
type textarea "Esmalt ei olnud fass"
type textarea "x"
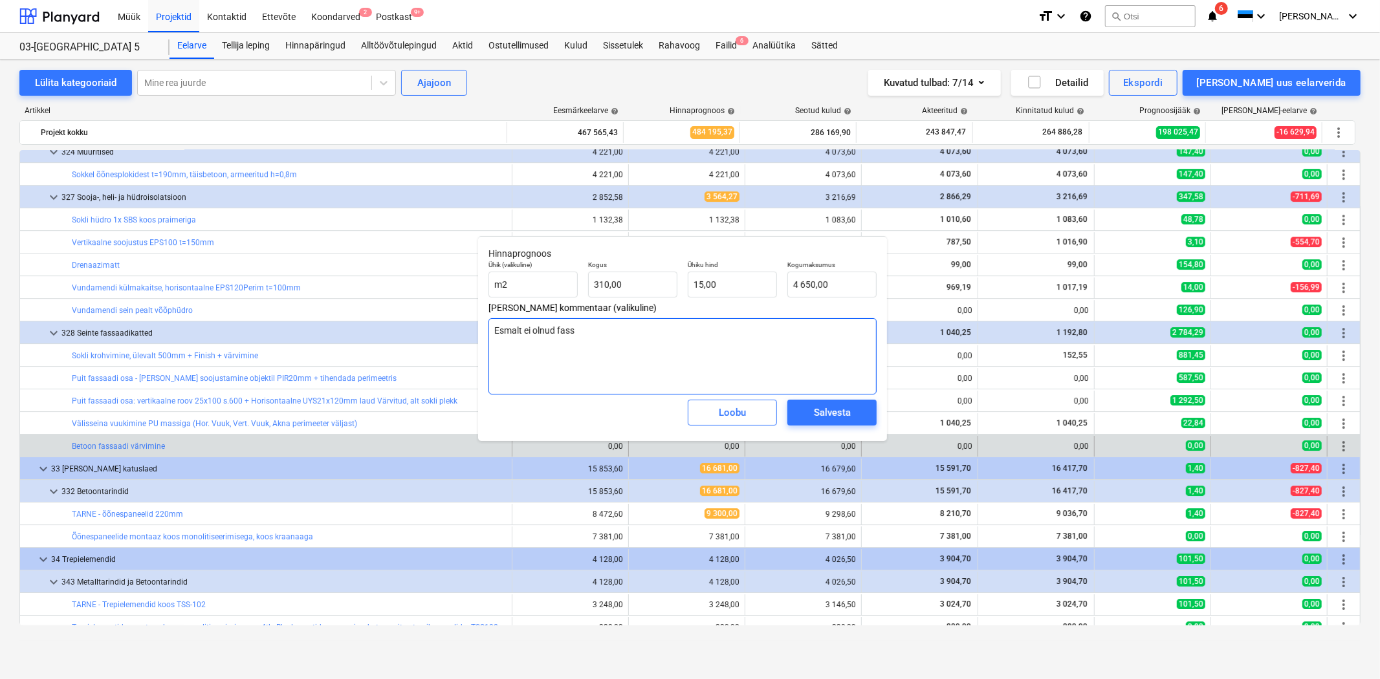
type textarea "Esmalt ei olnud fassa"
type textarea "x"
type textarea "Esmalt ei olnud fassaa"
type textarea "x"
type textarea "Esmalt ei olnud fassaad"
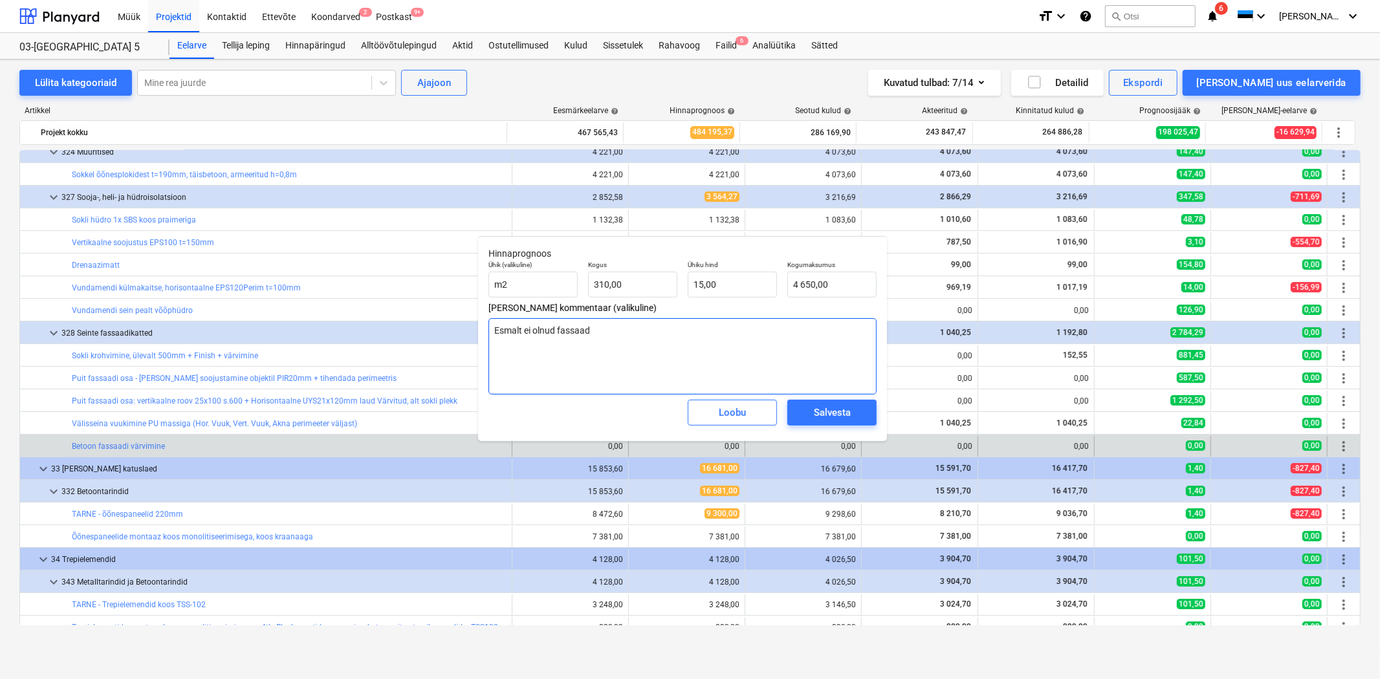
type textarea "x"
type textarea "Esmalt ei olnud fassaadi"
type textarea "x"
type textarea "Esmalt ei olnud fassaadi"
type textarea "x"
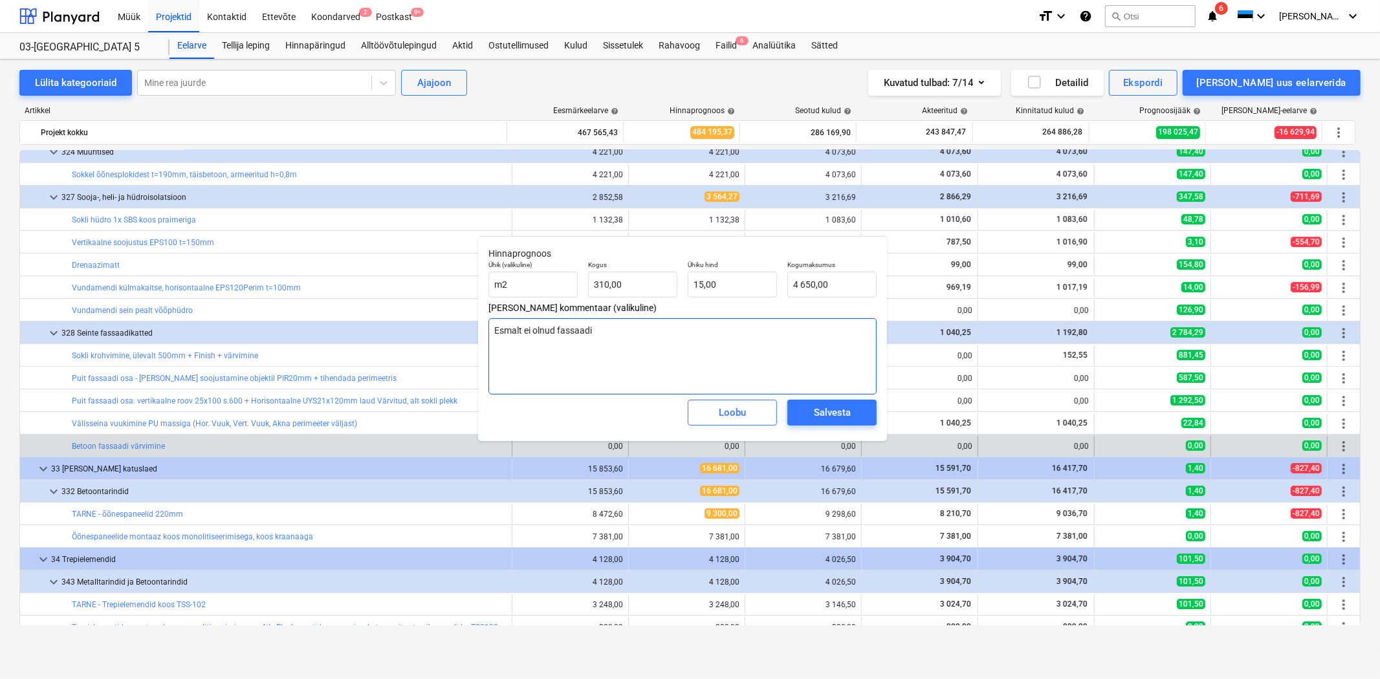
type textarea "Esmalt ei olnud fassaadi v"
type textarea "x"
type textarea "Esmalt ei olnud fassaadi vä"
type textarea "x"
type textarea "Esmalt ei olnud fassaadi vär"
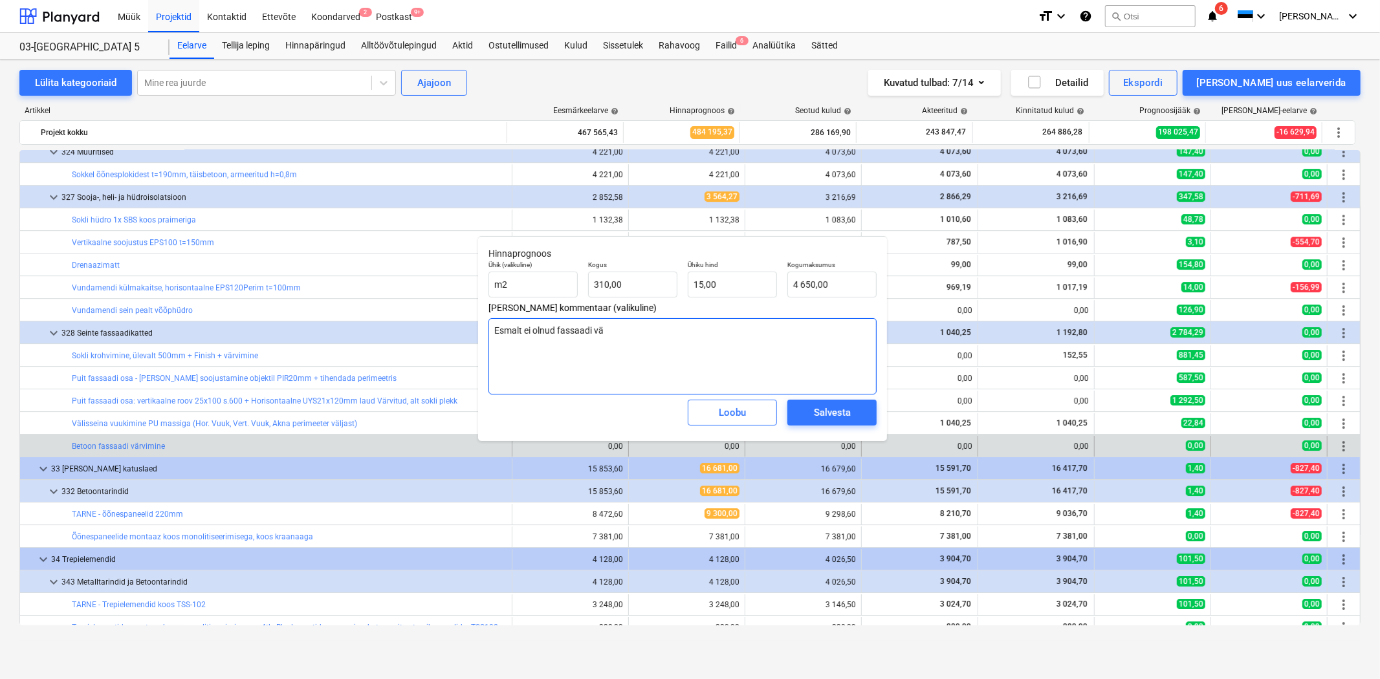
type textarea "x"
type textarea "Esmalt ei olnud fassaadi värv"
type textarea "x"
type textarea "Esmalt ei olnud fassaadi värvi"
type textarea "x"
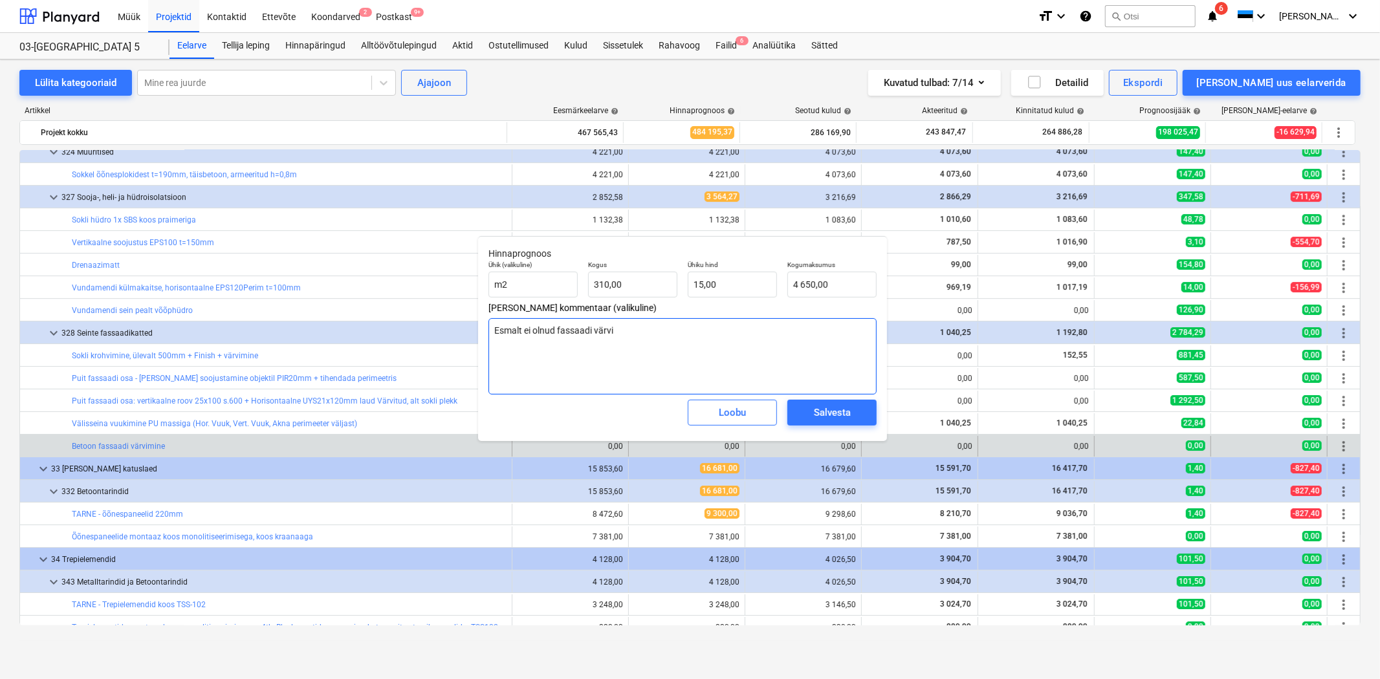
type textarea "Esmalt ei olnud fassaadi värvim"
type textarea "x"
type textarea "Esmalt ei olnud fassaadi värvimi"
type textarea "x"
type textarea "Esmalt ei olnud fassaadi värvimis"
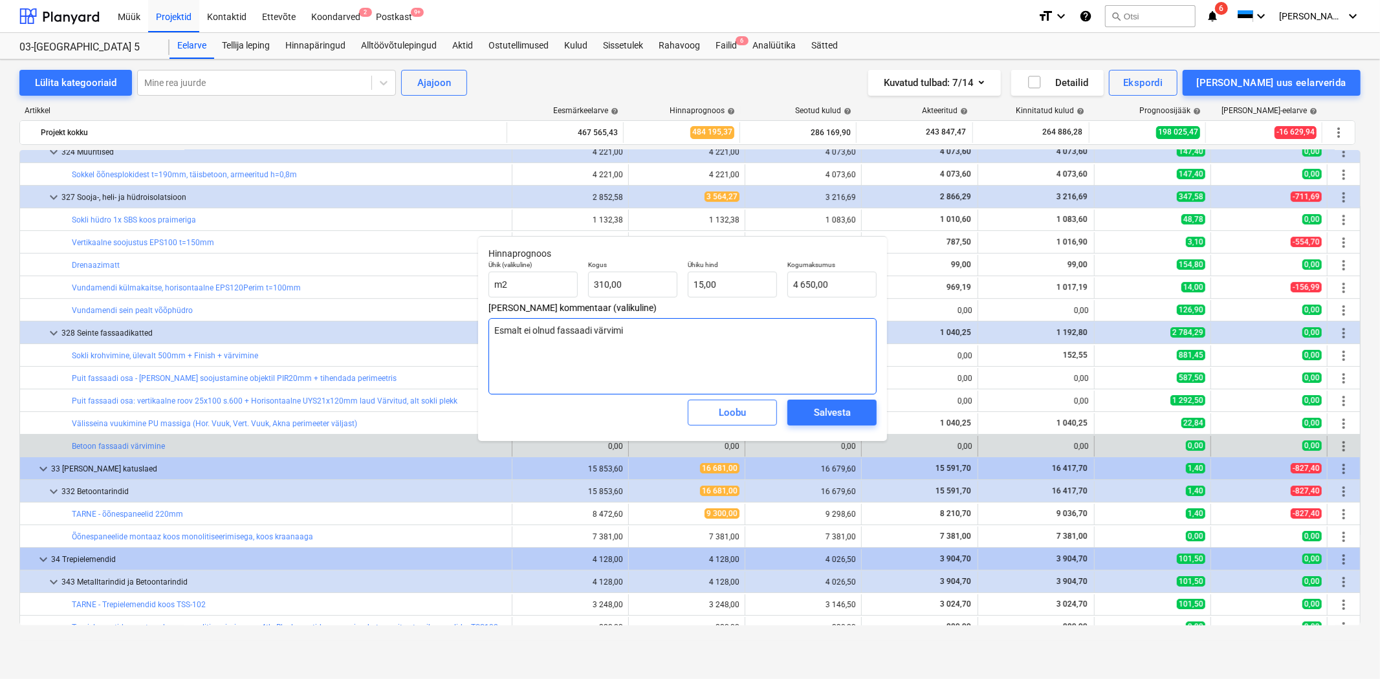
type textarea "x"
type textarea "Esmalt ei olnud fassaadi värvimist"
type textarea "x"
type textarea "Esmalt ei olnud fassaadi värvimist,"
type textarea "x"
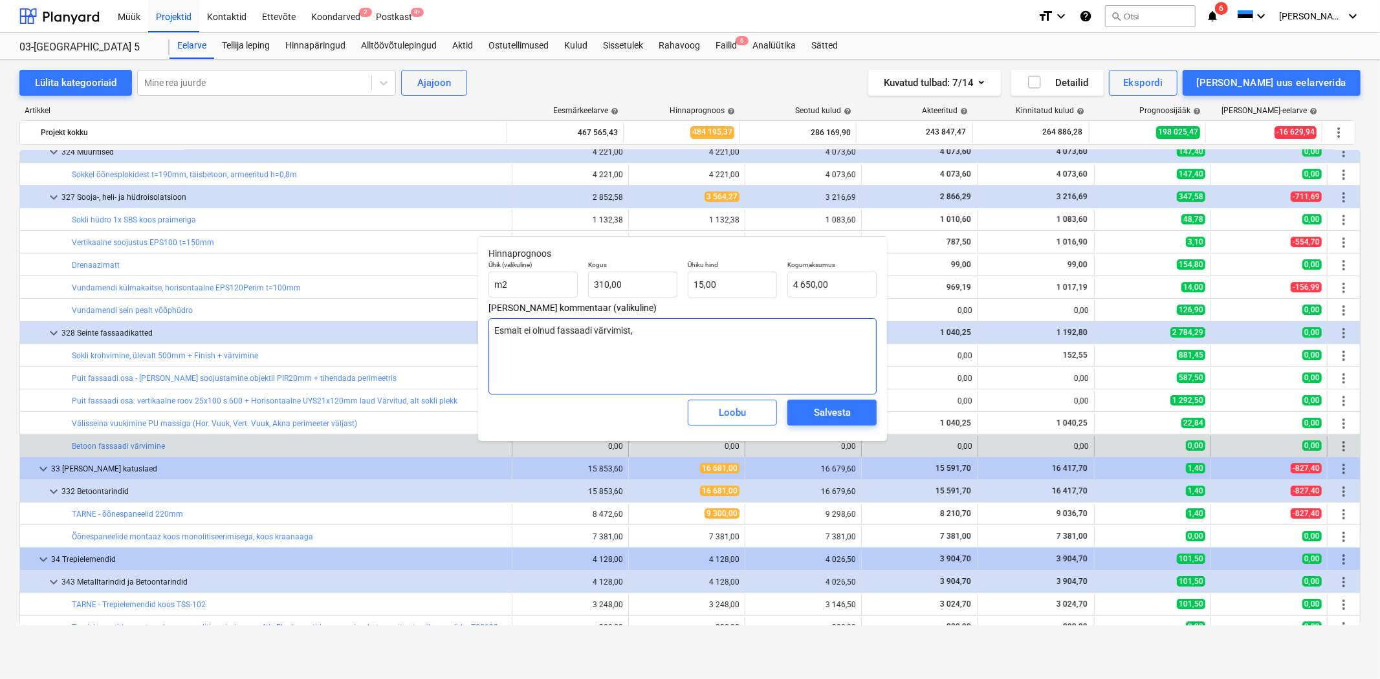
type textarea "Esmalt ei olnud fassaadi värvimist,"
type textarea "x"
type textarea "Esmalt ei olnud fassaadi värvimist, v"
type textarea "x"
type textarea "Esmalt ei olnud fassaadi värvimist, va"
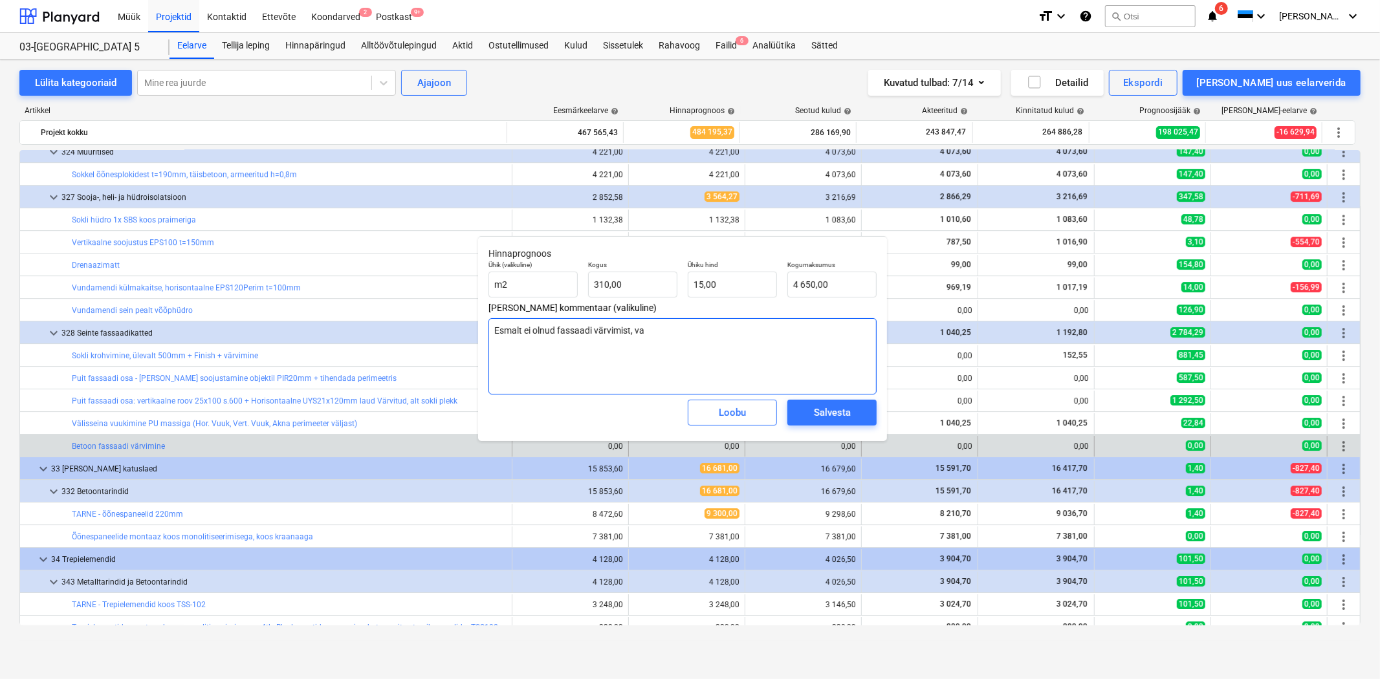
type textarea "x"
type textarea "Esmalt ei olnud fassaadi värvimist, vad"
type textarea "x"
type textarea "Esmalt ei olnud fassaadi värvimist, vadi"
type textarea "x"
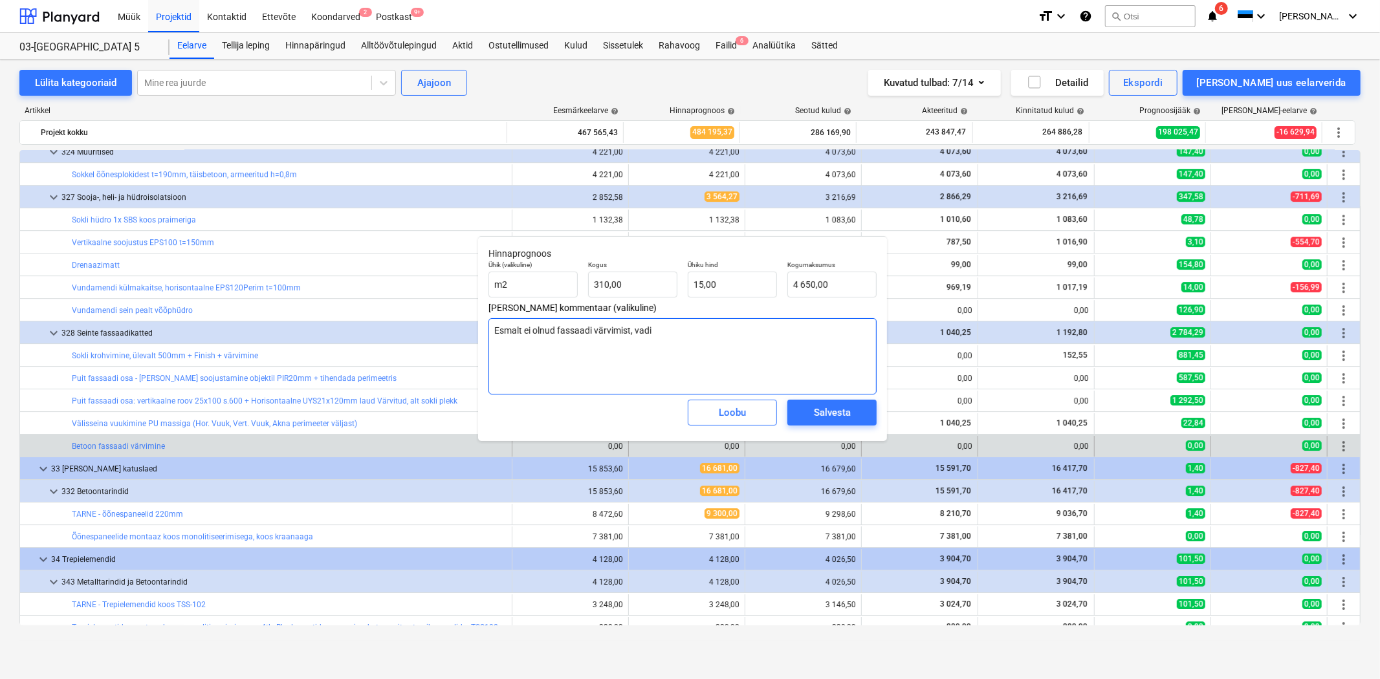
type textarea "Esmalt ei olnud fassaadi värvimist, vadi"
type textarea "x"
type textarea "Esmalt ei olnud fassaadi värvimist, vadi"
type textarea "x"
type textarea "Esmalt ei olnud fassaadi värvimist, vad"
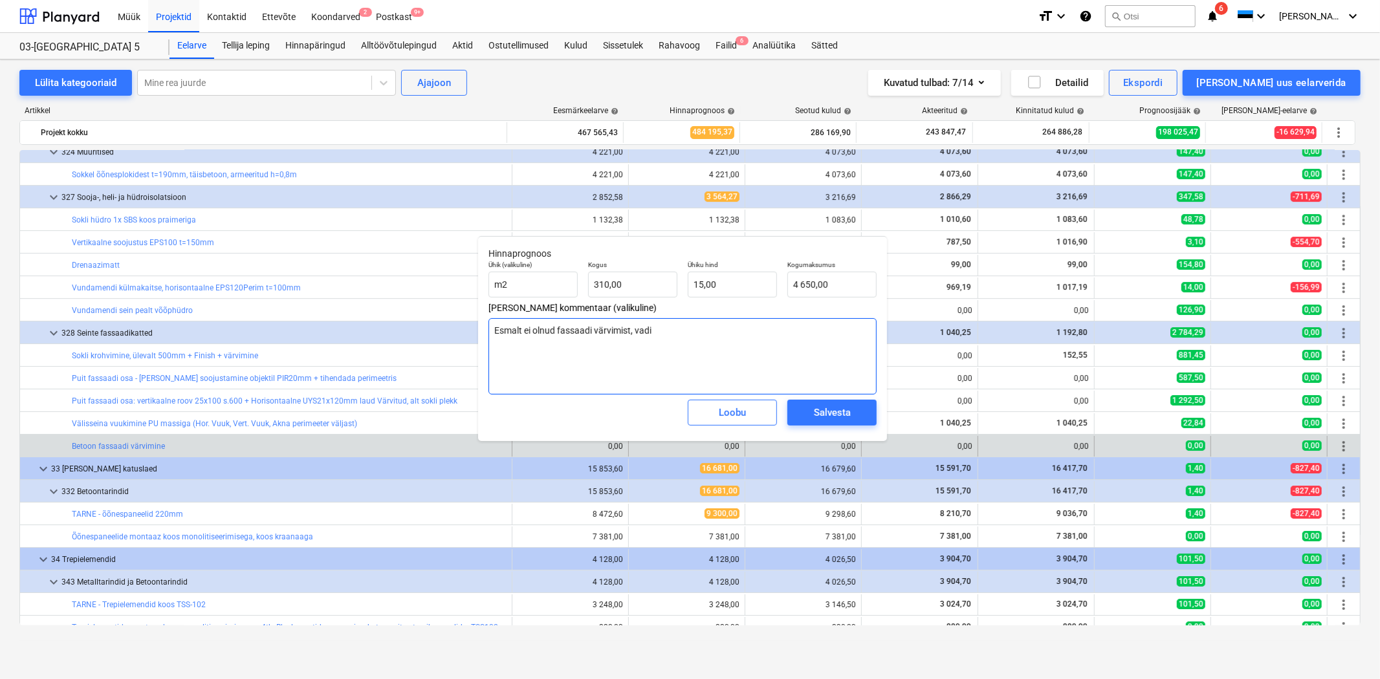
type textarea "x"
type textarea "Esmalt ei olnud fassaadi värvimist, va"
type textarea "x"
type textarea "Esmalt ei olnud fassaadi värvimist, vai"
type textarea "x"
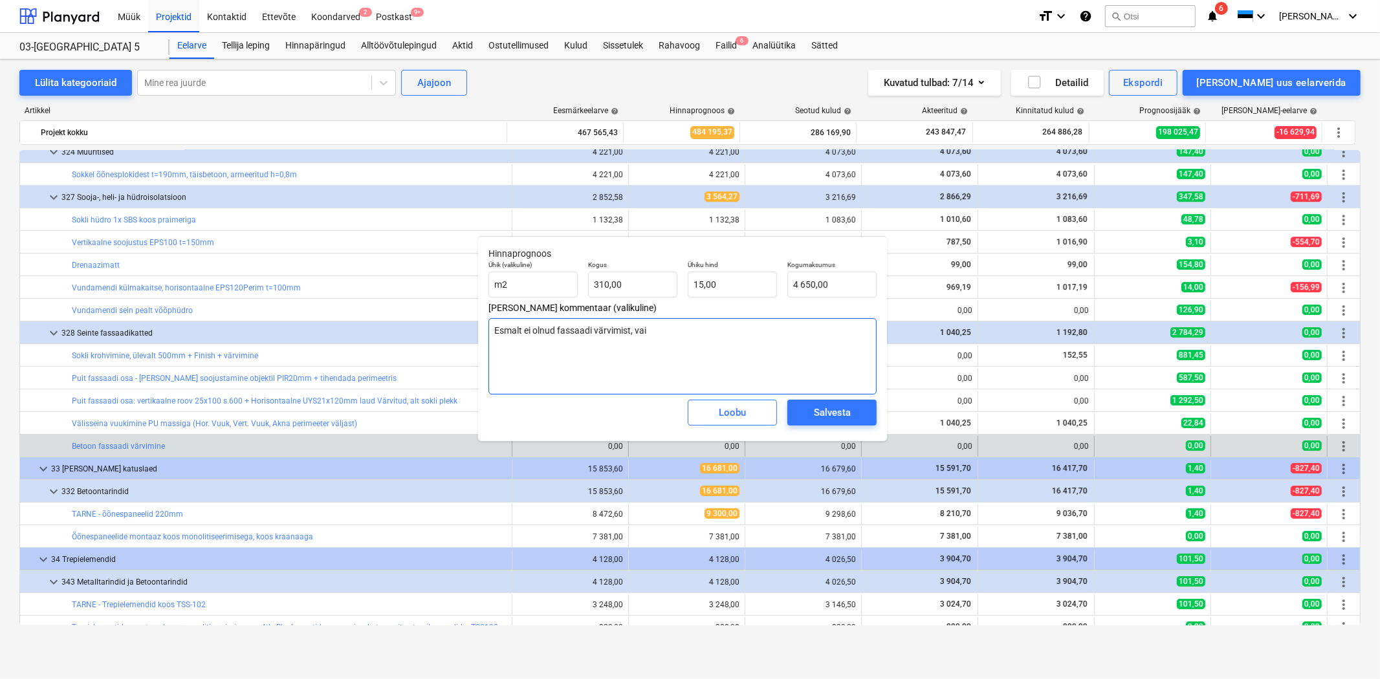
type textarea "Esmalt ei olnud fassaadi värvimist, [PERSON_NAME]"
type textarea "x"
type textarea "Esmalt ei olnud fassaadi värvimist, [PERSON_NAME]"
type textarea "x"
type textarea "Esmalt ei olnud fassaadi värvimist, [PERSON_NAME] o"
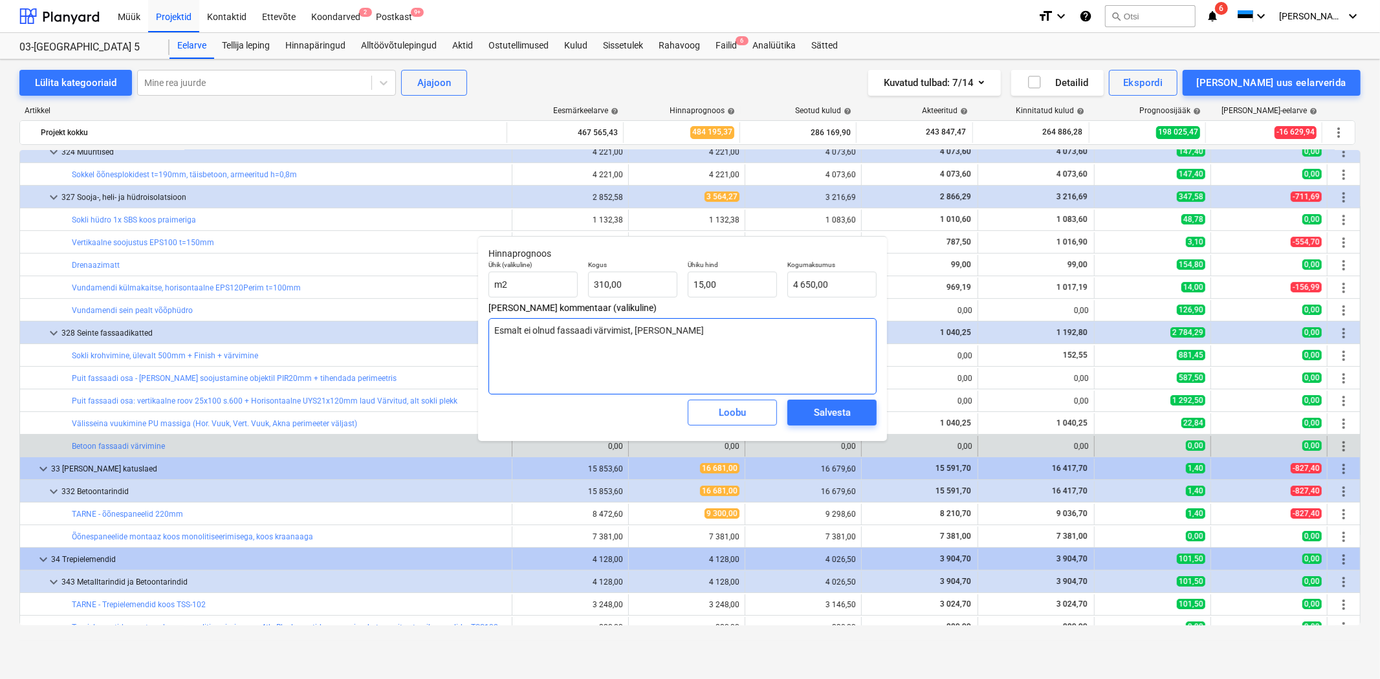
type textarea "x"
type textarea "Esmalt ei olnud fassaadi värvimist, [PERSON_NAME]"
type textarea "x"
type textarea "Esmalt ei olnud fassaadi värvimist, [PERSON_NAME] oli"
type textarea "x"
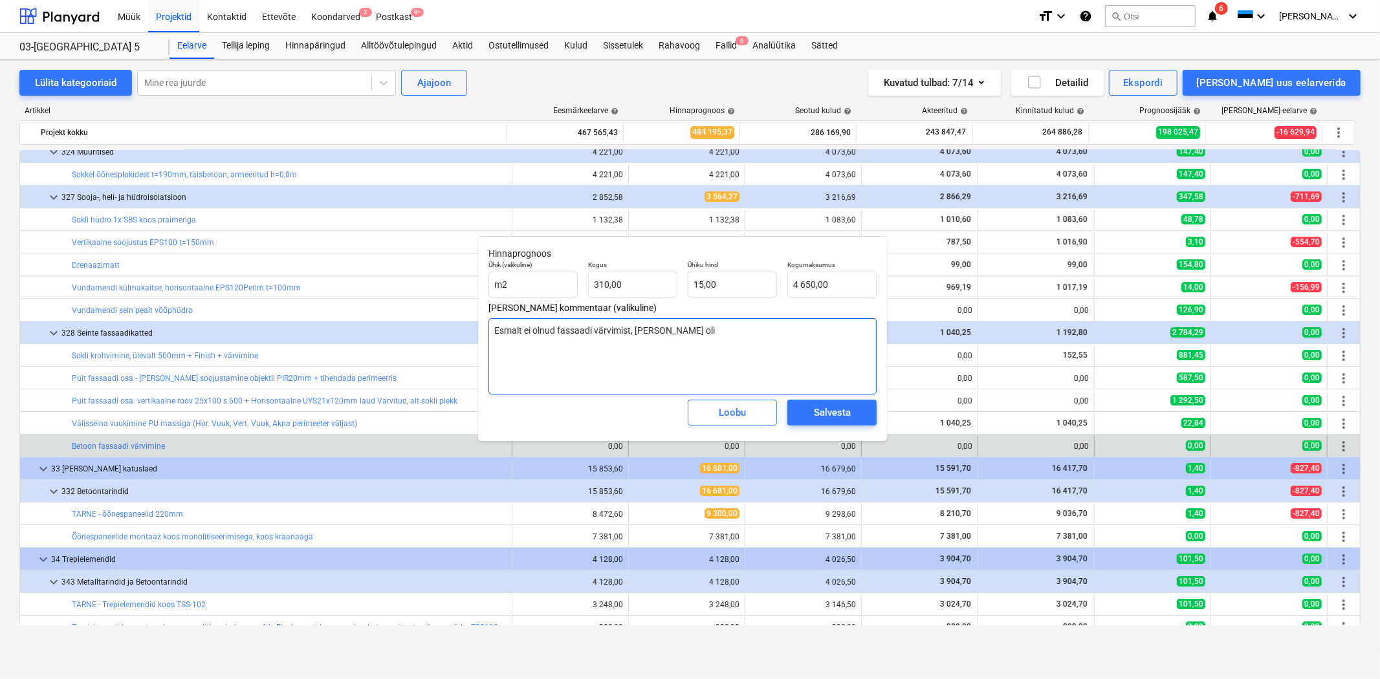
type textarea "Esmalt ei olnud fassaadi värvimist, [PERSON_NAME] oli"
type textarea "x"
type textarea "Esmalt ei olnud fassaadi värvimist, [PERSON_NAME] oli"
drag, startPoint x: 721, startPoint y: 285, endPoint x: 650, endPoint y: 278, distance: 71.4
click at [650, 278] on div "Ühik (valikuline) m2 Kogus 310,00 Ühiku hind 15 Kogumaksumus 4 650,00" at bounding box center [682, 278] width 398 height 47
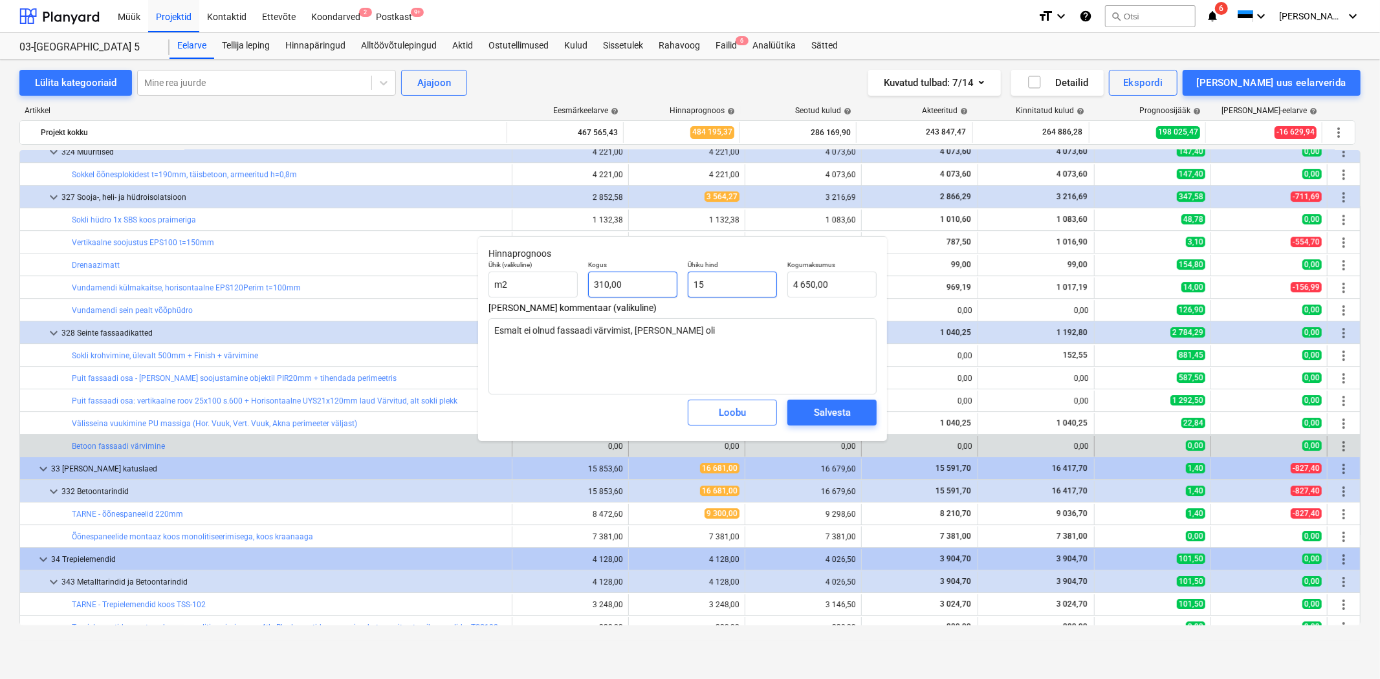
type input "1"
type textarea "x"
type input "310,00"
type input "13"
type textarea "x"
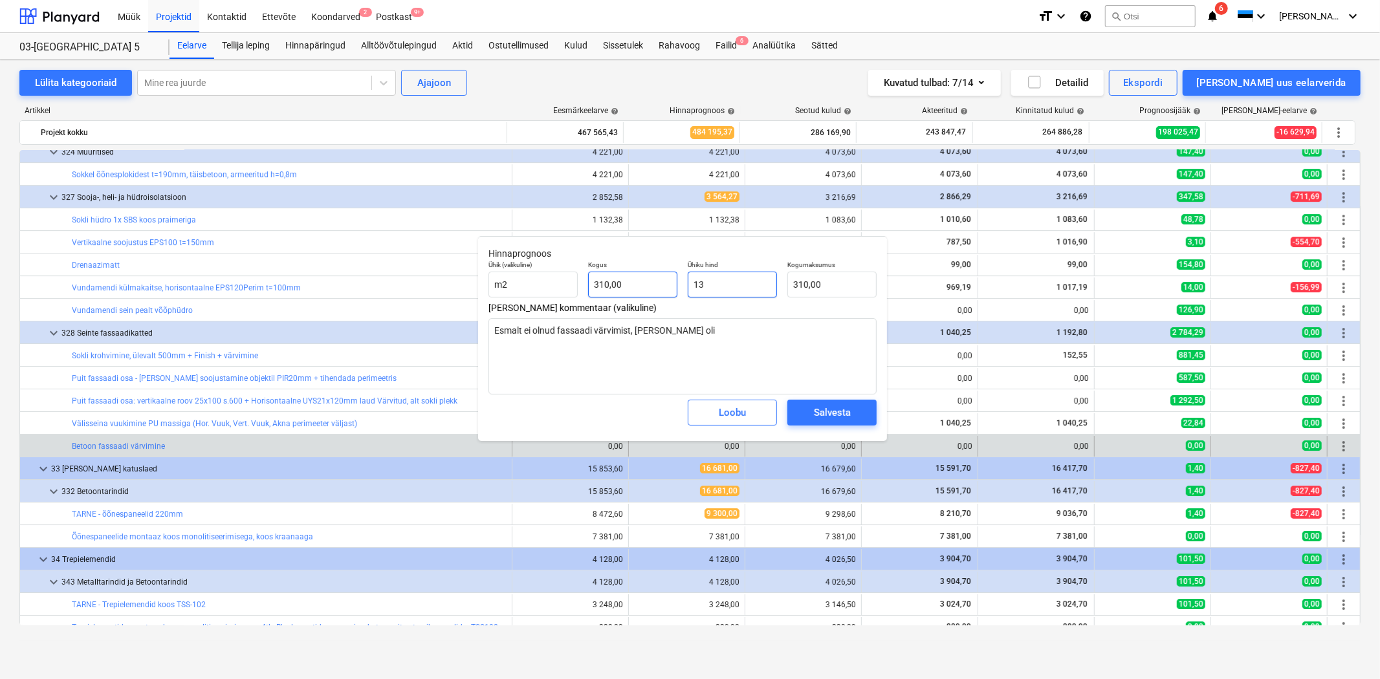
type input "4 030,00"
type input "13,00"
click at [690, 332] on textarea "Esmalt ei olnud fassaadi värvimist, [PERSON_NAME] oli" at bounding box center [682, 356] width 388 height 76
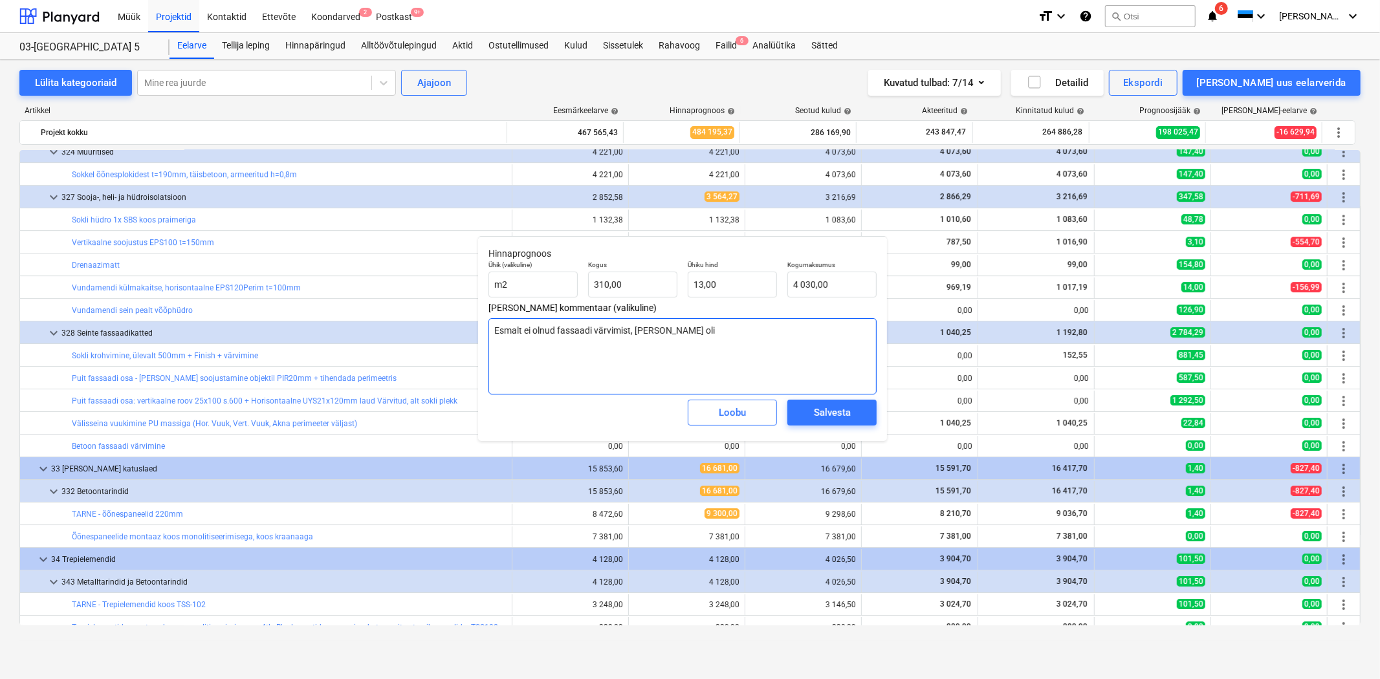
type textarea "x"
click at [676, 330] on textarea "Esmalt ei olnud fassaadi värvimist, [PERSON_NAME] oli" at bounding box center [682, 356] width 388 height 76
type textarea "Esmalt ei olnud fassaadi värvimist, [PERSON_NAME] oli t"
type textarea "x"
type textarea "Esmalt ei olnud fassaadi värvimist, [PERSON_NAME] oli ti"
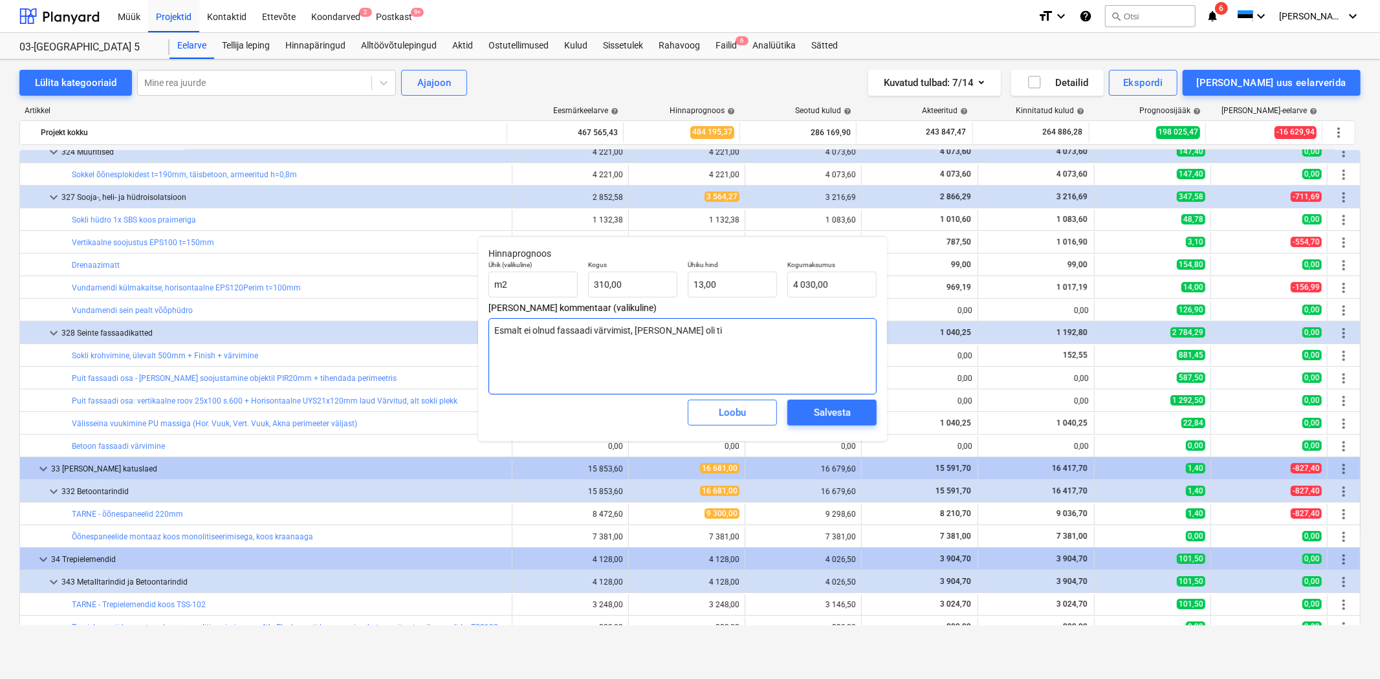
type textarea "x"
type textarea "Esmalt ei olnud fassaadi värvimist, [PERSON_NAME] oli t"
type textarea "x"
type textarea "Esmalt ei olnud fassaadi värvimist, [PERSON_NAME] oli"
type textarea "x"
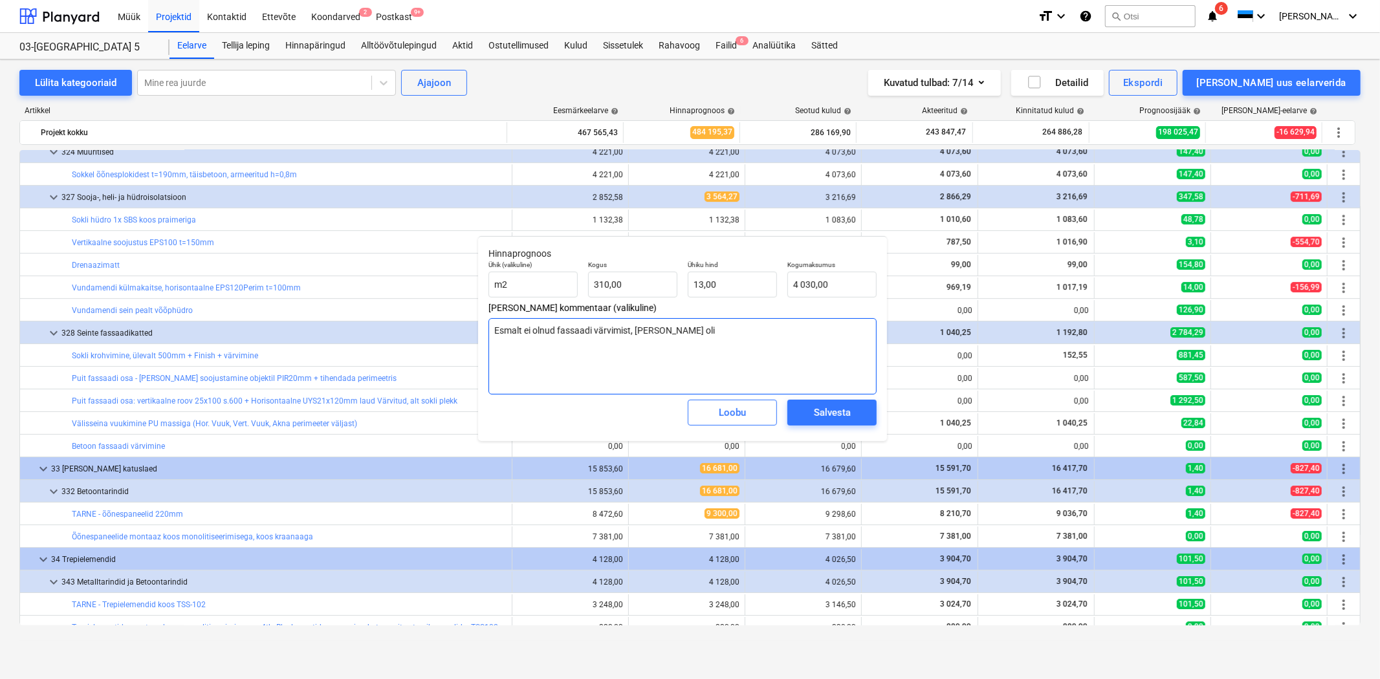
type textarea "Esmalt ei olnud fassaadi värvimist, [PERSON_NAME] oli t"
type textarea "x"
type textarea "Esmalt ei olnud fassaadi värvimist, [PERSON_NAME] oli ti"
type textarea "x"
type textarea "Esmalt ei olnud fassaadi värvimist, [PERSON_NAME] oli tit"
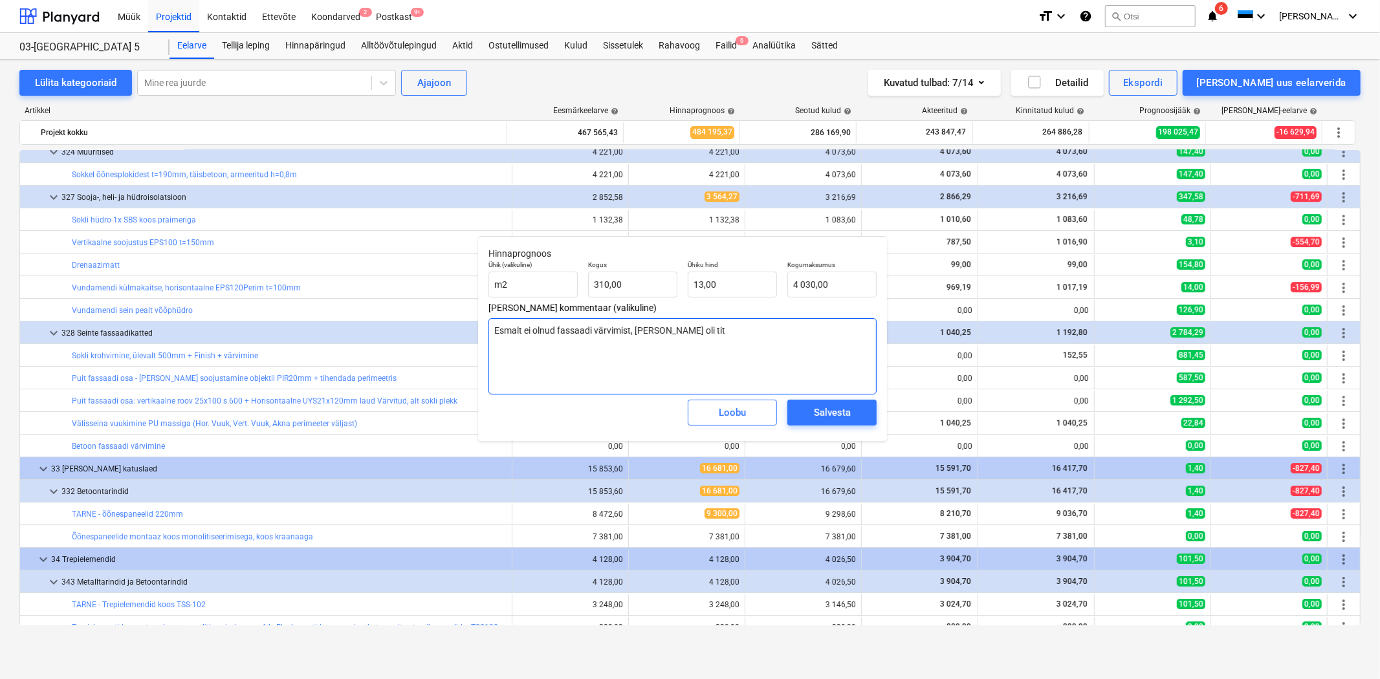
type textarea "x"
type textarea "Esmalt ei olnud fassaadi värvimist, [PERSON_NAME] oli tita"
type textarea "x"
type textarea "Esmalt ei olnud fassaadi värvimist, [PERSON_NAME] oli titaa"
type textarea "x"
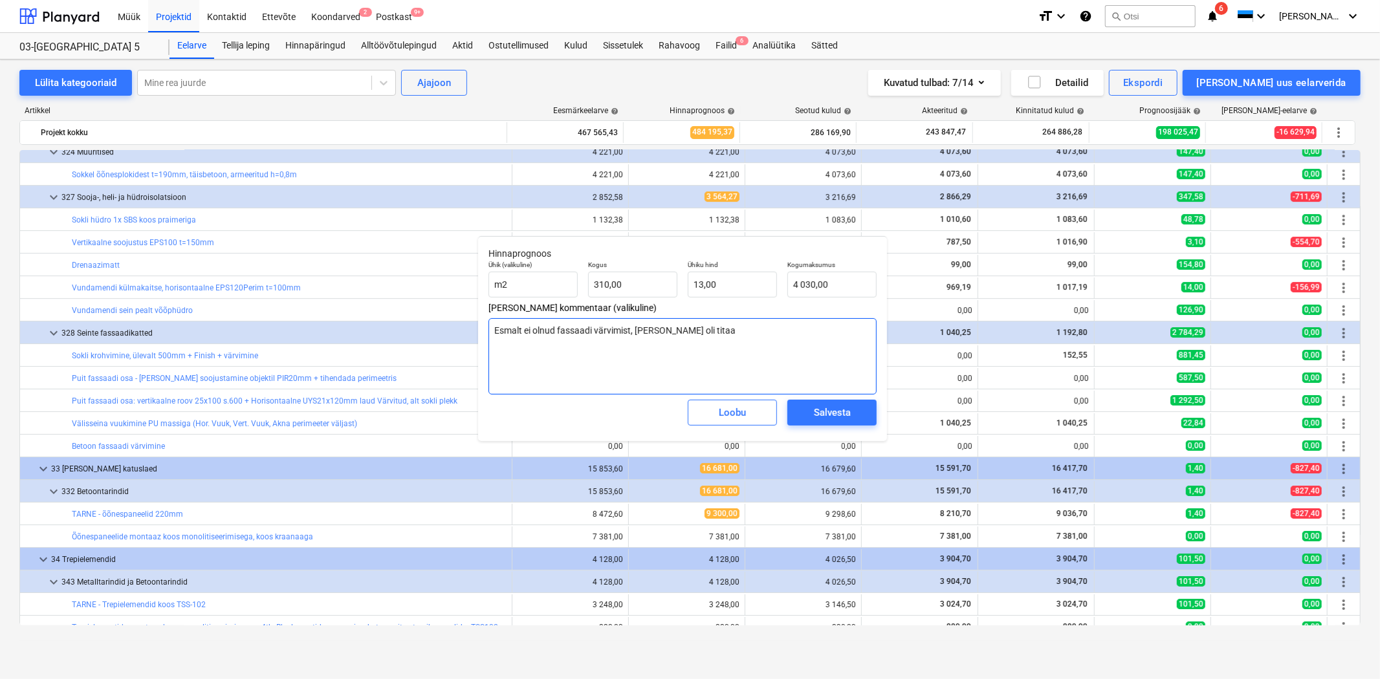
type textarea "Esmalt ei olnud fassaadi värvimist, [PERSON_NAME] oli titaan"
type textarea "x"
type textarea "Esmalt ei olnud fassaadi värvimist, [PERSON_NAME] oli titaano"
type textarea "x"
type textarea "Esmalt ei olnud fassaadi värvimist, [PERSON_NAME] oli titaanok"
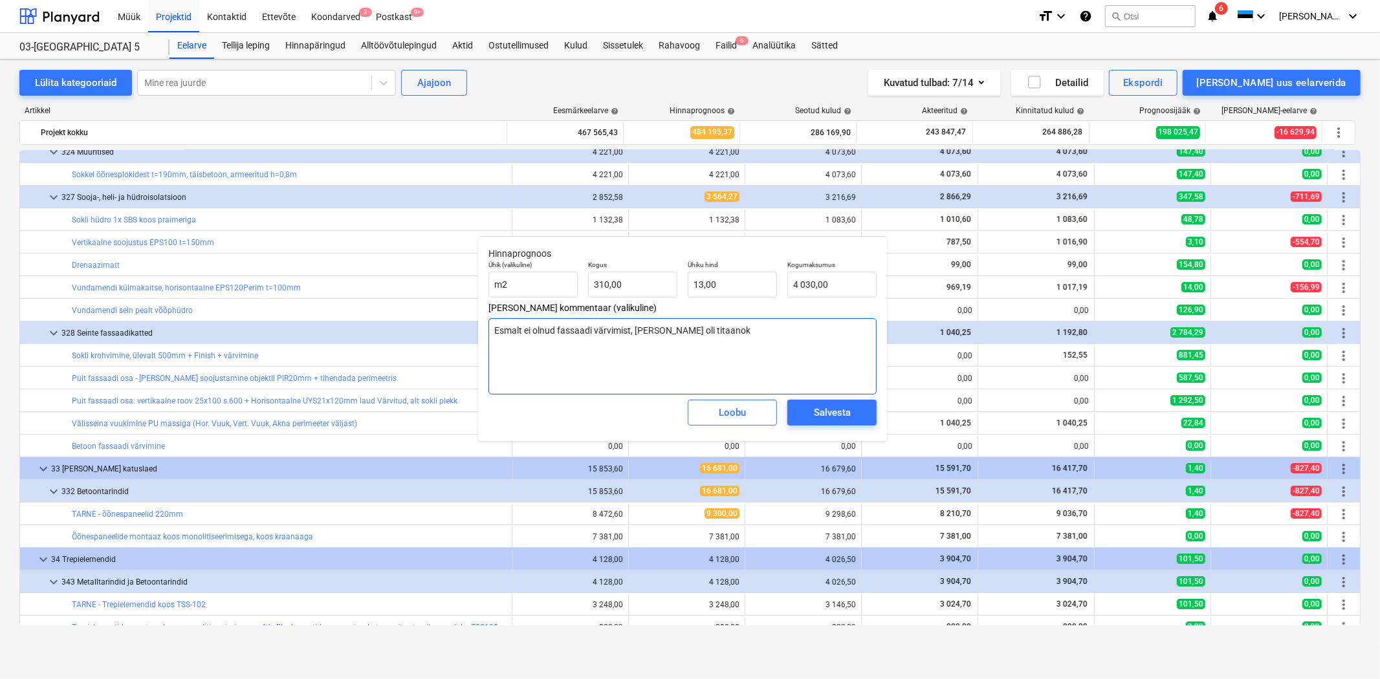
type textarea "x"
type textarea "Esmalt ei olnud fassaadi värvimist, [PERSON_NAME] oli titaanoks"
type textarea "x"
type textarea "Esmalt ei olnud fassaadi värvimist, [PERSON_NAME] oli titaanoksi"
type textarea "x"
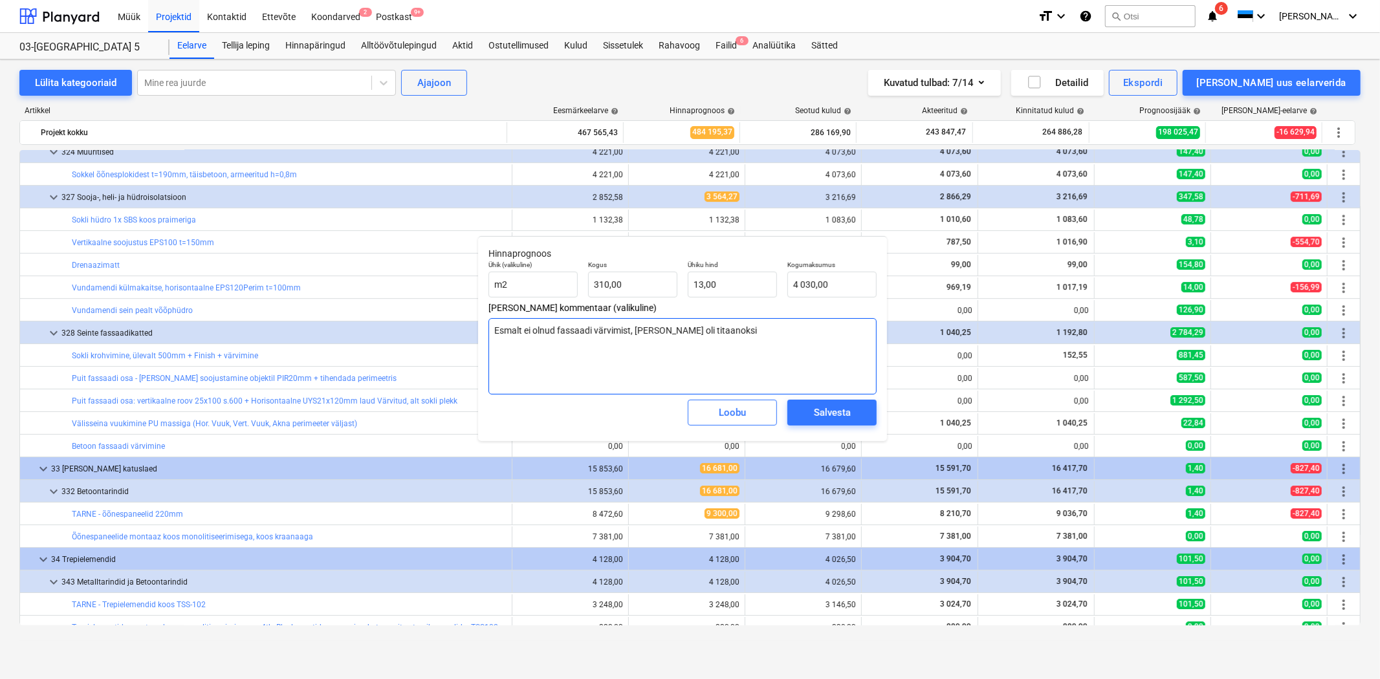
type textarea "Esmalt ei olnud fassaadi värvimist, [PERSON_NAME] oli titaanoksii"
type textarea "x"
type textarea "Esmalt ei olnud fassaadi värvimist, [PERSON_NAME] oli titaanoksiid"
type textarea "x"
type textarea "Esmalt ei olnud fassaadi värvimist, [PERSON_NAME] oli titaanoksiidi"
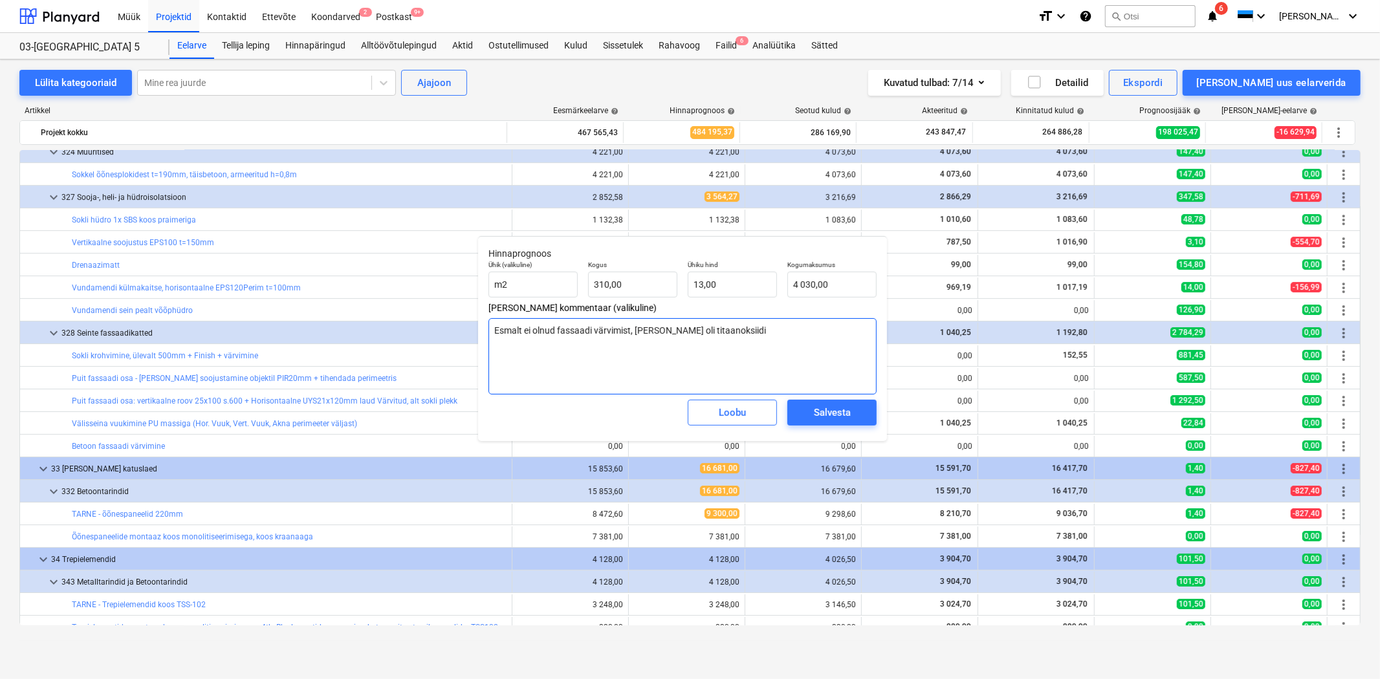
type textarea "x"
type textarea "Esmalt ei olnud fassaadi värvimist, [PERSON_NAME] oli titaanoksiidig"
type textarea "x"
type textarea "Esmalt ei olnud fassaadi värvimist, [PERSON_NAME] oli titaanoksiidiga"
type textarea "x"
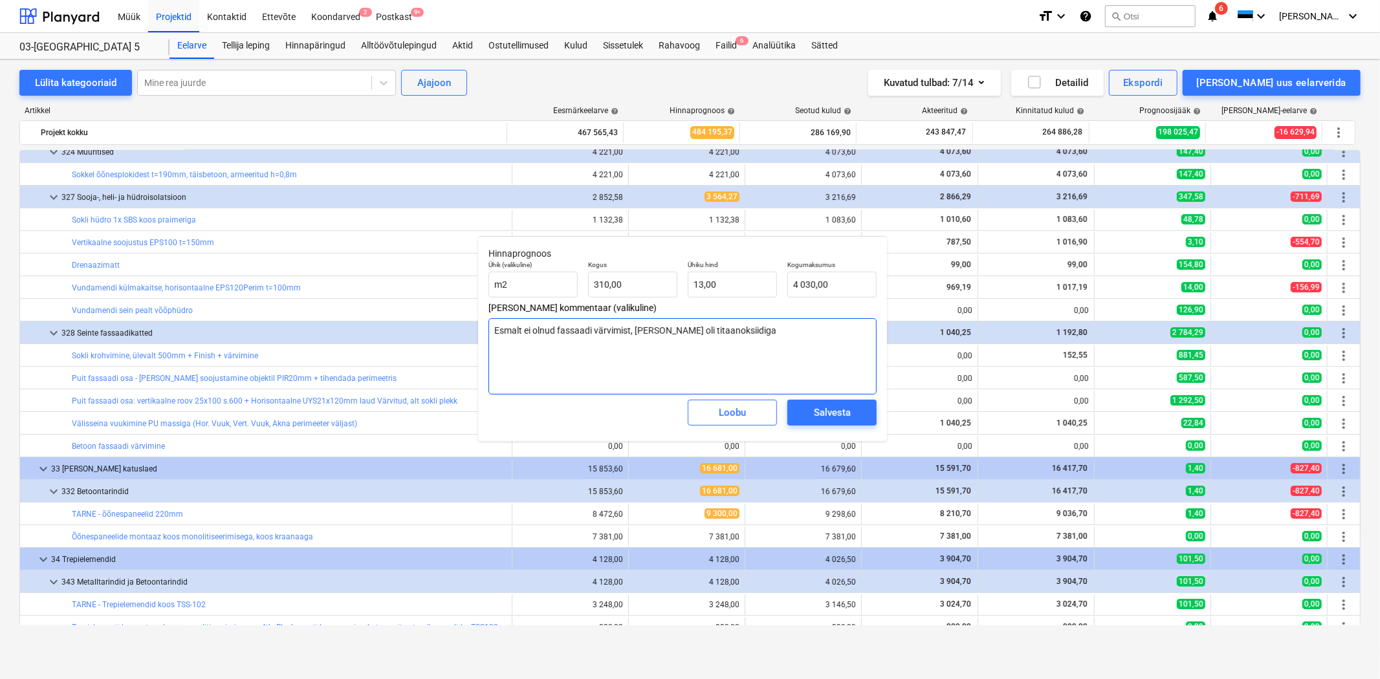
type textarea "Esmalt ei olnud fassaadi värvimist, [PERSON_NAME] oli titaanoksiidiga"
type textarea "x"
type textarea "Esmalt ei olnud fassaadi värvimist, [PERSON_NAME] oli titaanoksiidiga n"
type textarea "x"
type textarea "Esmalt ei olnud fassaadi värvimist, [PERSON_NAME] oli titaanoksiidiga na"
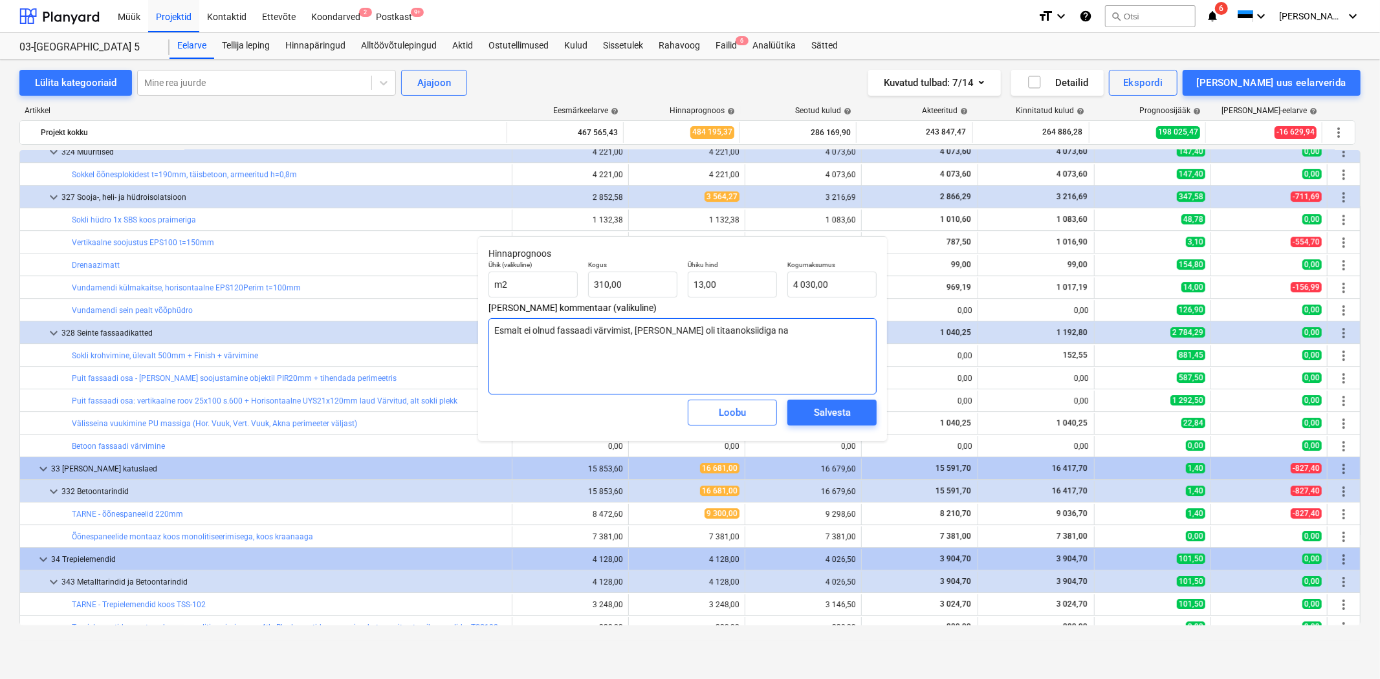
type textarea "x"
type textarea "Esmalt ei olnud fassaadi värvimist, [PERSON_NAME] oli titaanoksiidiga nat"
type textarea "x"
type textarea "Esmalt ei olnud fassaadi värvimist, [PERSON_NAME] oli titaanoksiidiga natu"
type textarea "x"
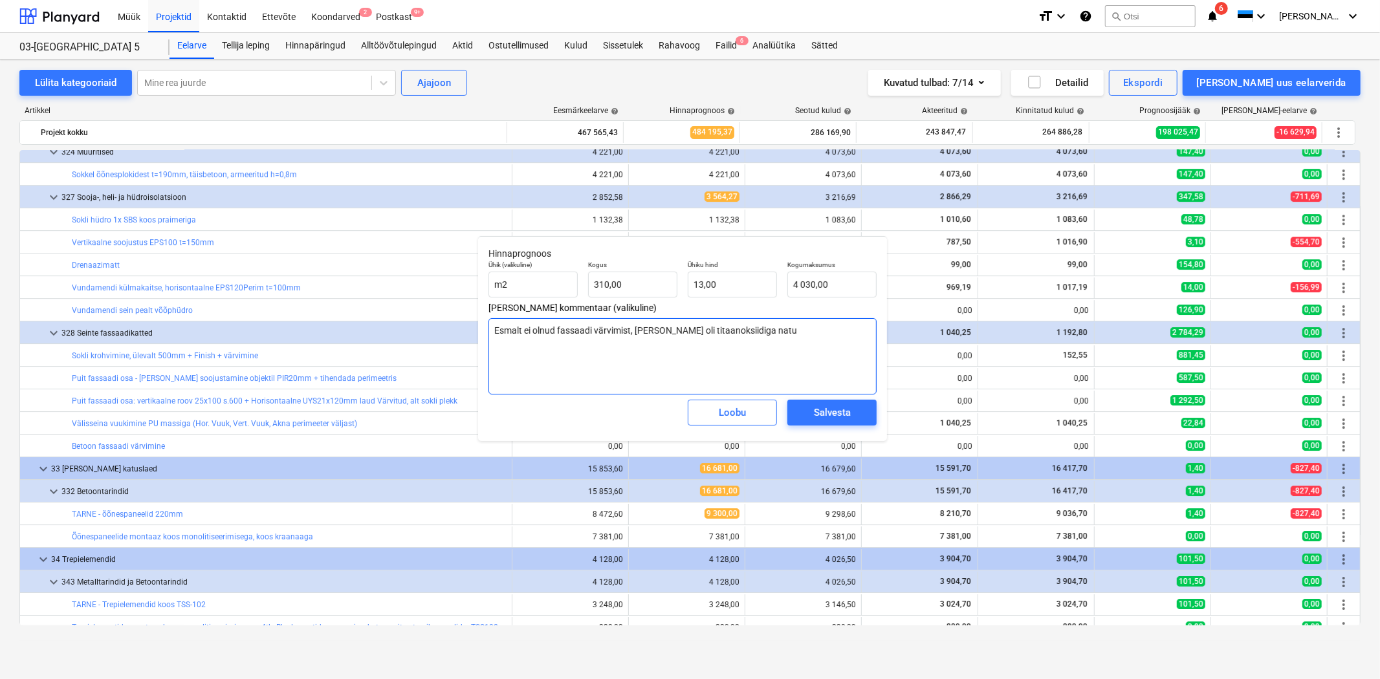
type textarea "Esmalt ei olnud fassaadi värvimist, [PERSON_NAME] oli titaanoksiidiga natur"
type textarea "x"
type textarea "Esmalt ei olnud fassaadi värvimist, [PERSON_NAME] oli titaanoksiidiga natura"
type textarea "x"
click at [834, 413] on div "Salvesta" at bounding box center [832, 412] width 37 height 17
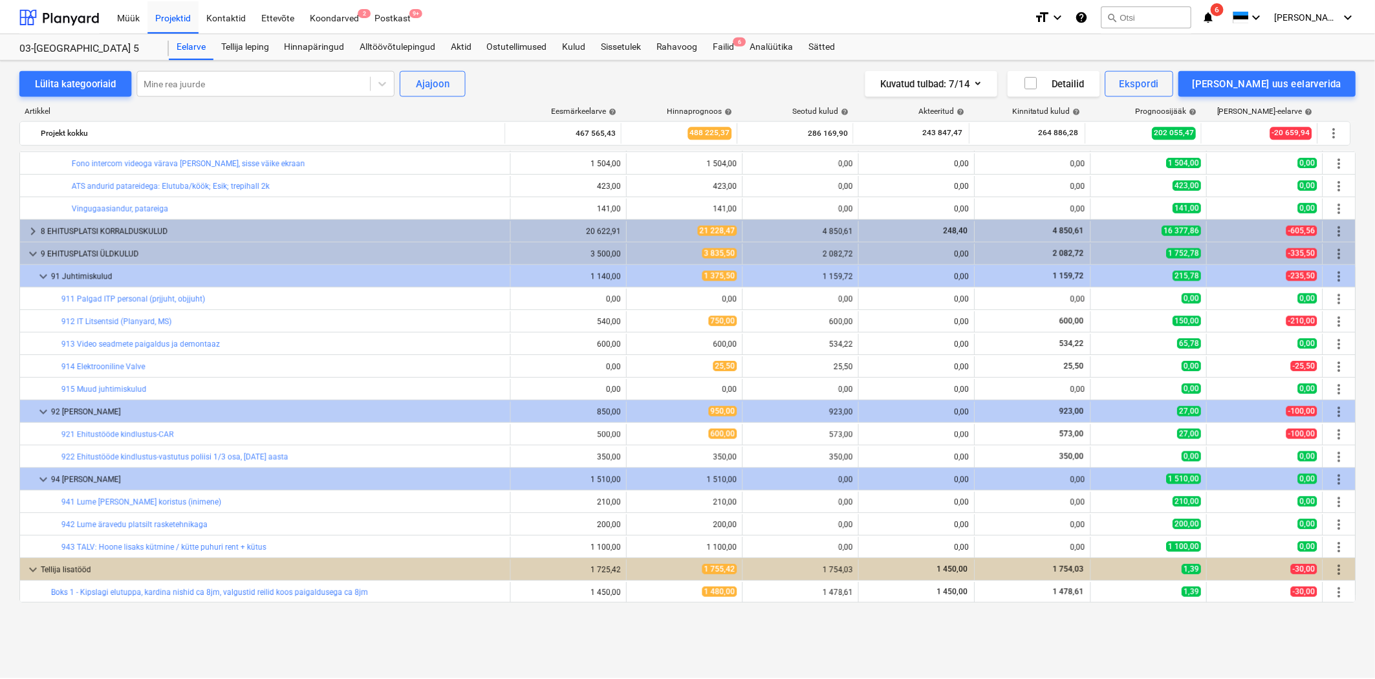
scroll to position [7783, 0]
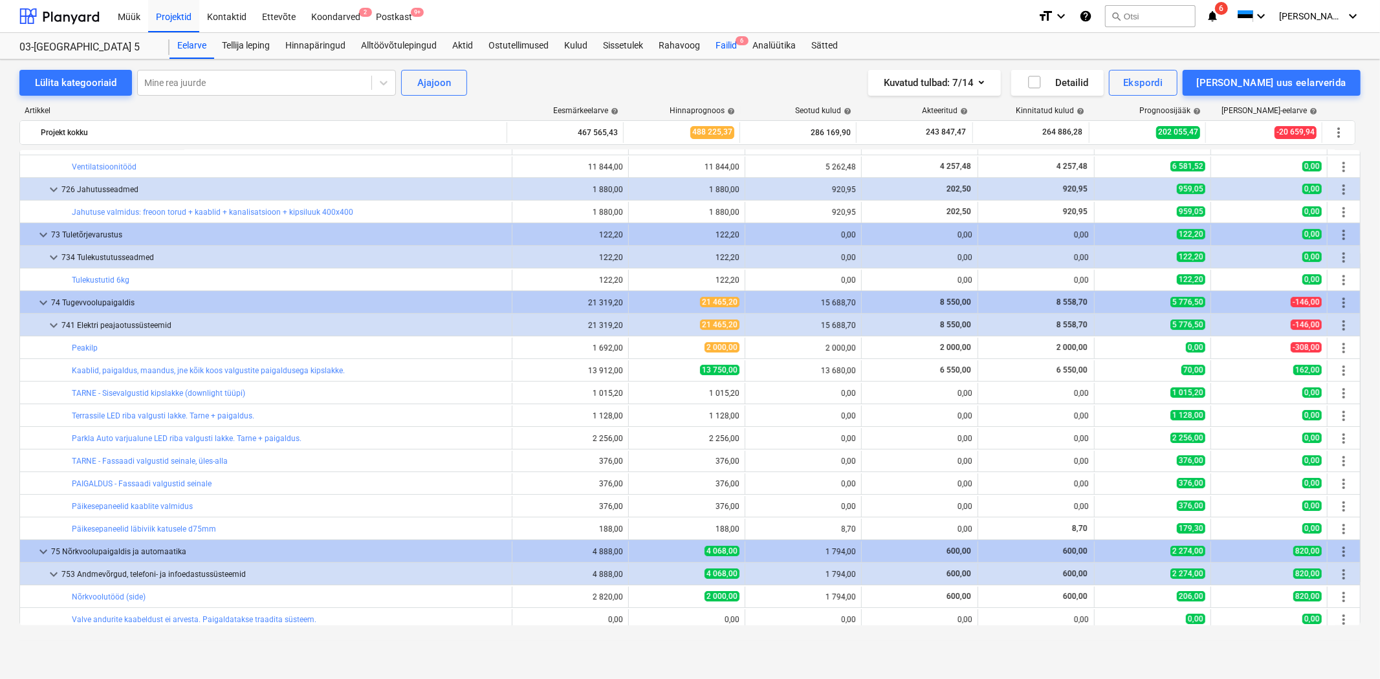
click at [710, 47] on div "Failid 6" at bounding box center [726, 46] width 37 height 26
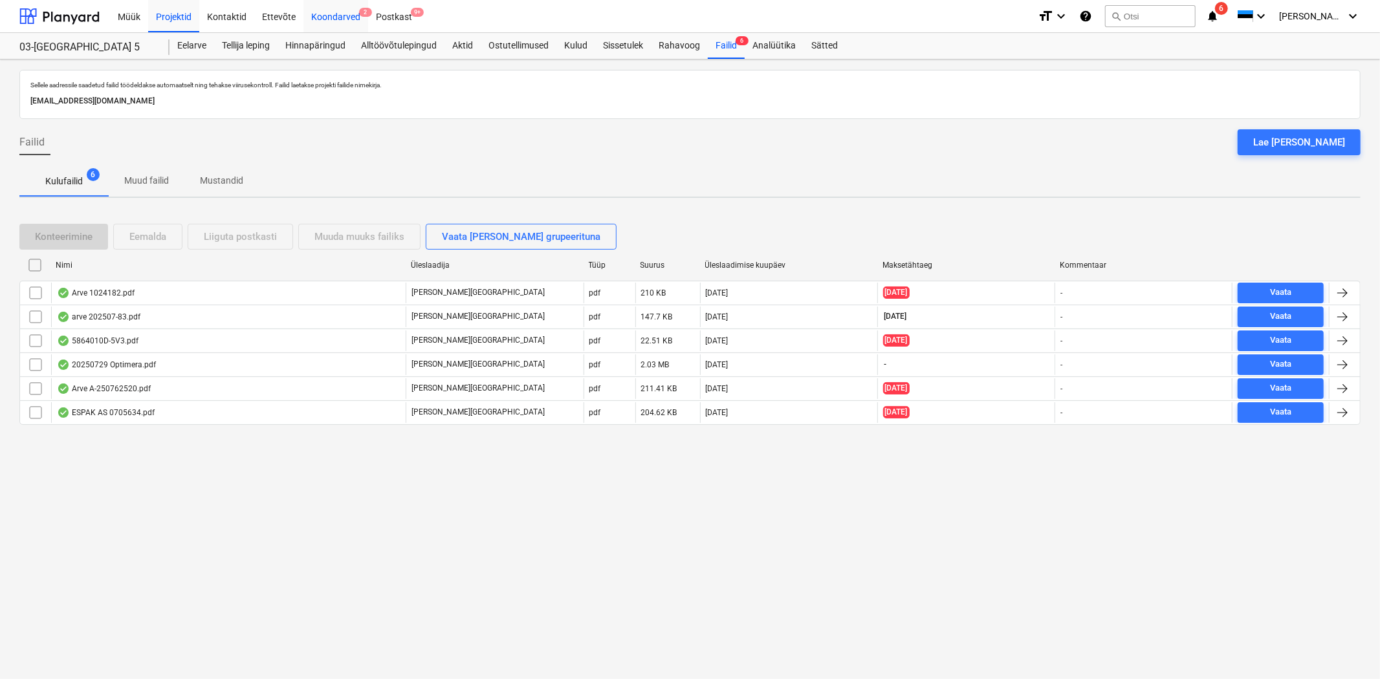
click at [356, 12] on div "Koondarved 2" at bounding box center [335, 15] width 65 height 33
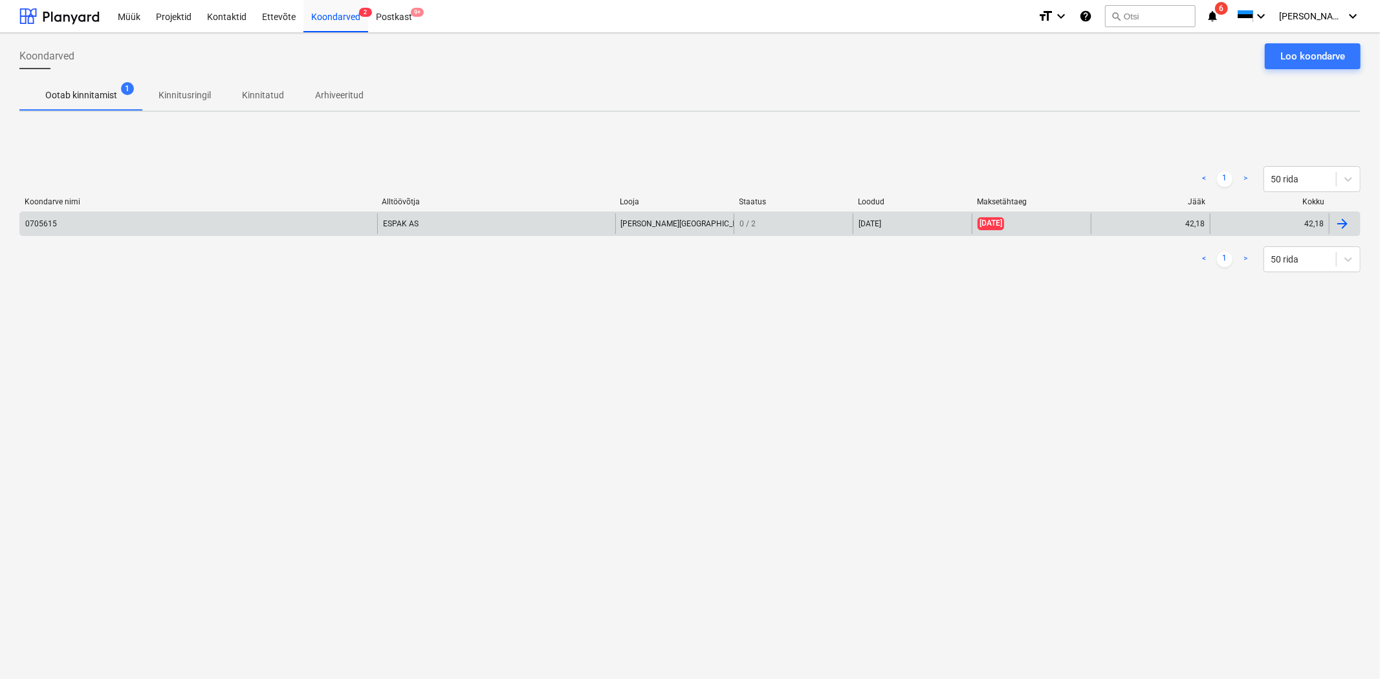
click at [278, 222] on div "0705615" at bounding box center [198, 223] width 357 height 21
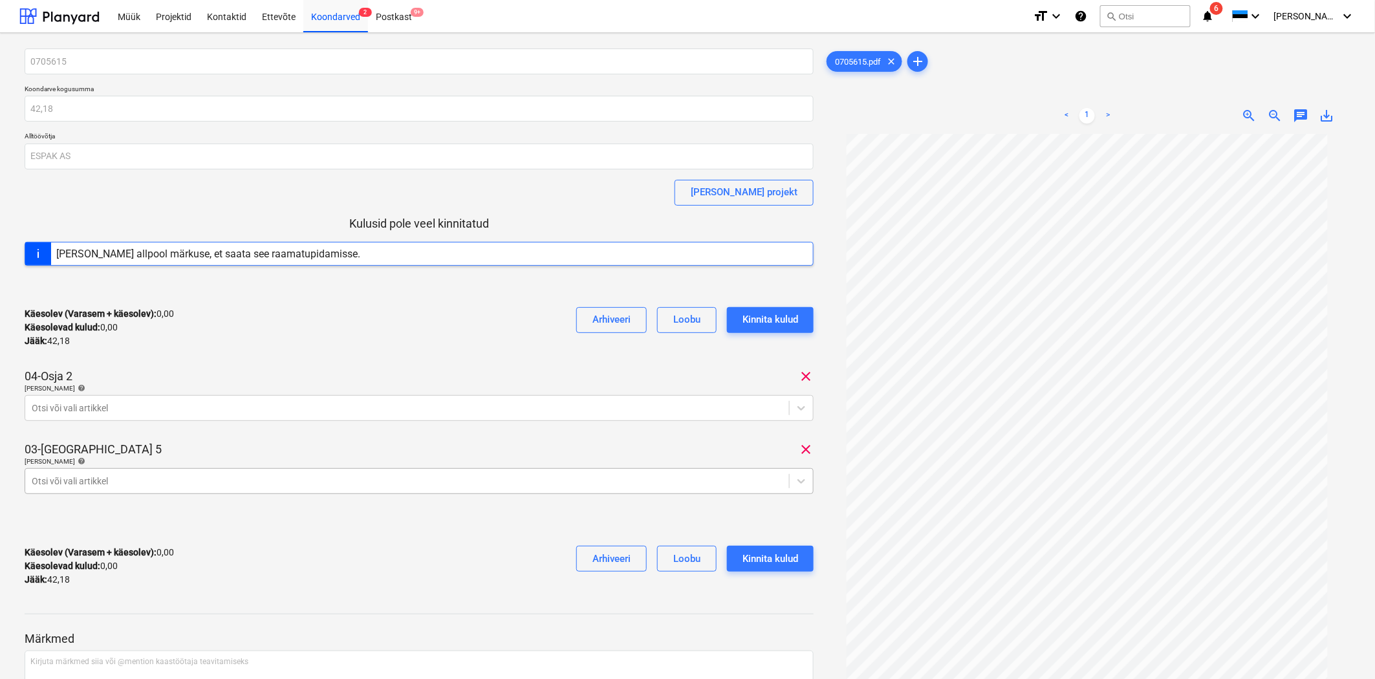
click at [76, 476] on div at bounding box center [407, 481] width 751 height 13
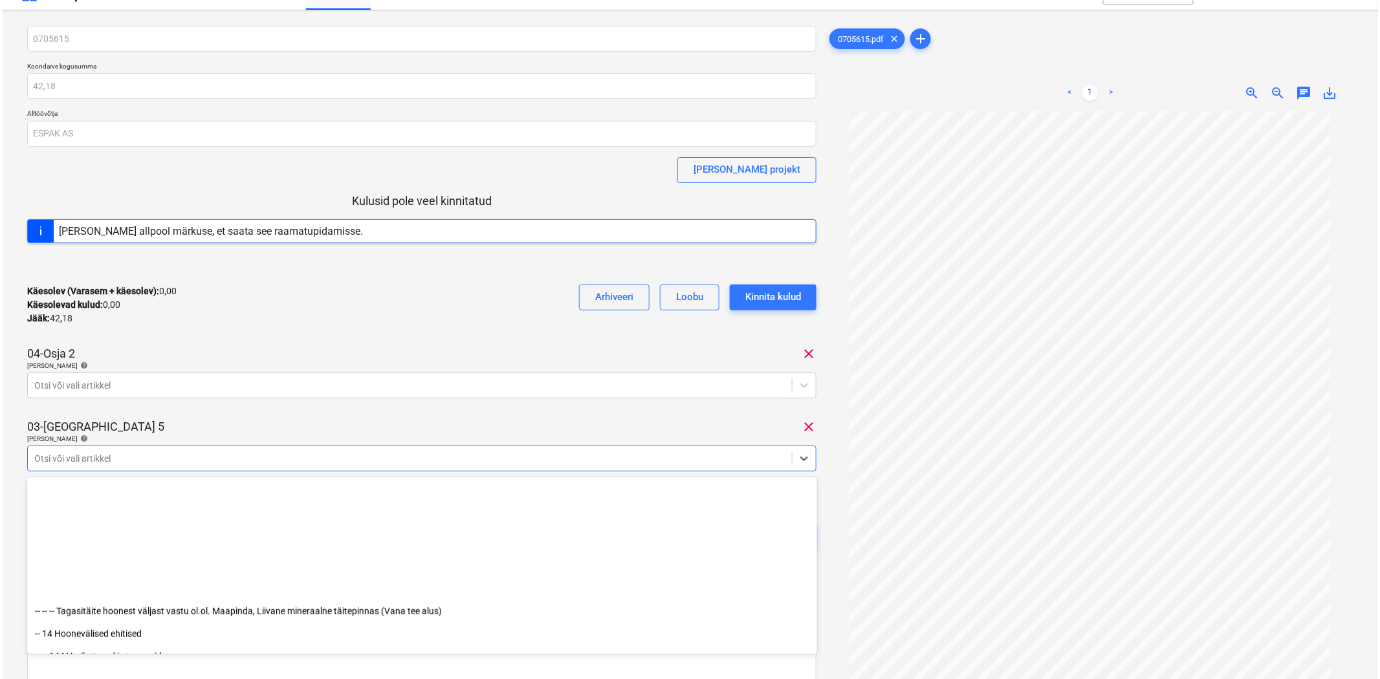
scroll to position [670, 0]
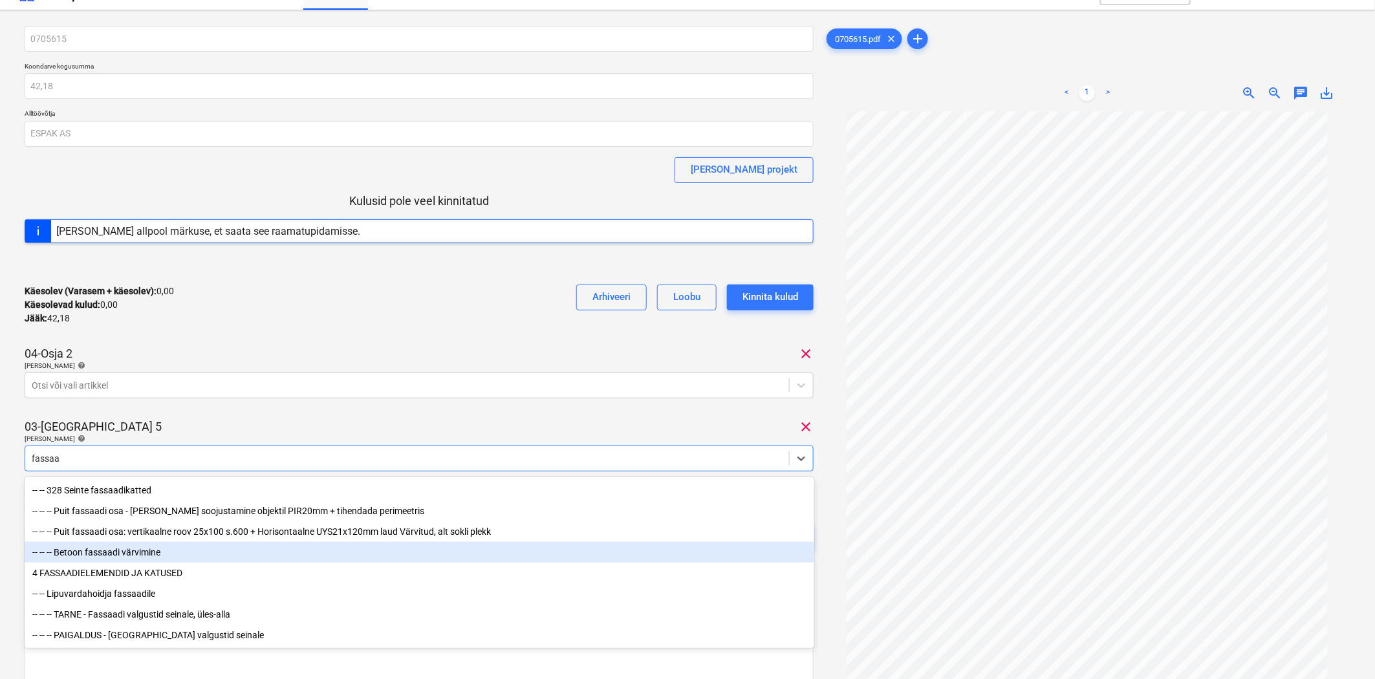
click at [120, 556] on div "-- -- -- Betoon fassaadi värvimine" at bounding box center [420, 552] width 790 height 21
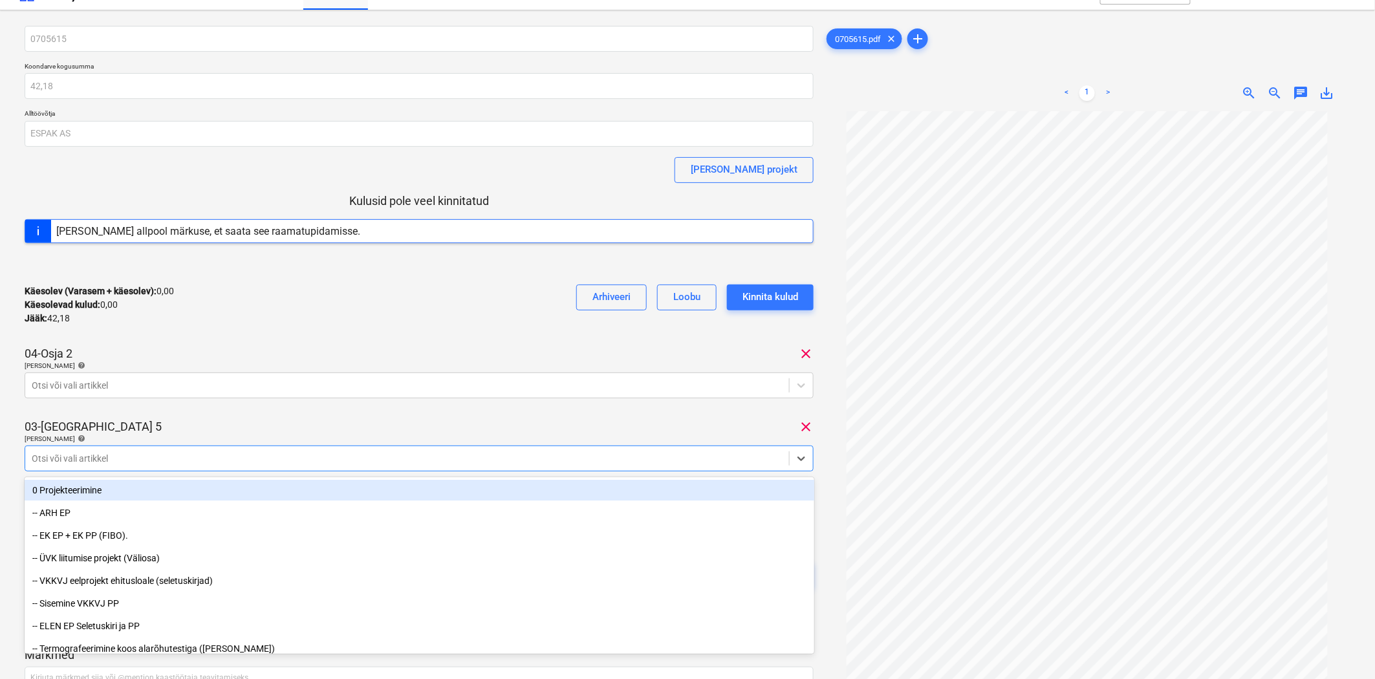
click at [173, 415] on div "0705615 Koondarve kogusumma 42,18 Alltöövõtja ESPAK AS [PERSON_NAME] projekt Ku…" at bounding box center [419, 319] width 789 height 587
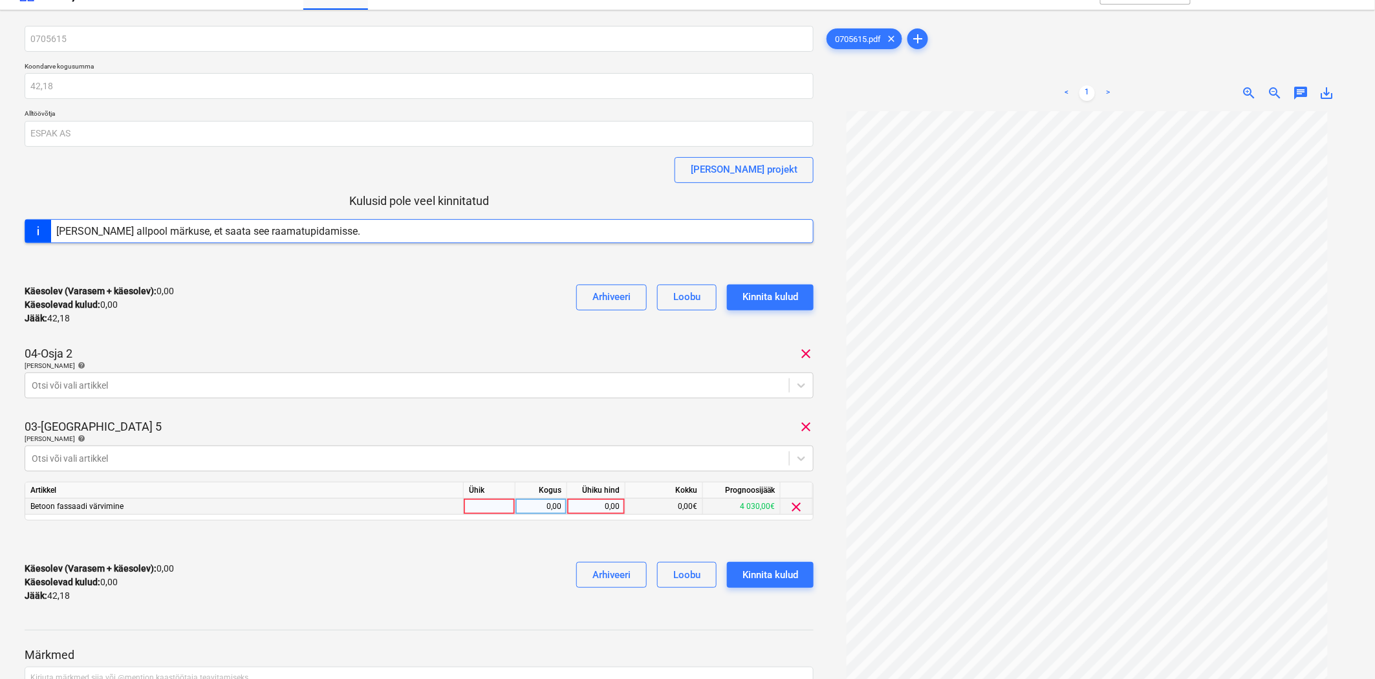
click at [603, 506] on div "0,00" at bounding box center [595, 507] width 47 height 16
click at [454, 584] on div "Käesolev (Varasem + käesolev) : 0,00 Käesolevad kulud : 0,00 Jääk : 42,18 Arhiv…" at bounding box center [419, 582] width 789 height 61
click at [86, 386] on div at bounding box center [407, 385] width 751 height 13
drag, startPoint x: 86, startPoint y: 385, endPoint x: 60, endPoint y: 382, distance: 26.8
click at [60, 382] on div at bounding box center [407, 385] width 751 height 13
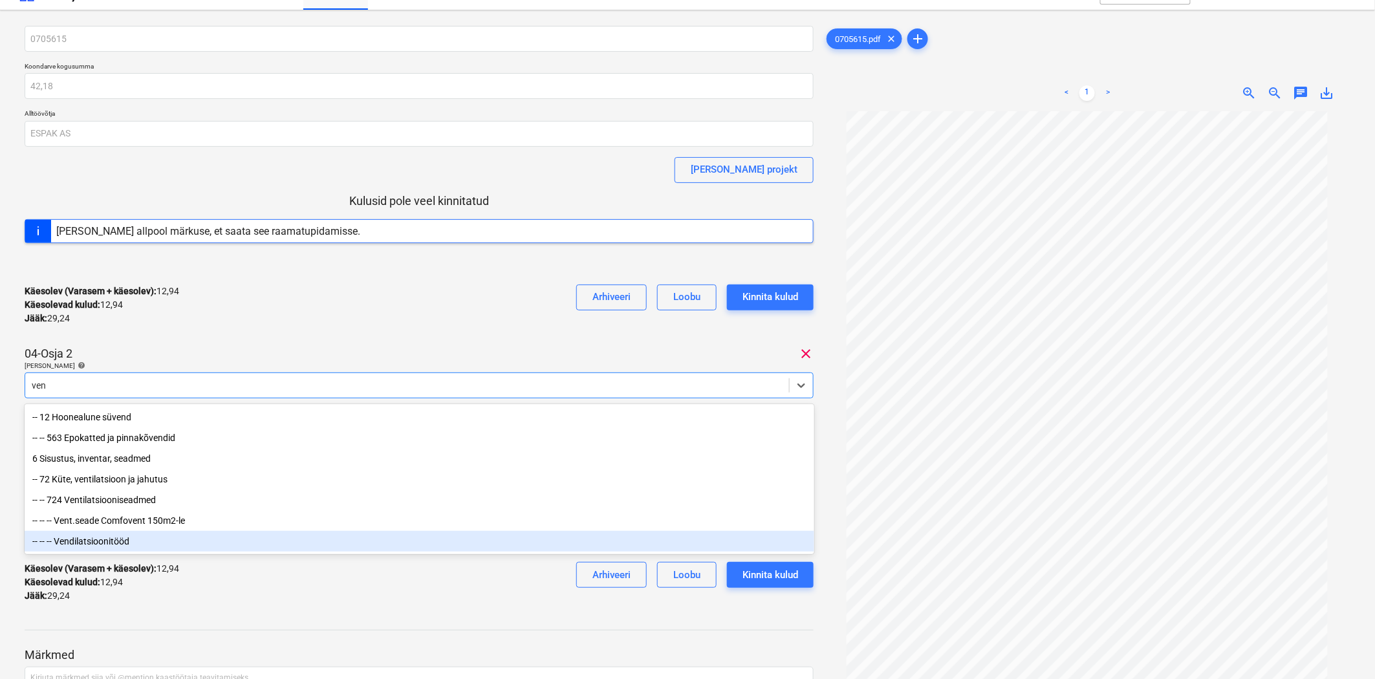
click at [76, 543] on div "-- -- -- Vendilatsioonitööd" at bounding box center [420, 541] width 790 height 21
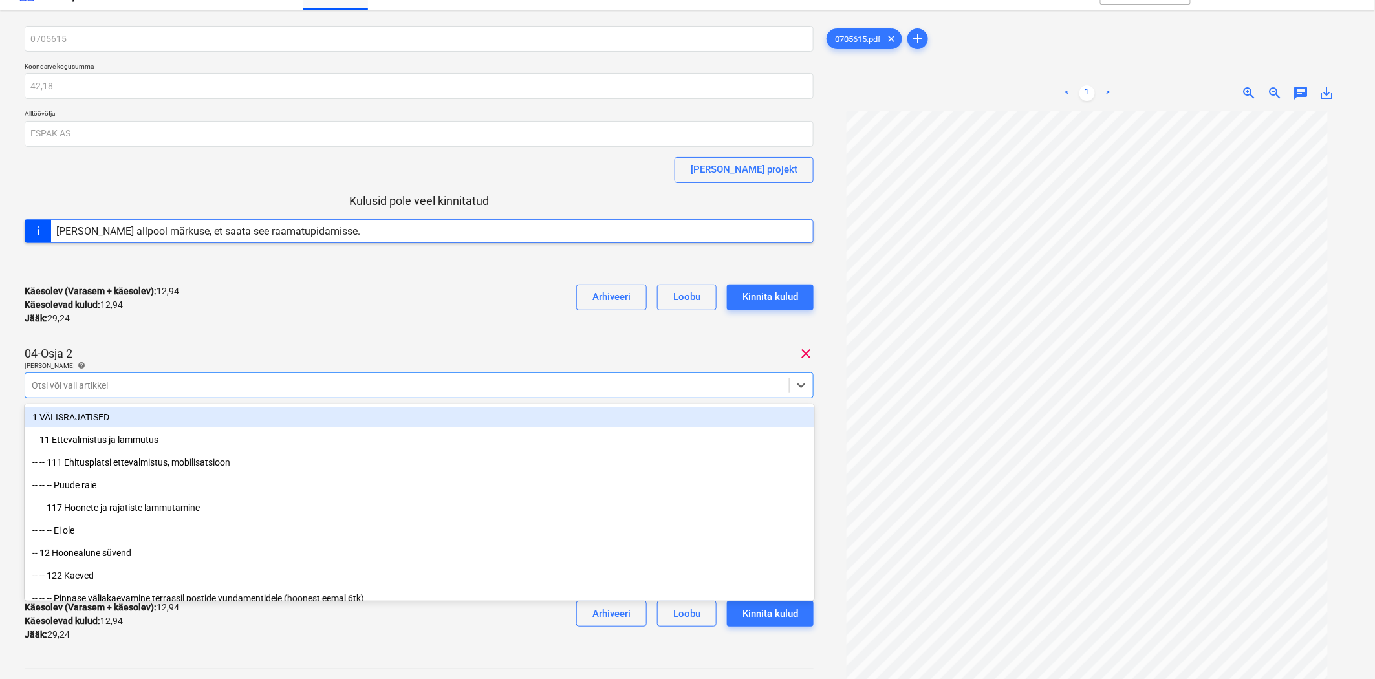
click at [118, 340] on div "0705615 Koondarve kogusumma 42,18 Alltöövõtja ESPAK AS [PERSON_NAME] projekt Ku…" at bounding box center [419, 339] width 789 height 626
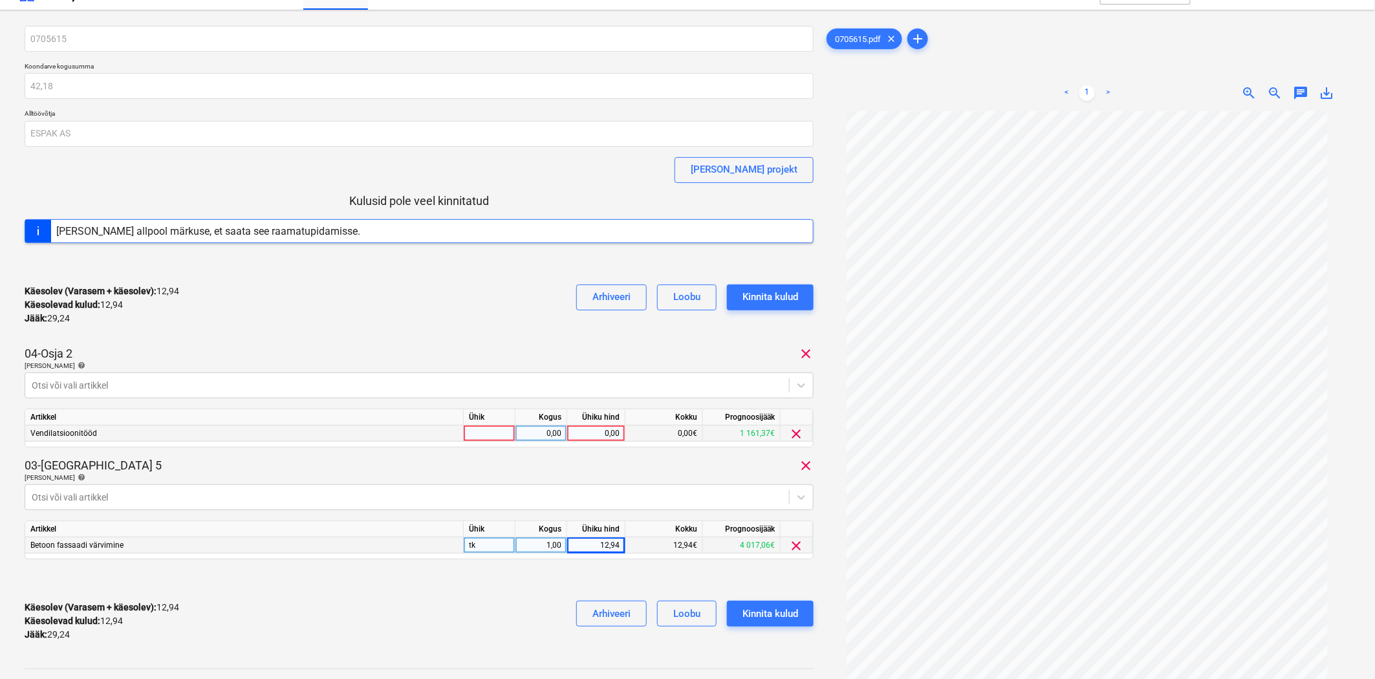
click at [610, 435] on div "0,00" at bounding box center [595, 434] width 47 height 16
click at [354, 597] on div "Käesolev (Varasem + käesolev) : 12,94 Käesolevad kulud : 12,94 Jääk : 29,24 Arh…" at bounding box center [419, 621] width 789 height 61
click at [755, 619] on div "Kinnita kulud" at bounding box center [770, 613] width 56 height 17
